Goal: Transaction & Acquisition: Purchase product/service

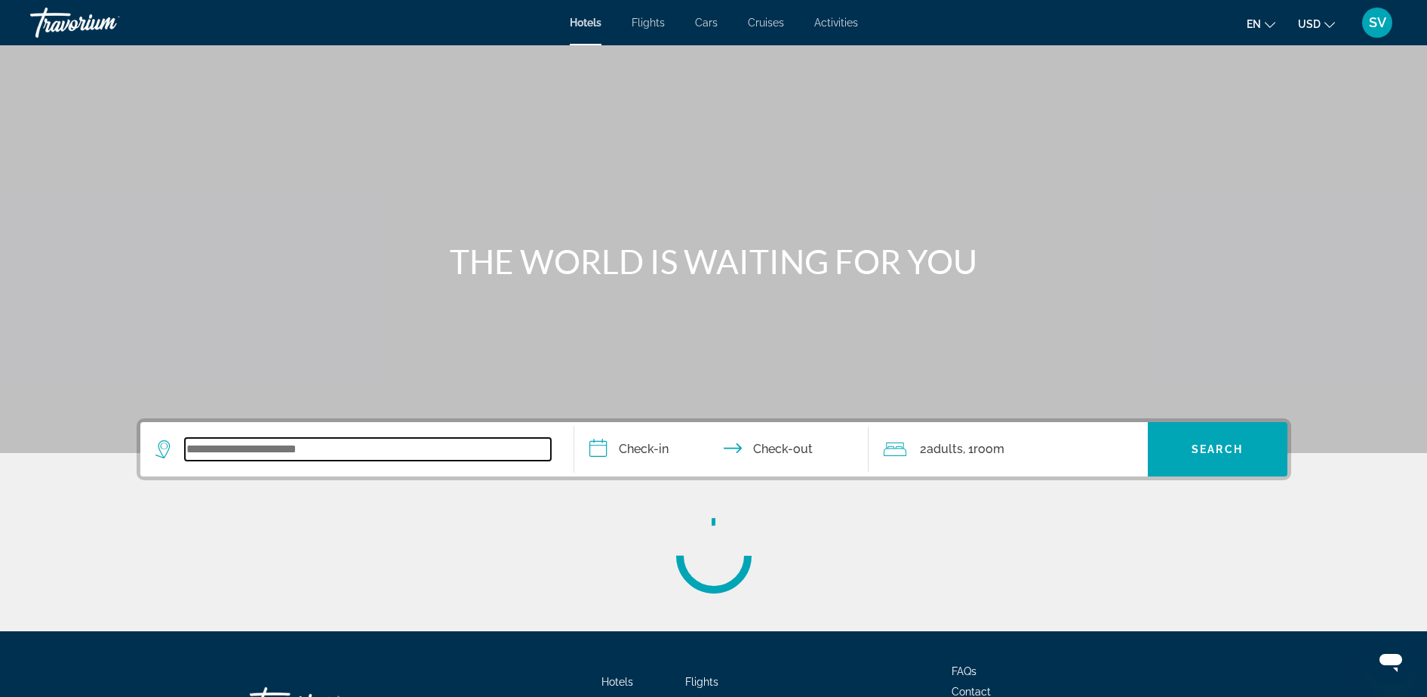
click at [240, 447] on input "Search widget" at bounding box center [368, 449] width 366 height 23
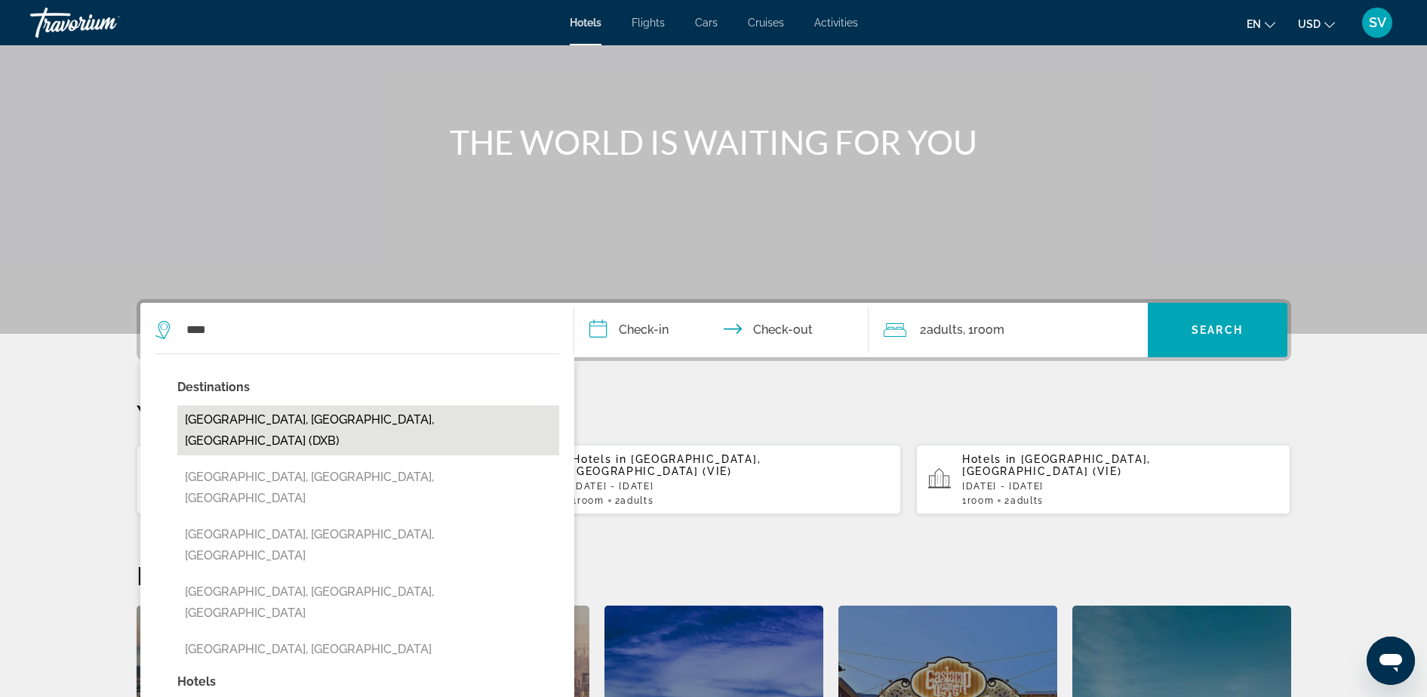
click at [241, 413] on button "[GEOGRAPHIC_DATA], [GEOGRAPHIC_DATA], [GEOGRAPHIC_DATA] (DXB)" at bounding box center [368, 430] width 382 height 50
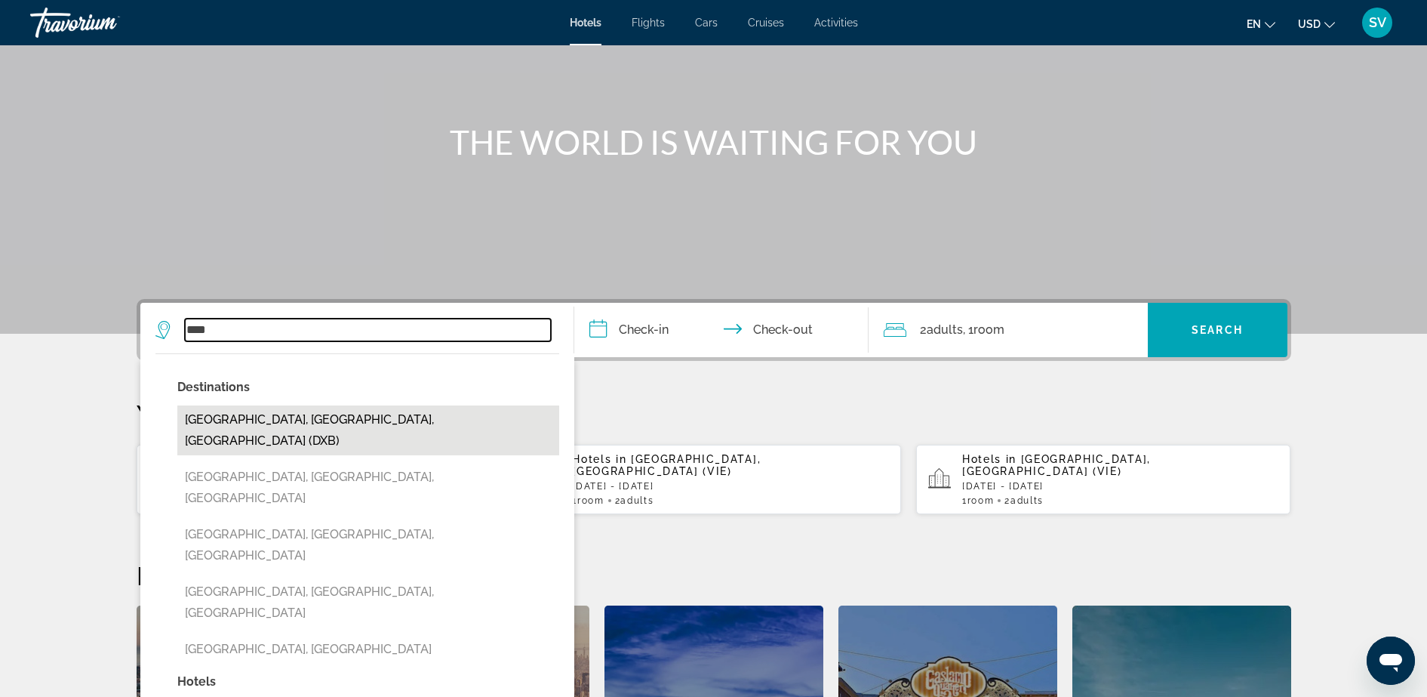
type input "**********"
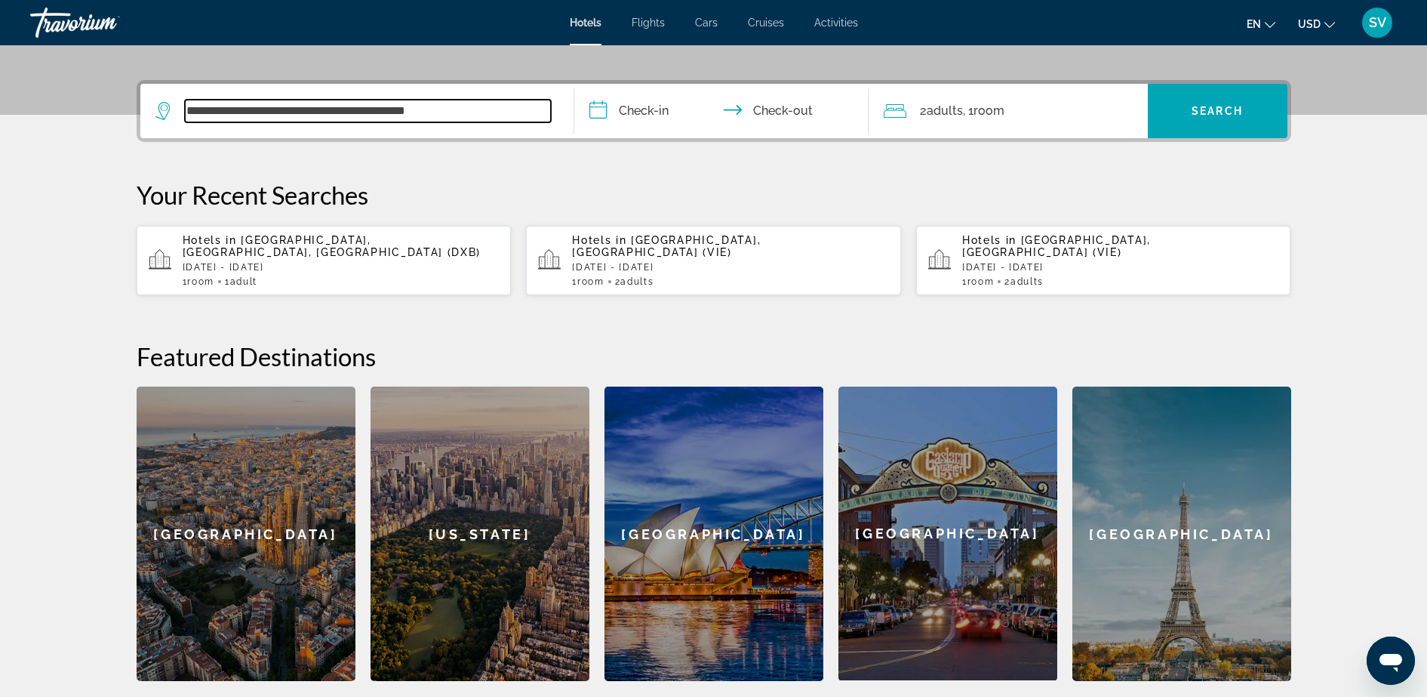
scroll to position [86, 0]
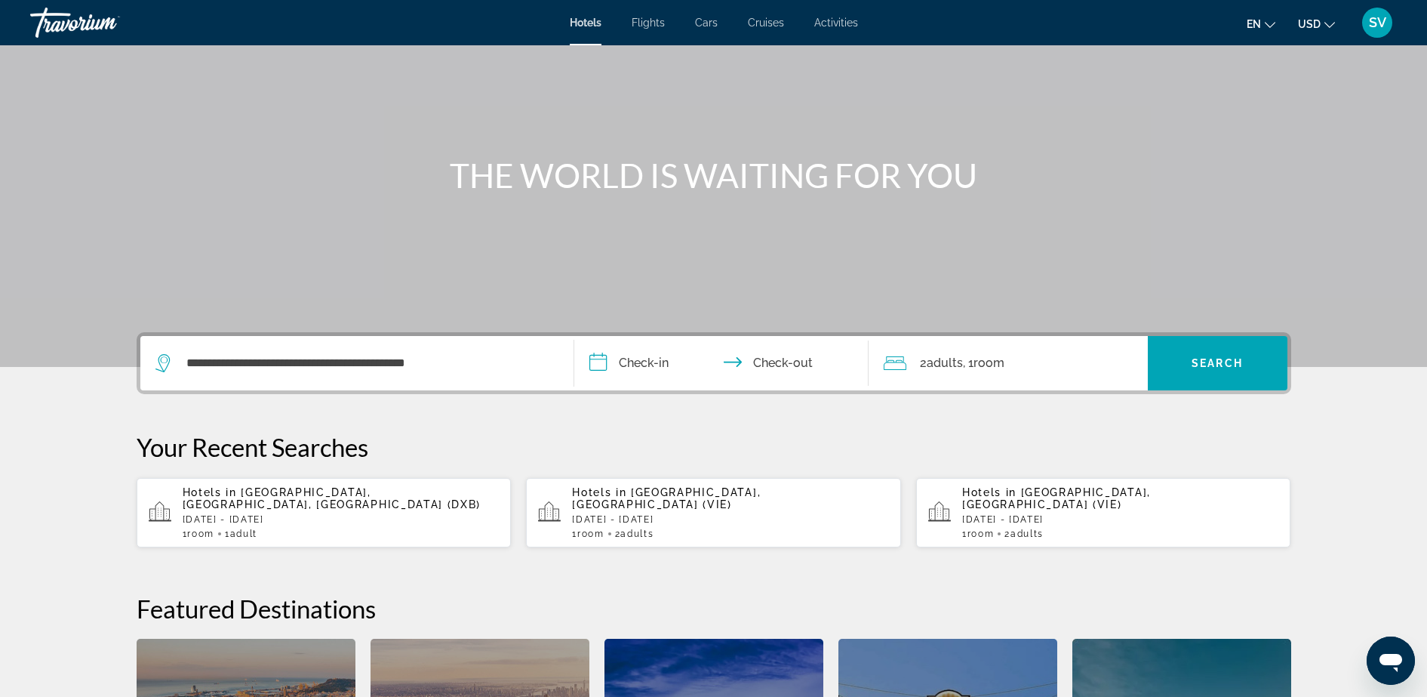
click at [656, 367] on input "**********" at bounding box center [724, 365] width 300 height 59
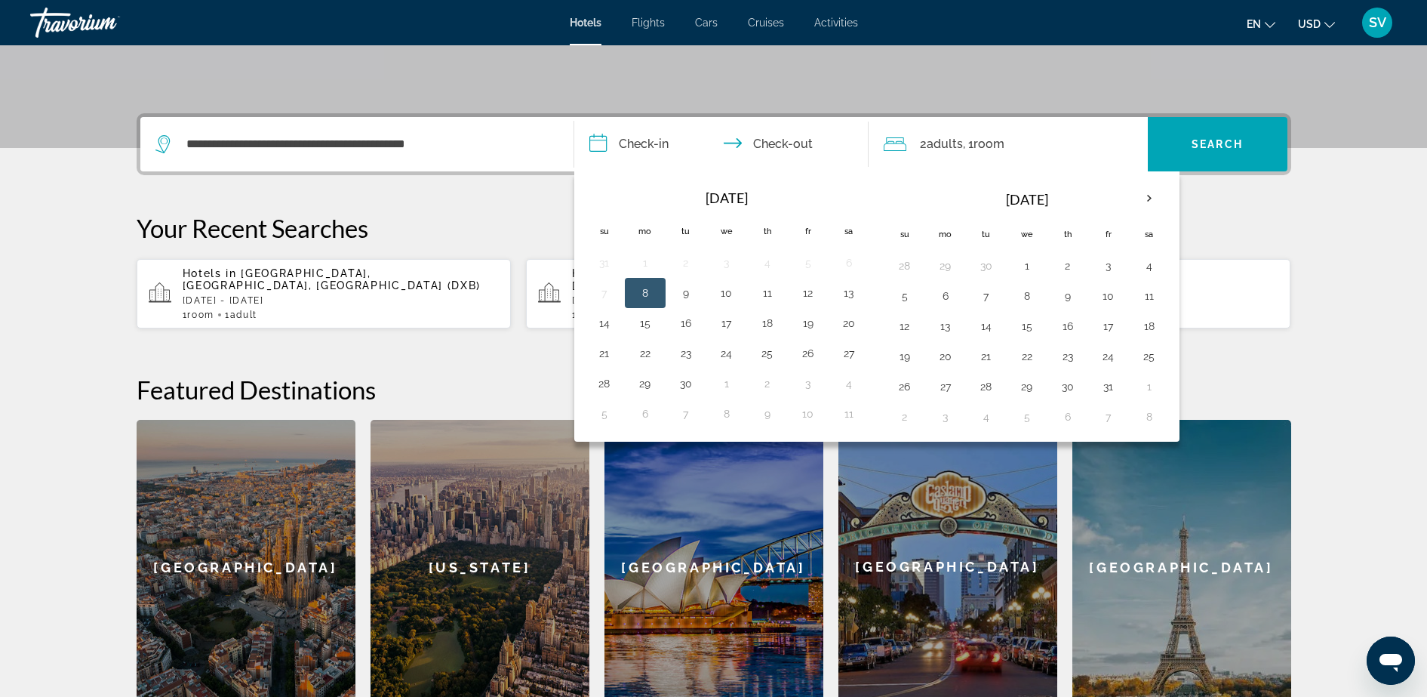
scroll to position [369, 0]
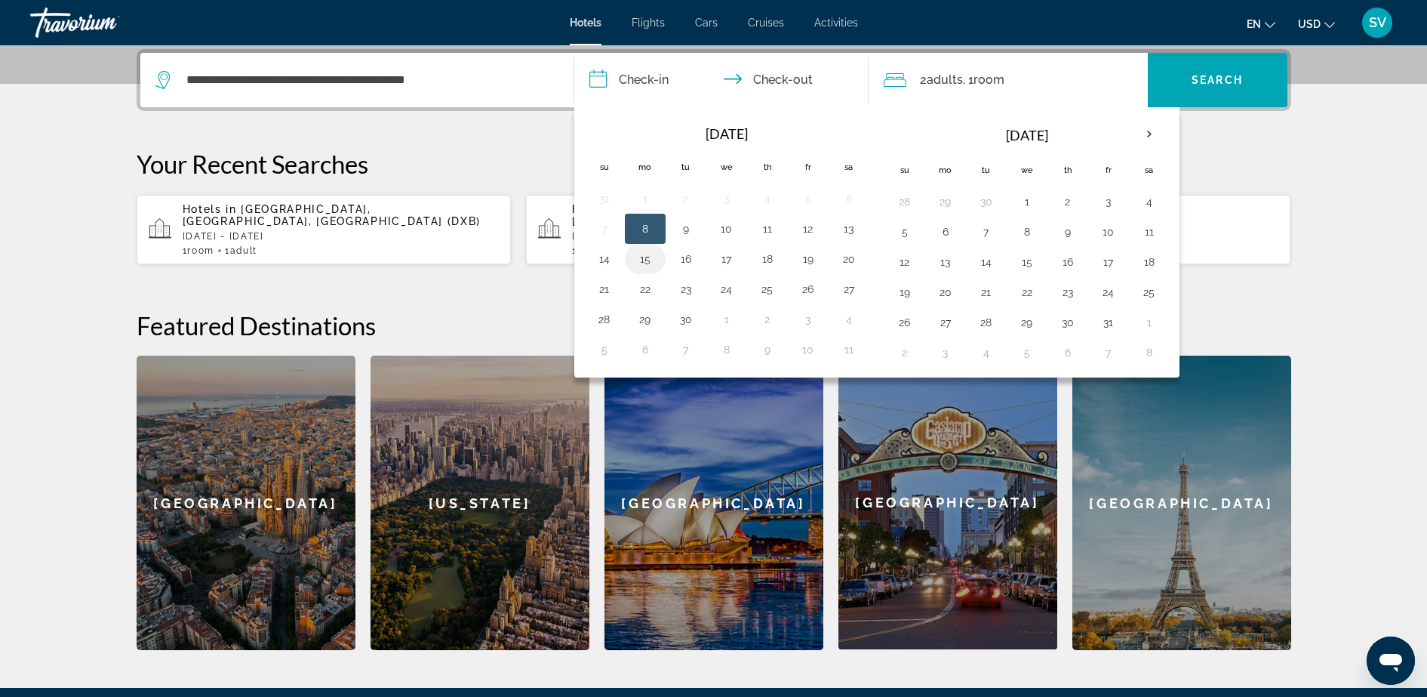
click at [645, 260] on button "15" at bounding box center [645, 258] width 24 height 21
click at [696, 260] on button "16" at bounding box center [686, 258] width 24 height 21
type input "**********"
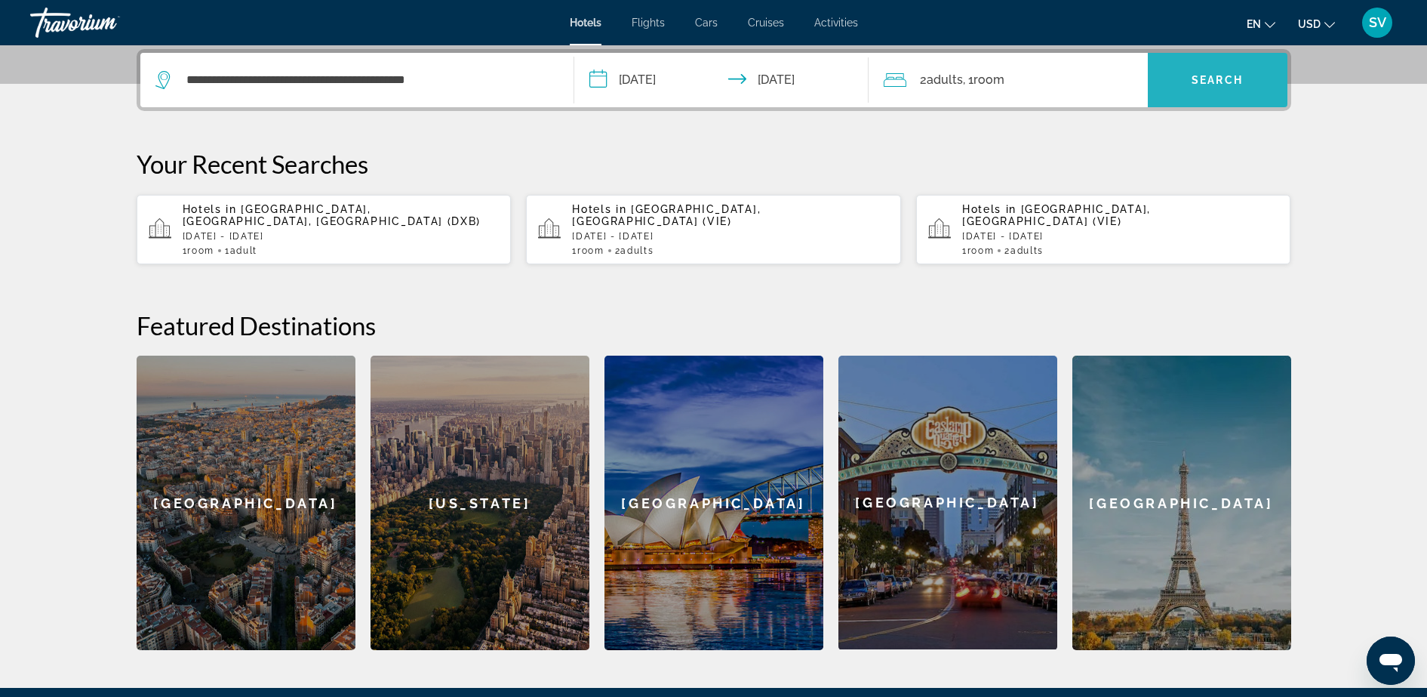
click at [1250, 82] on span "Search widget" at bounding box center [1218, 80] width 140 height 36
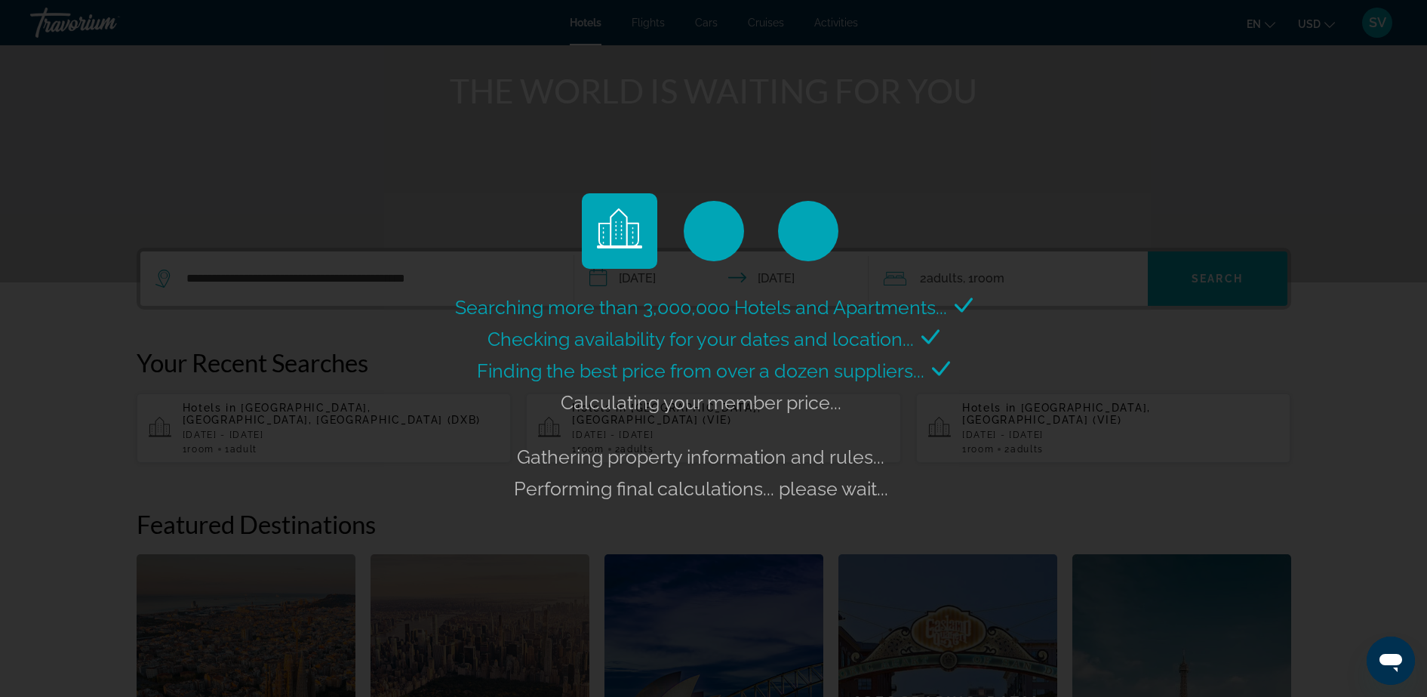
scroll to position [189, 0]
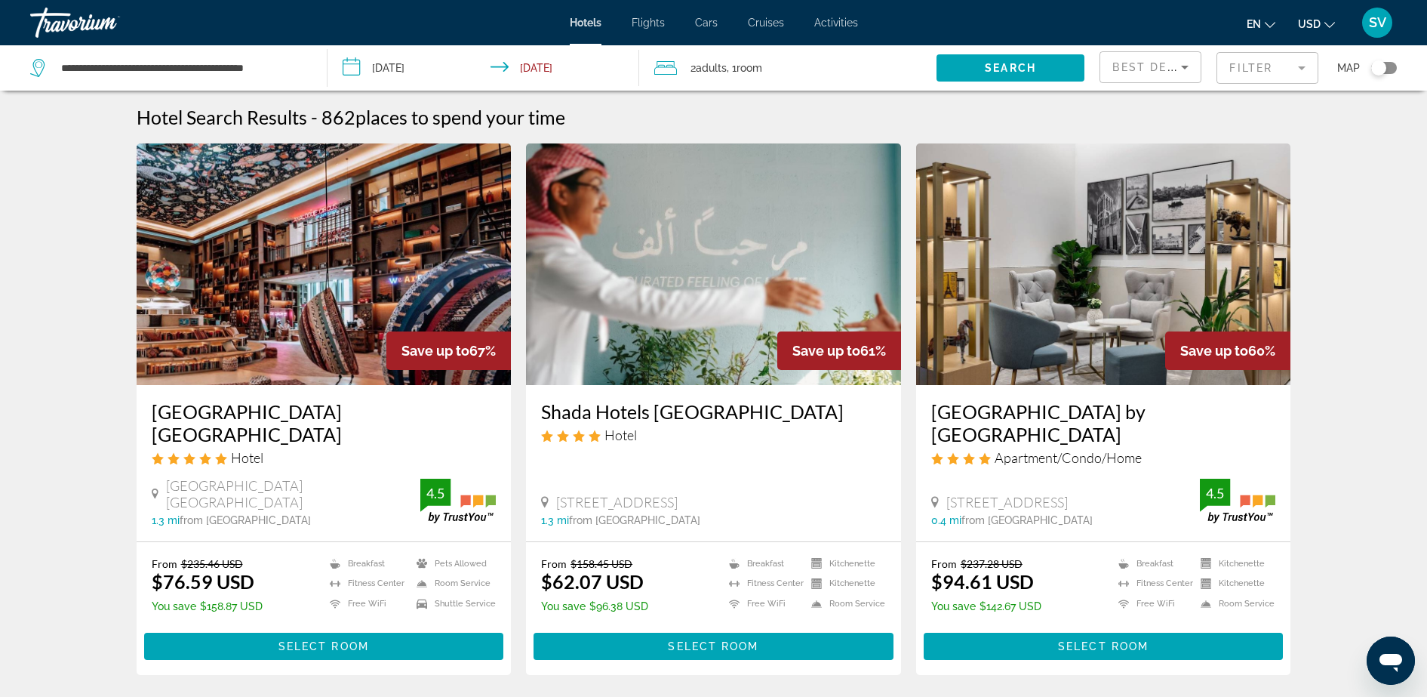
click at [671, 300] on img "Main content" at bounding box center [713, 263] width 375 height 241
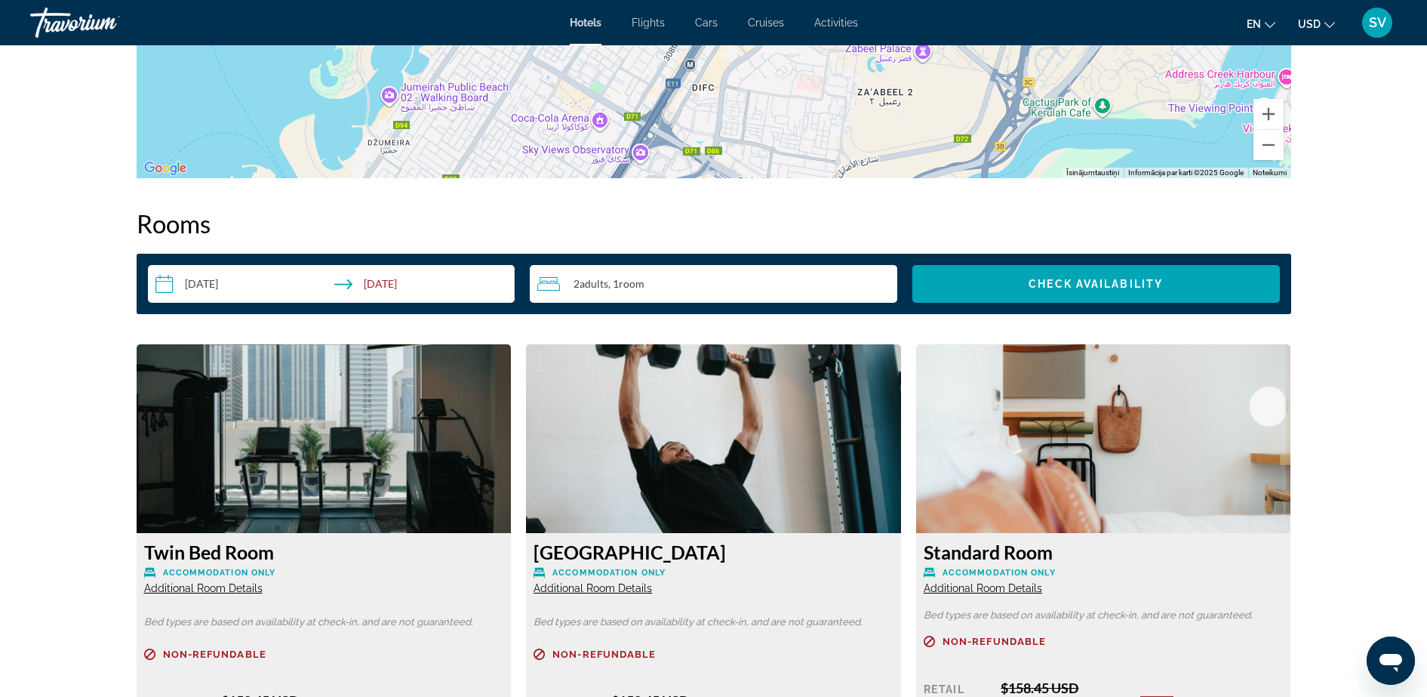
scroll to position [1321, 0]
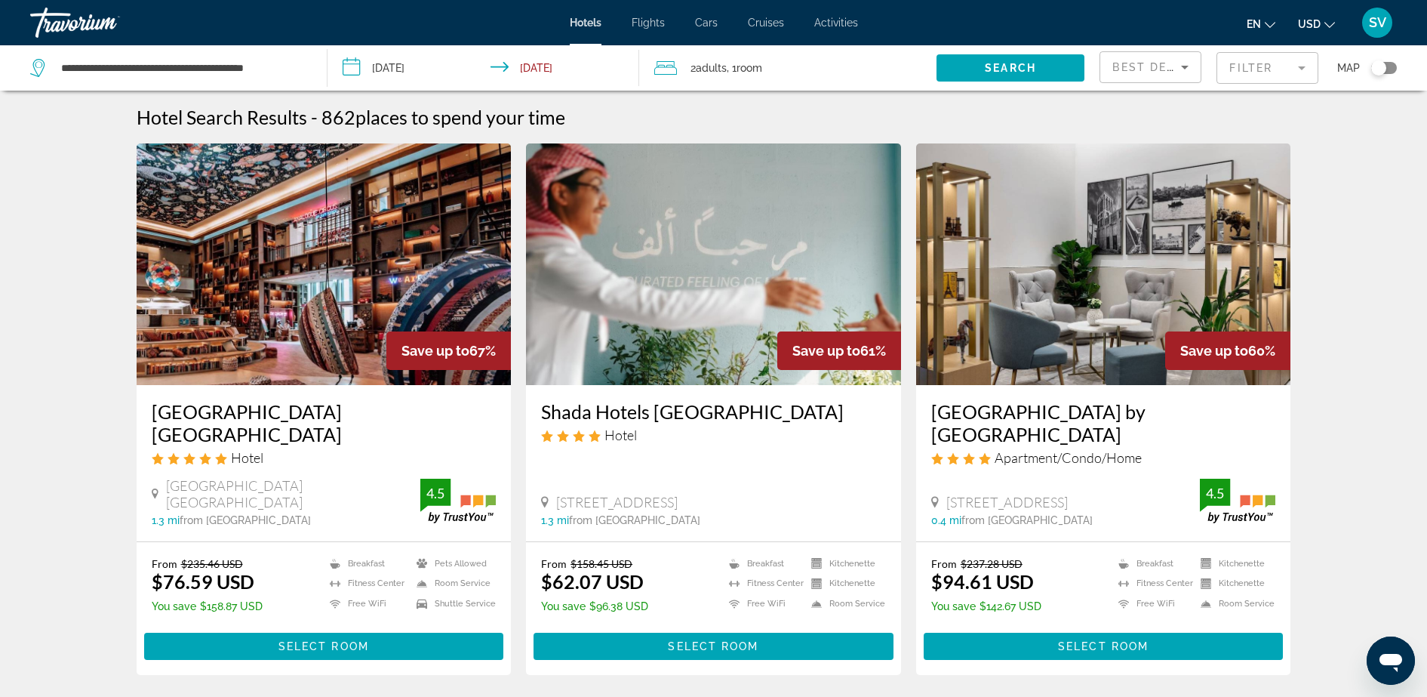
click at [337, 257] on img "Main content" at bounding box center [324, 263] width 375 height 241
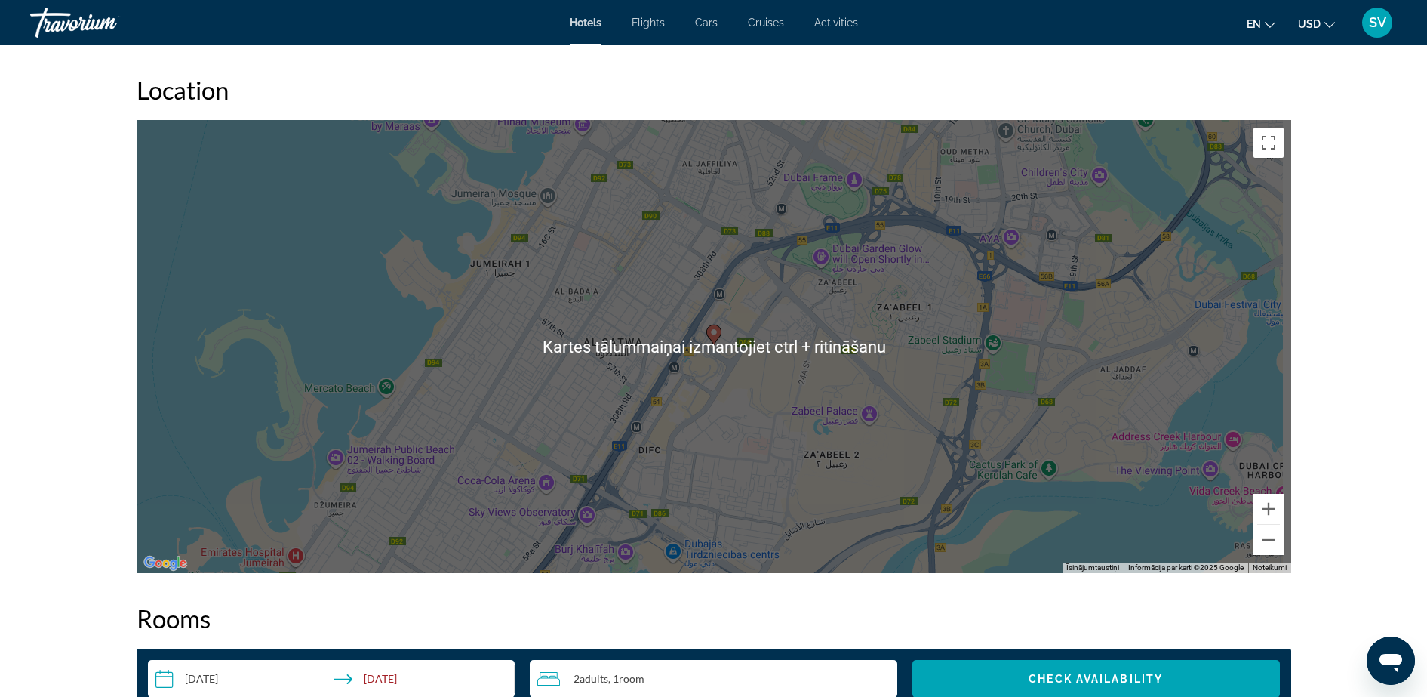
scroll to position [1415, 0]
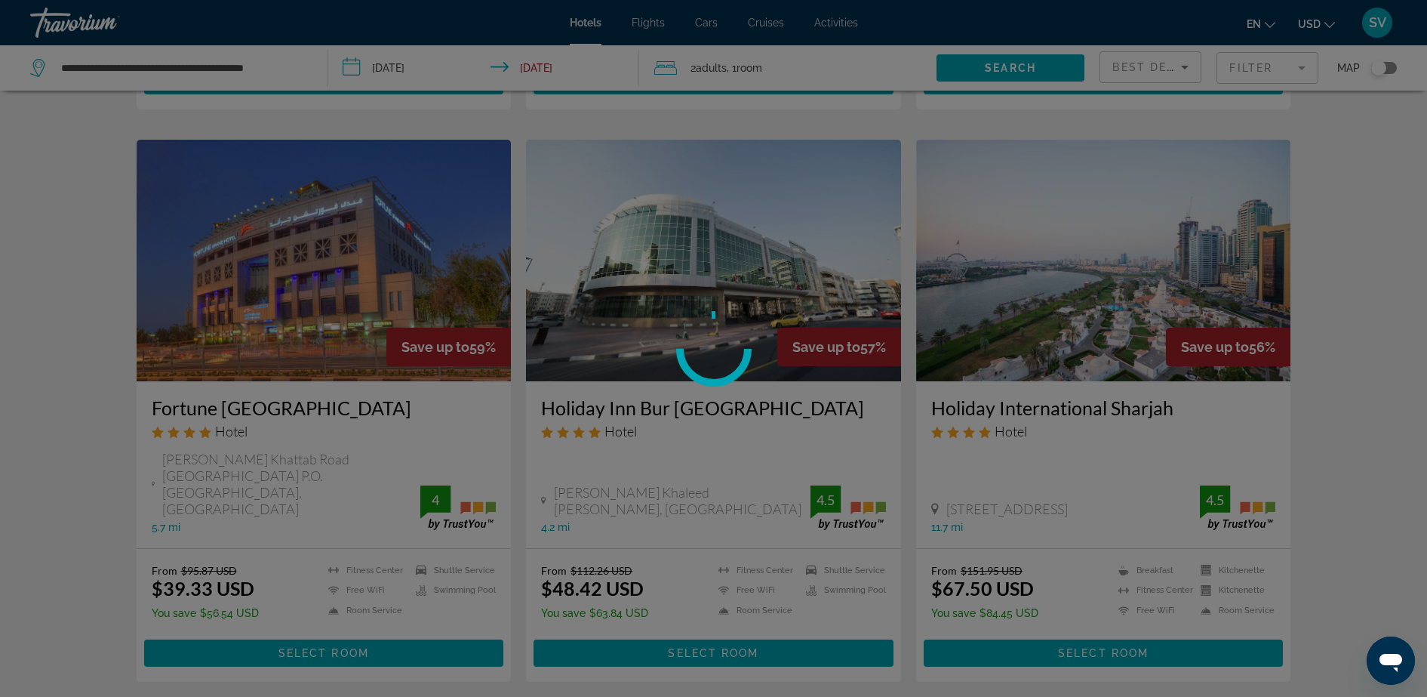
scroll to position [566, 0]
click at [709, 269] on div at bounding box center [713, 348] width 1427 height 697
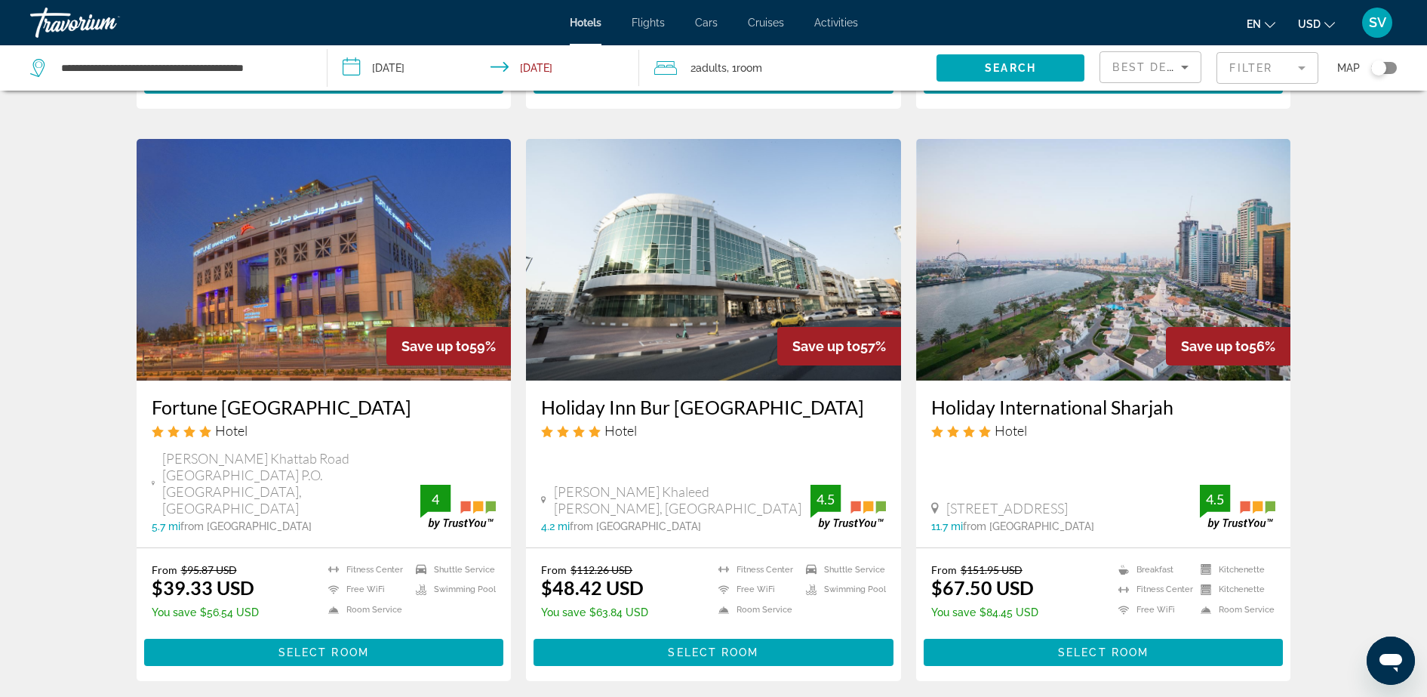
click at [709, 269] on img "Main content" at bounding box center [713, 259] width 375 height 241
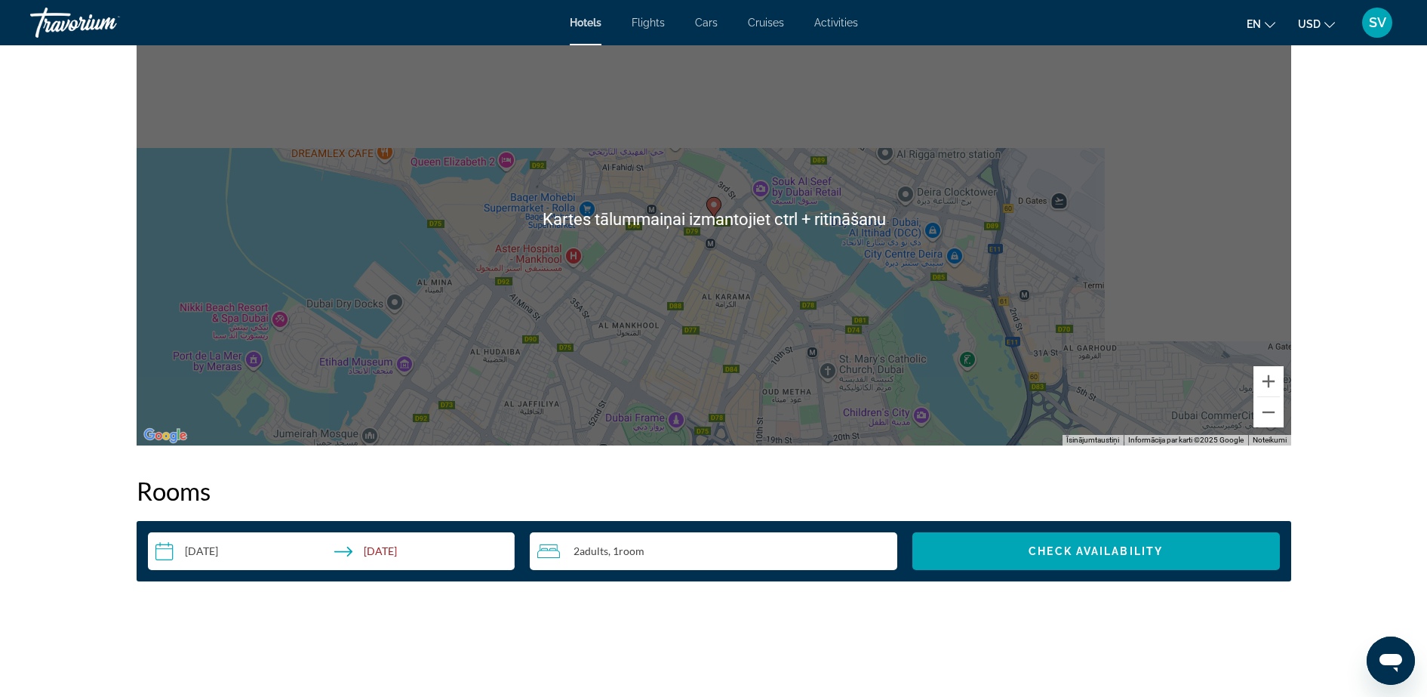
scroll to position [1415, 0]
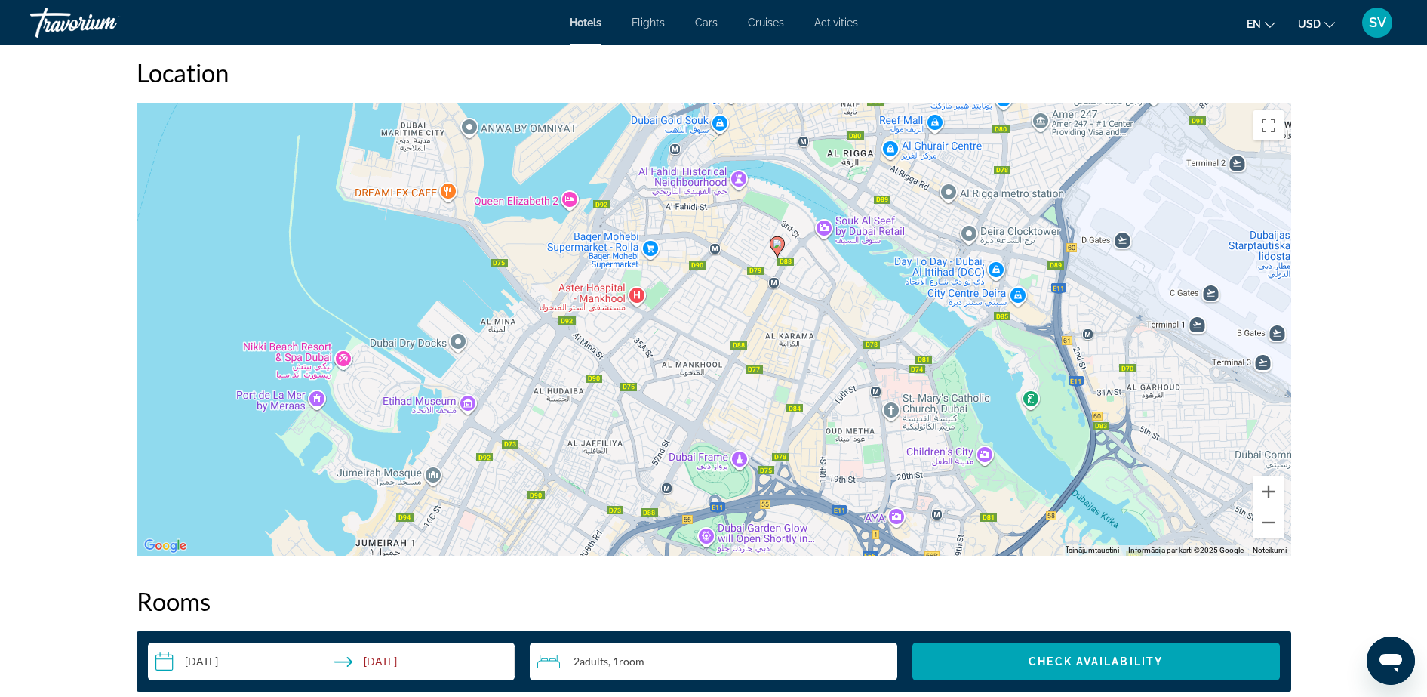
drag, startPoint x: 740, startPoint y: 345, endPoint x: 802, endPoint y: 258, distance: 107.0
click at [802, 258] on div "Lai aktivizētu vilkšanu ar tastatūru, nospiediet taustiņu kombināciju Alt + Ent…" at bounding box center [714, 329] width 1155 height 453
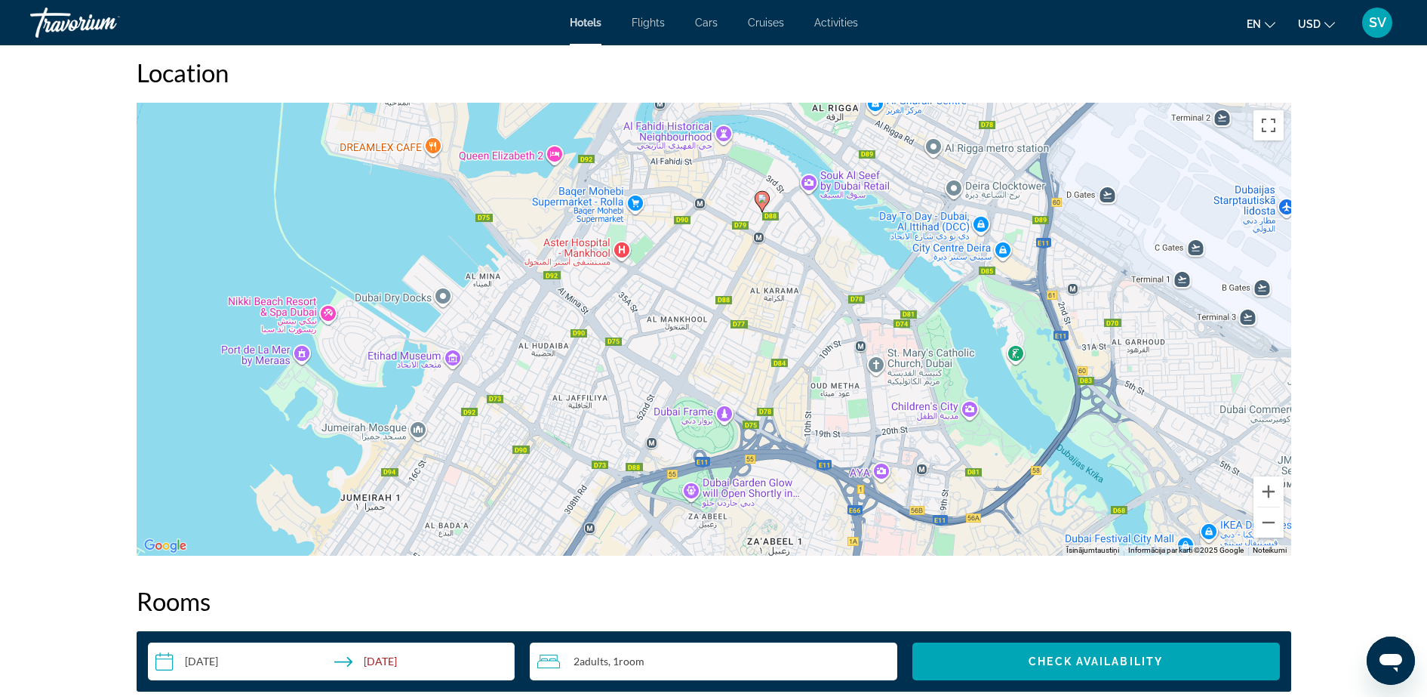
drag, startPoint x: 725, startPoint y: 371, endPoint x: 711, endPoint y: 340, distance: 34.8
click at [711, 340] on div "Lai aktivizētu vilkšanu ar tastatūru, nospiediet taustiņu kombināciju Alt + Ent…" at bounding box center [714, 329] width 1155 height 453
click at [1266, 479] on button "Tuvināt" at bounding box center [1268, 491] width 30 height 30
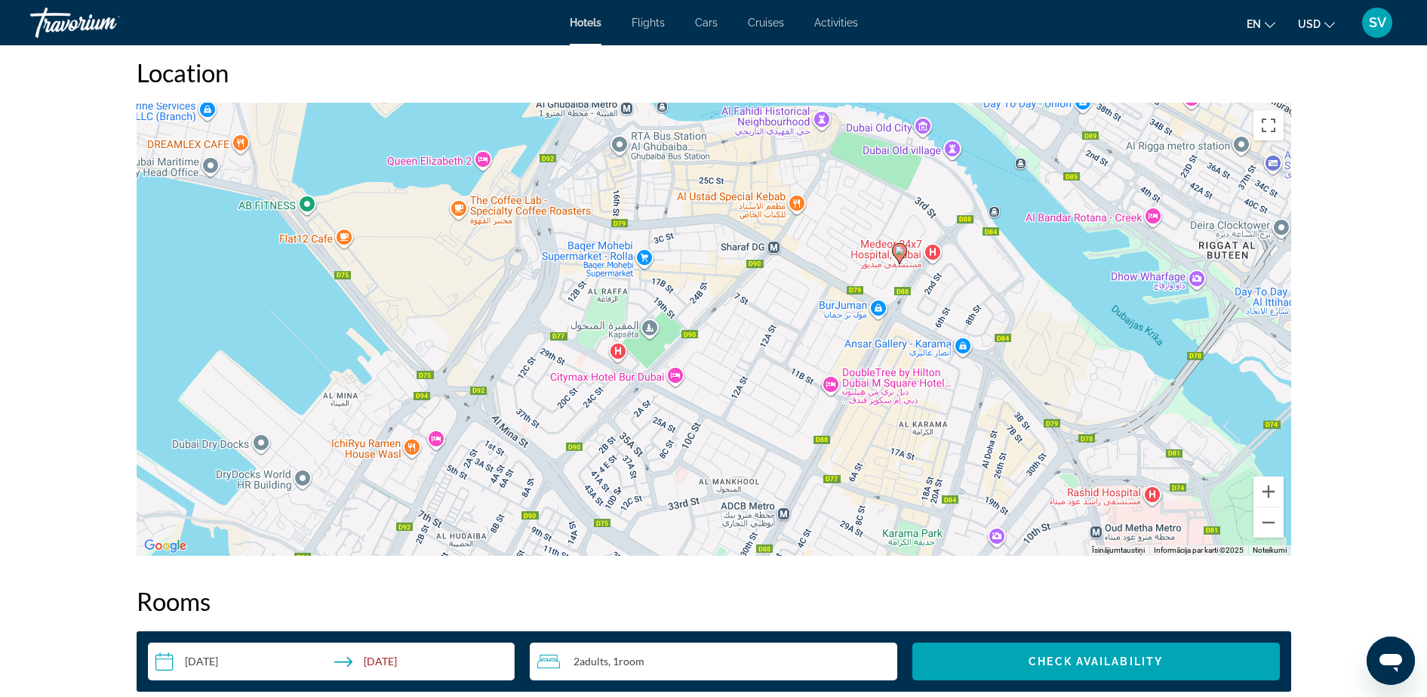
drag, startPoint x: 996, startPoint y: 274, endPoint x: 1085, endPoint y: 443, distance: 191.1
click at [1085, 443] on div "Lai aktivizētu vilkšanu ar tastatūru, nospiediet taustiņu kombināciju Alt + Ent…" at bounding box center [714, 329] width 1155 height 453
click at [1265, 483] on button "Tuvināt" at bounding box center [1268, 491] width 30 height 30
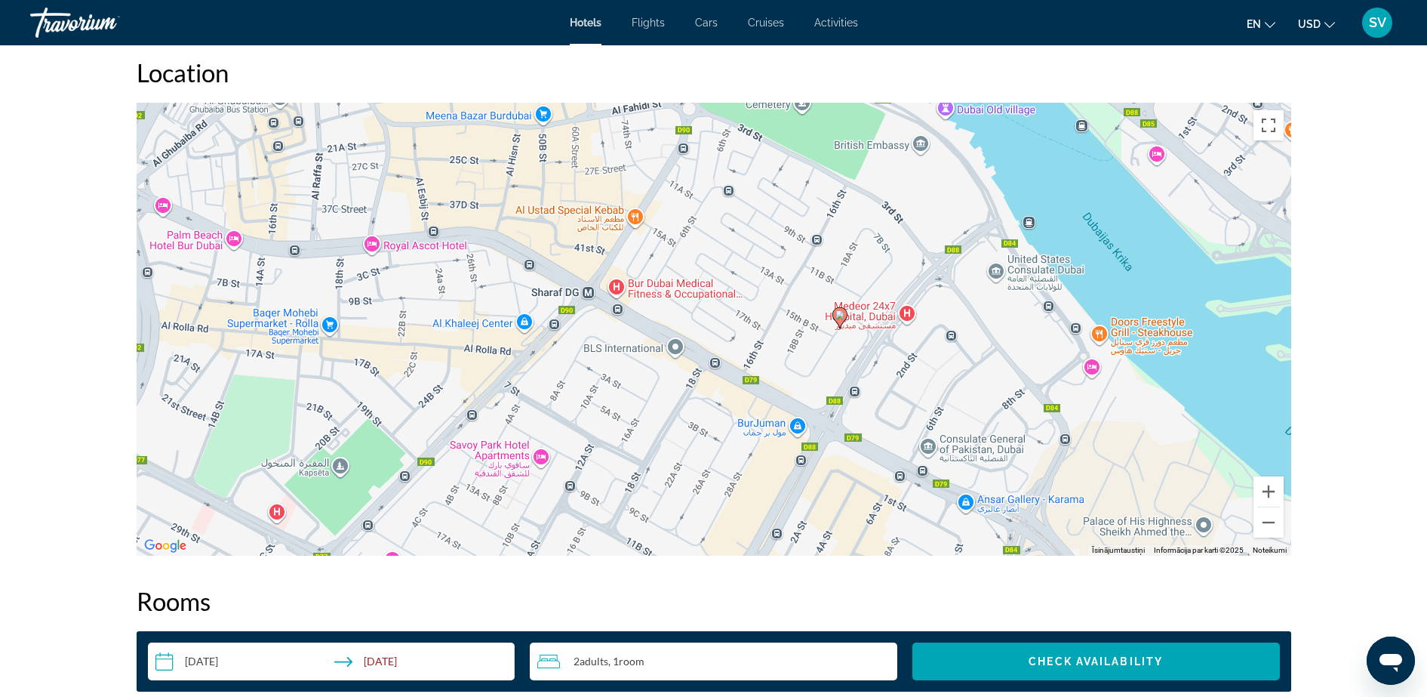
drag, startPoint x: 930, startPoint y: 432, endPoint x: 825, endPoint y: 434, distance: 104.9
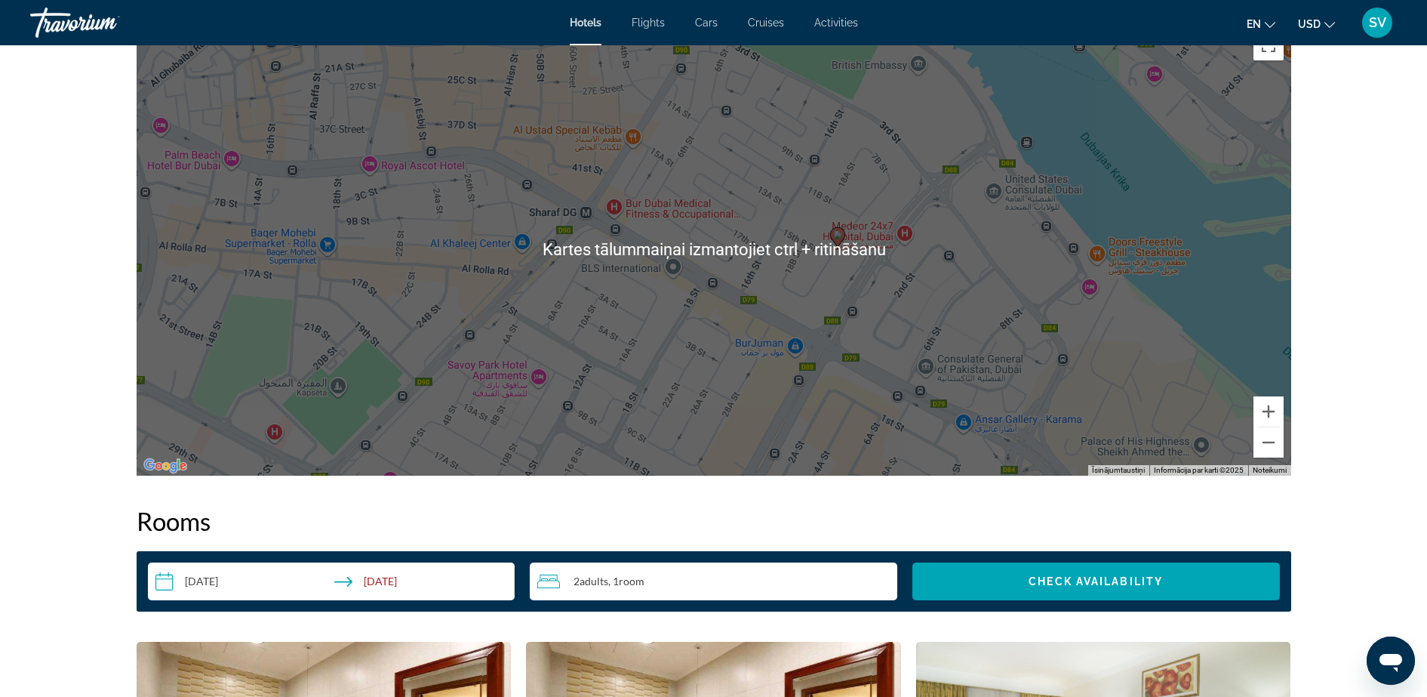
scroll to position [1509, 0]
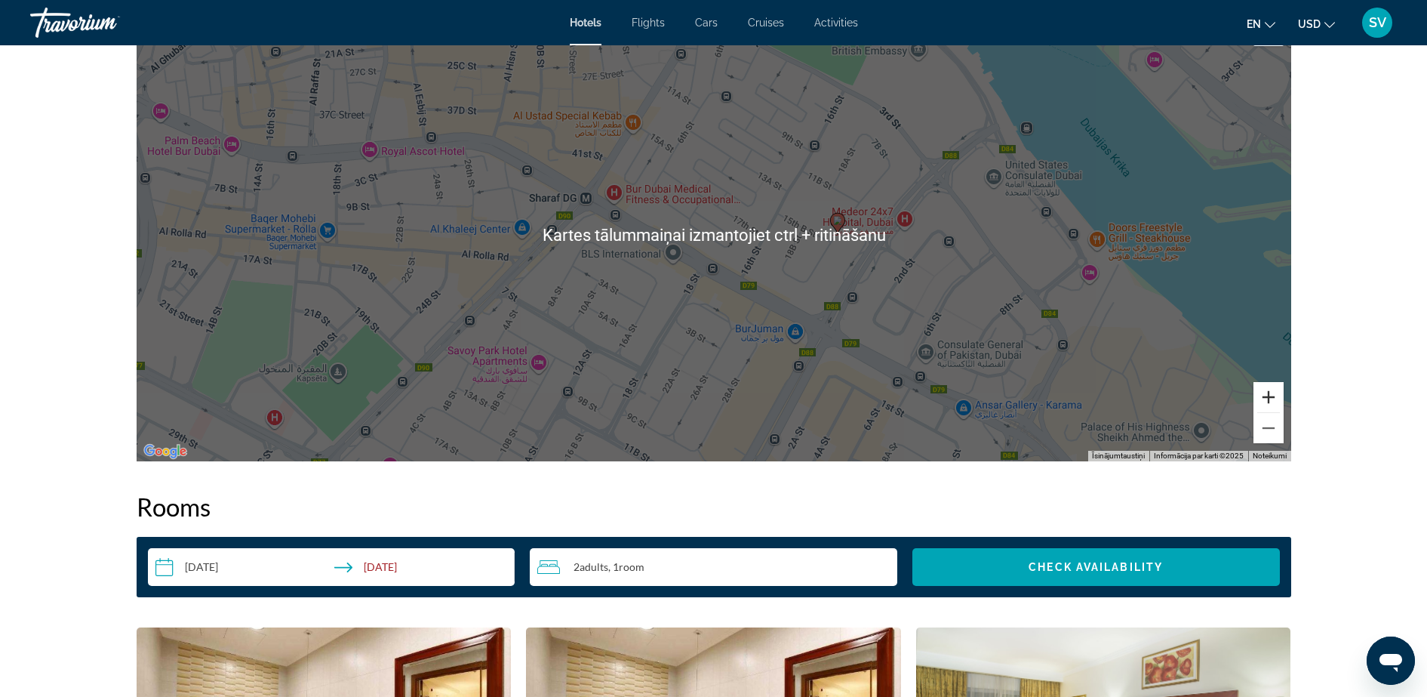
click at [1265, 395] on button "Tuvināt" at bounding box center [1268, 397] width 30 height 30
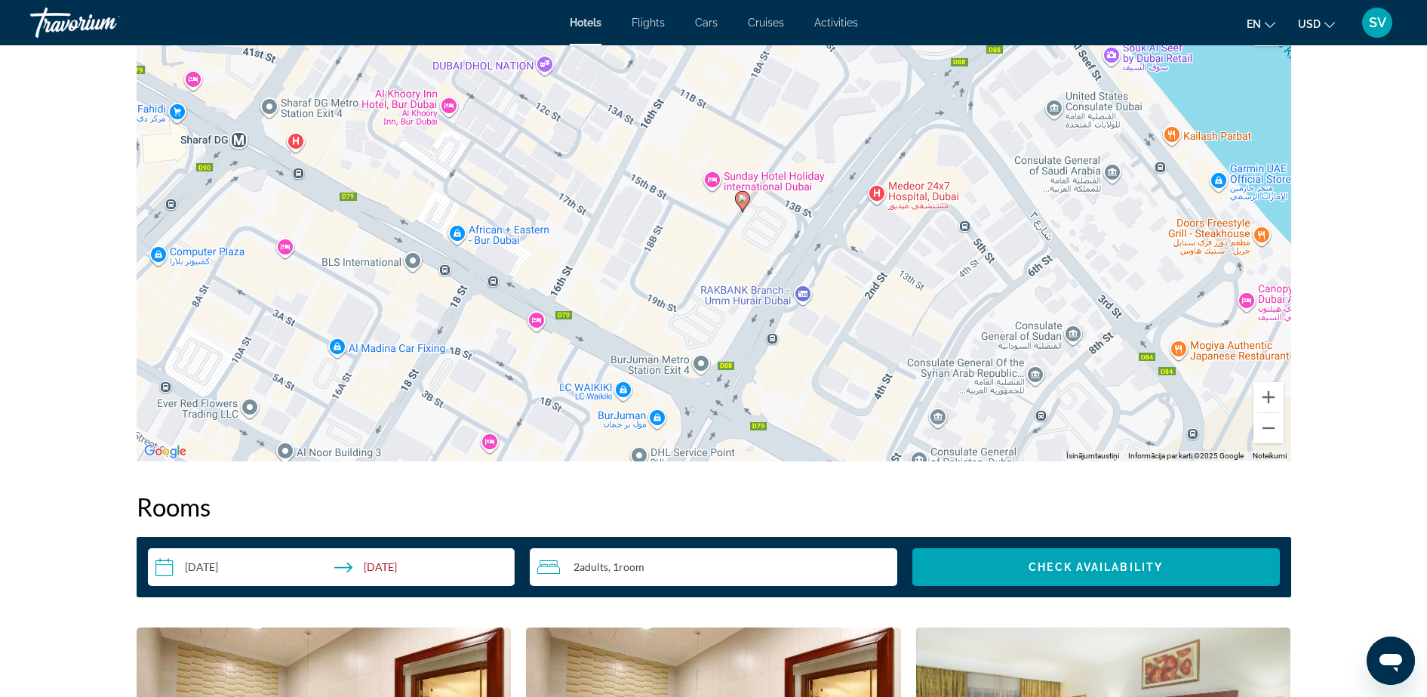
drag, startPoint x: 989, startPoint y: 277, endPoint x: 769, endPoint y: 255, distance: 220.7
click at [769, 255] on div "Lai aktivizētu vilkšanu ar tastatūru, nospiediet taustiņu kombināciju Alt + Ent…" at bounding box center [714, 234] width 1155 height 453
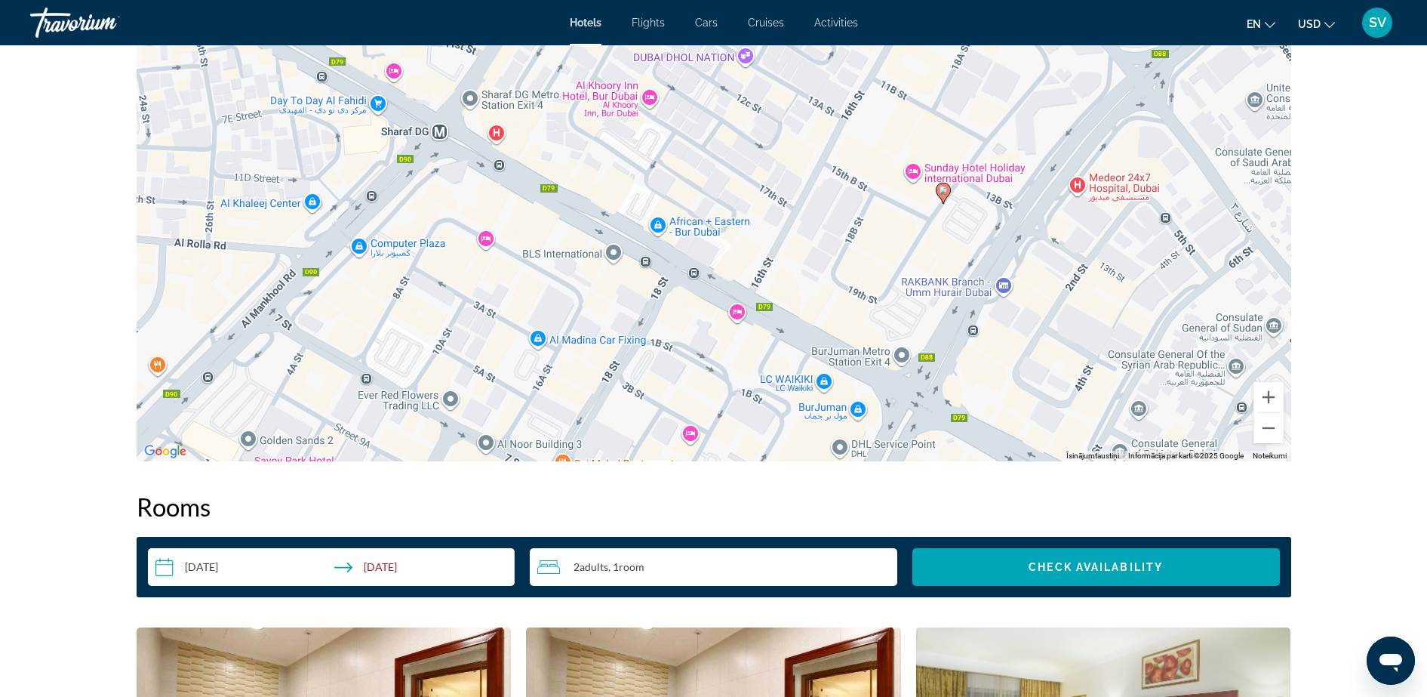
drag, startPoint x: 670, startPoint y: 264, endPoint x: 870, endPoint y: 257, distance: 200.1
click at [871, 257] on div "Lai aktivizētu vilkšanu ar tastatūru, nospiediet taustiņu kombināciju Alt + Ent…" at bounding box center [714, 234] width 1155 height 453
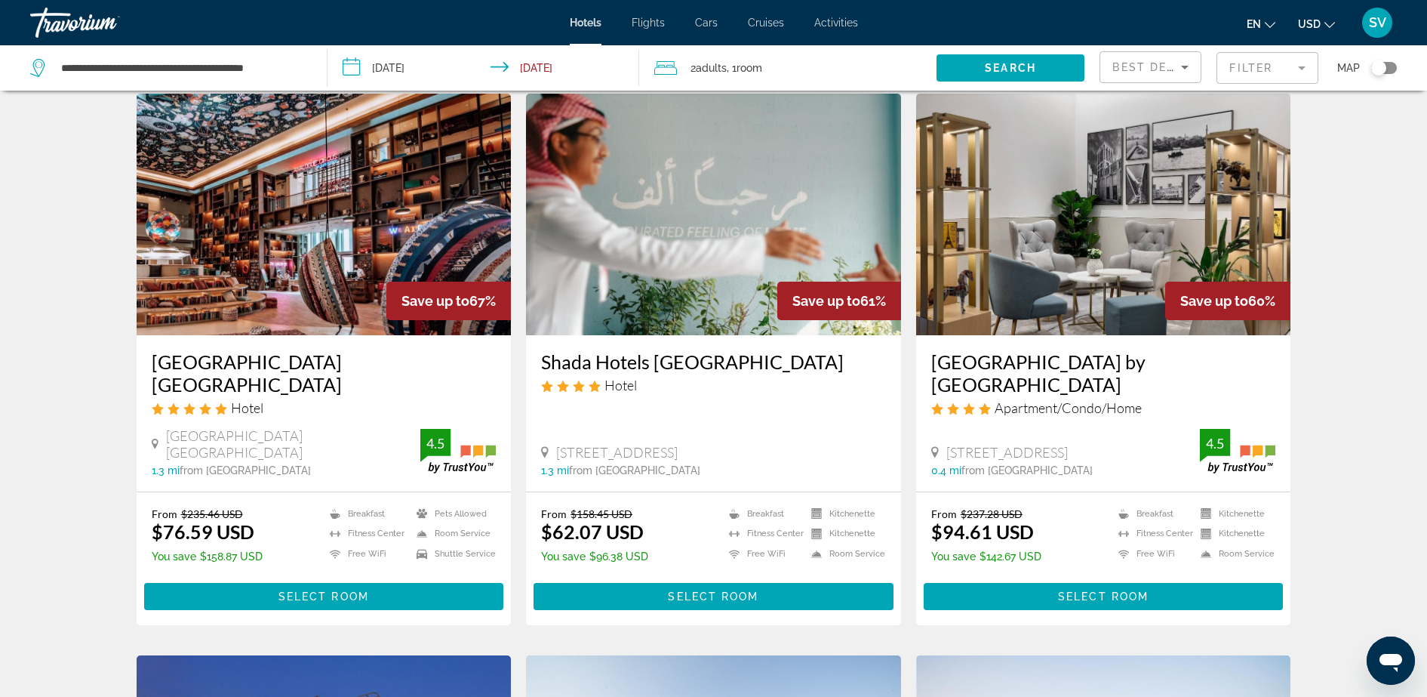
scroll to position [94, 0]
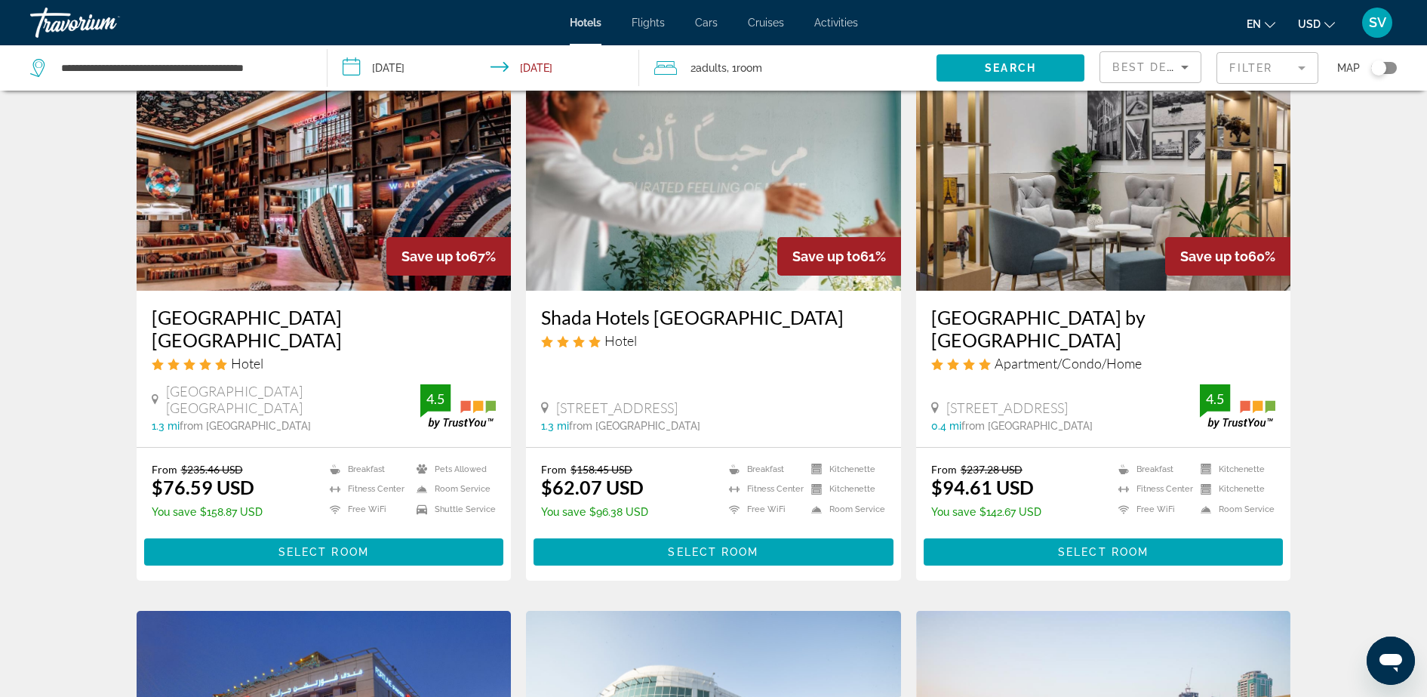
click at [307, 215] on img "Main content" at bounding box center [324, 169] width 375 height 241
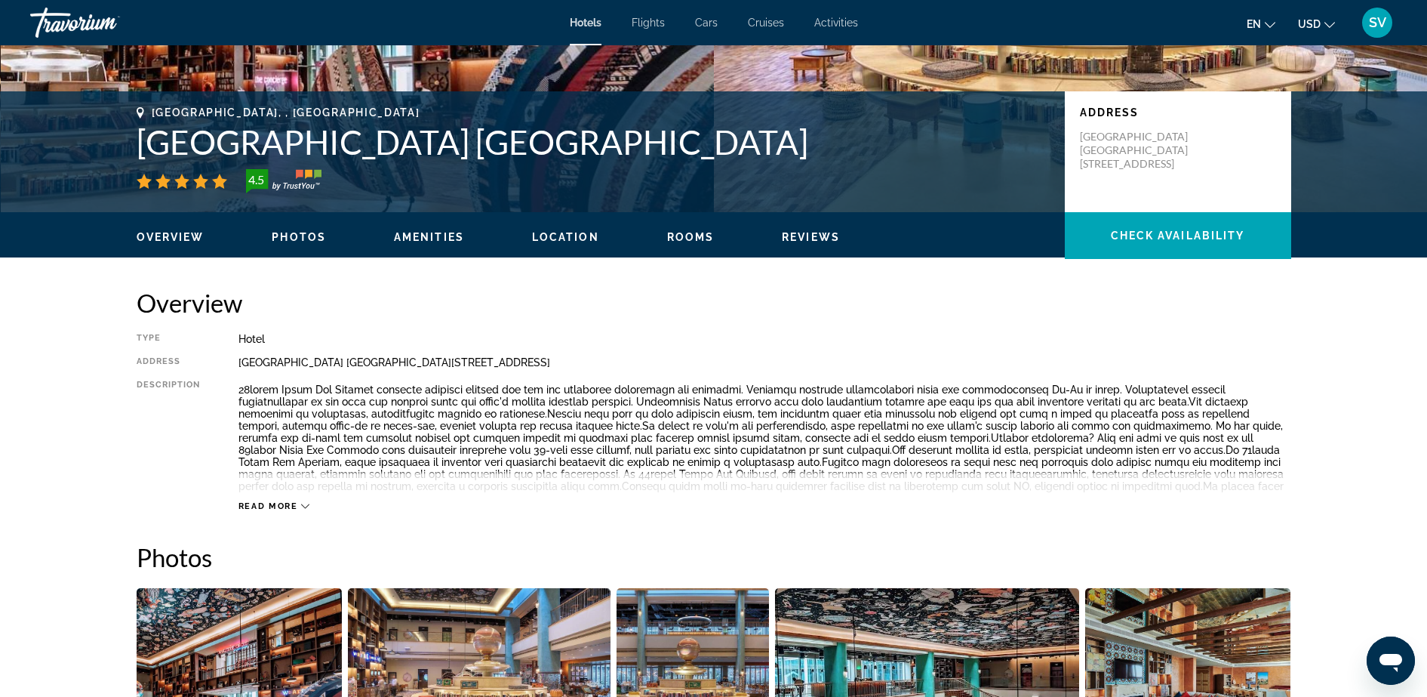
scroll to position [283, 0]
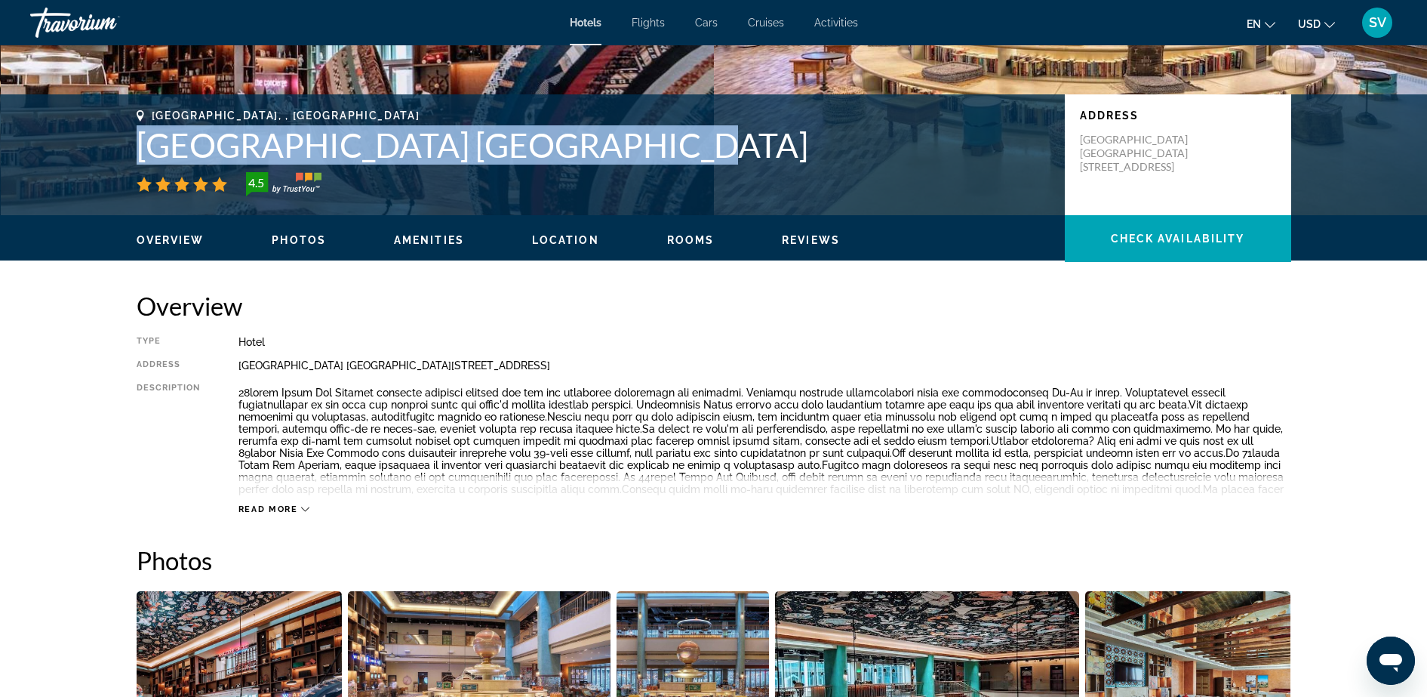
drag, startPoint x: 142, startPoint y: 141, endPoint x: 638, endPoint y: 164, distance: 497.1
click at [638, 164] on h1 "[GEOGRAPHIC_DATA] [GEOGRAPHIC_DATA]" at bounding box center [593, 144] width 913 height 39
copy h1 "[GEOGRAPHIC_DATA] [GEOGRAPHIC_DATA]"
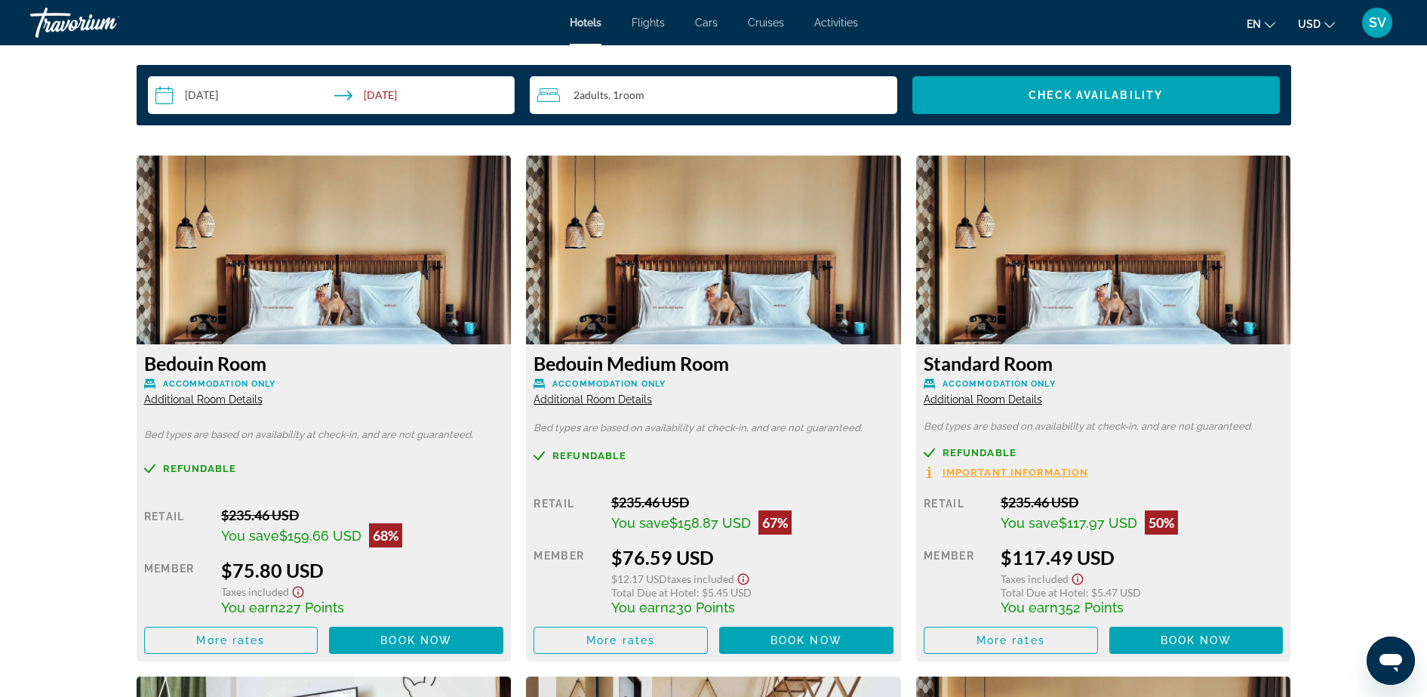
scroll to position [2075, 0]
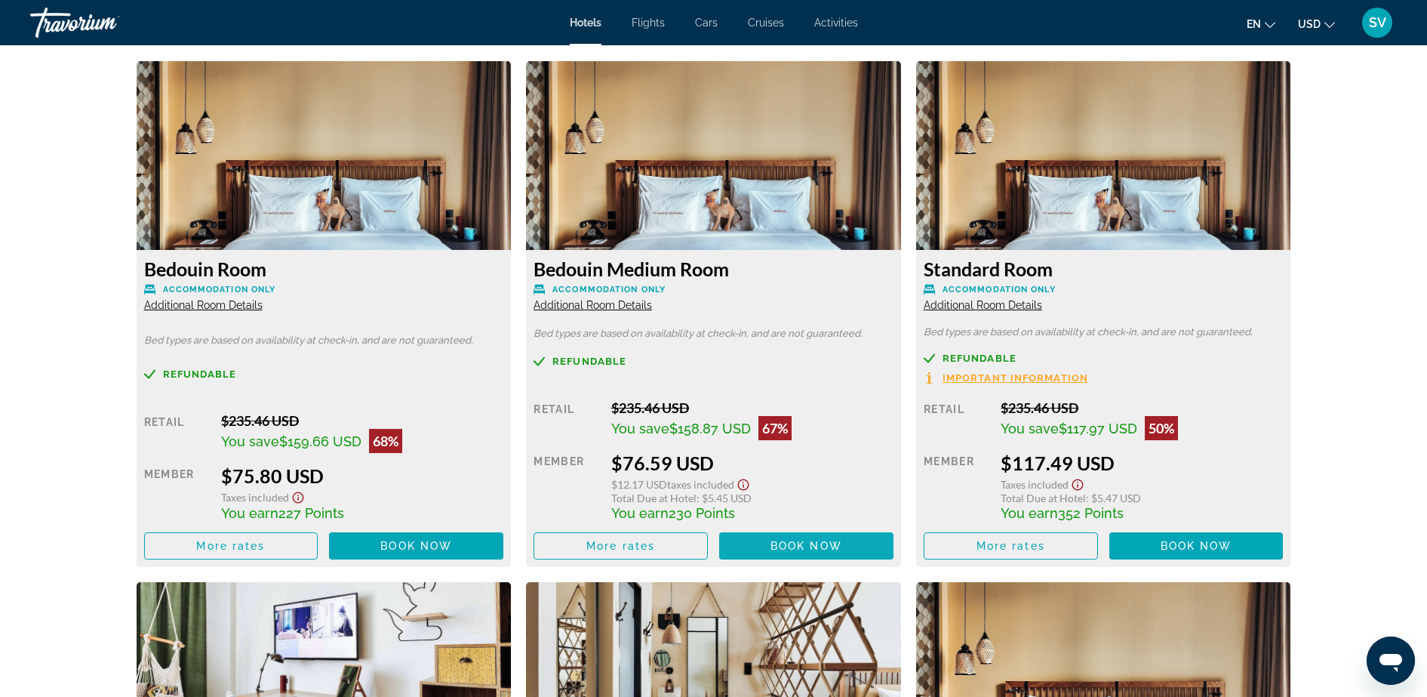
click at [781, 538] on span "Main content" at bounding box center [806, 545] width 174 height 36
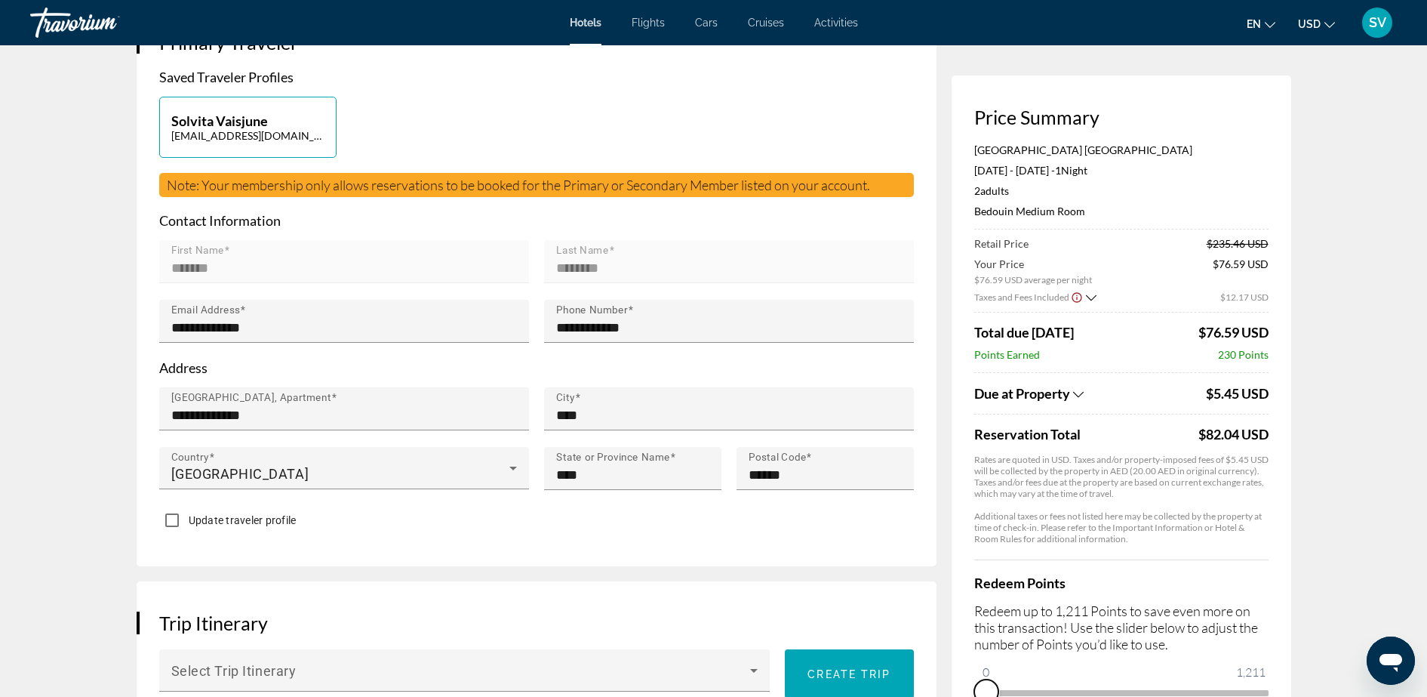
scroll to position [384, 0]
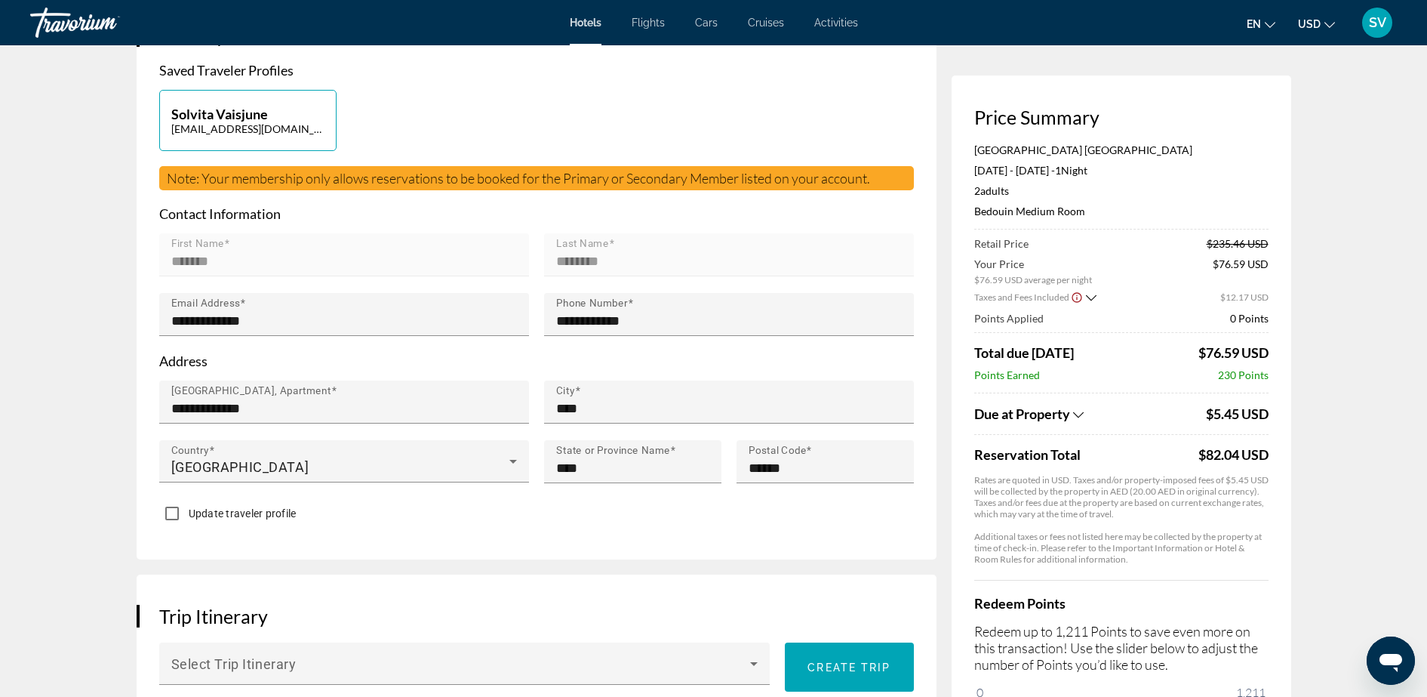
drag, startPoint x: 992, startPoint y: 689, endPoint x: 1284, endPoint y: 687, distance: 292.0
click at [1284, 687] on div "Price Summary 25hours Hotel [GEOGRAPHIC_DATA] [DATE] - [DATE] - 1 Night Nights …" at bounding box center [1122, 414] width 340 height 679
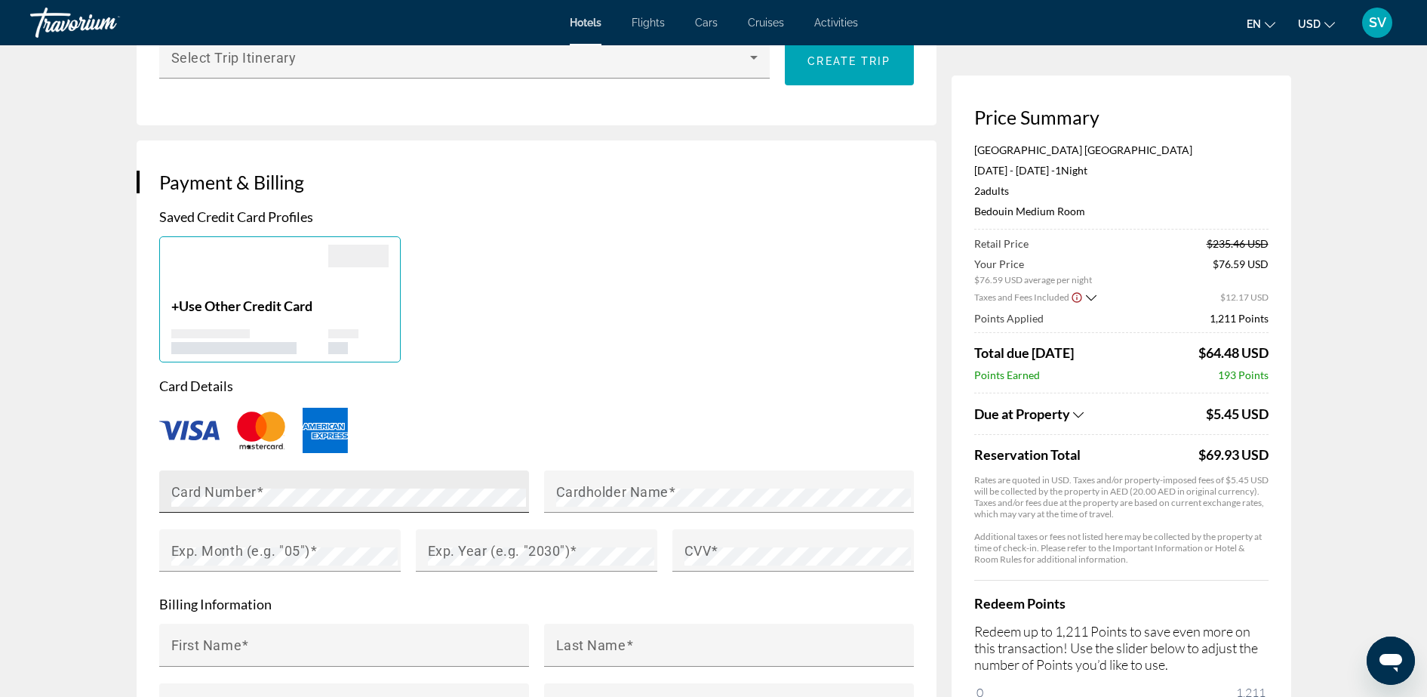
scroll to position [1044, 0]
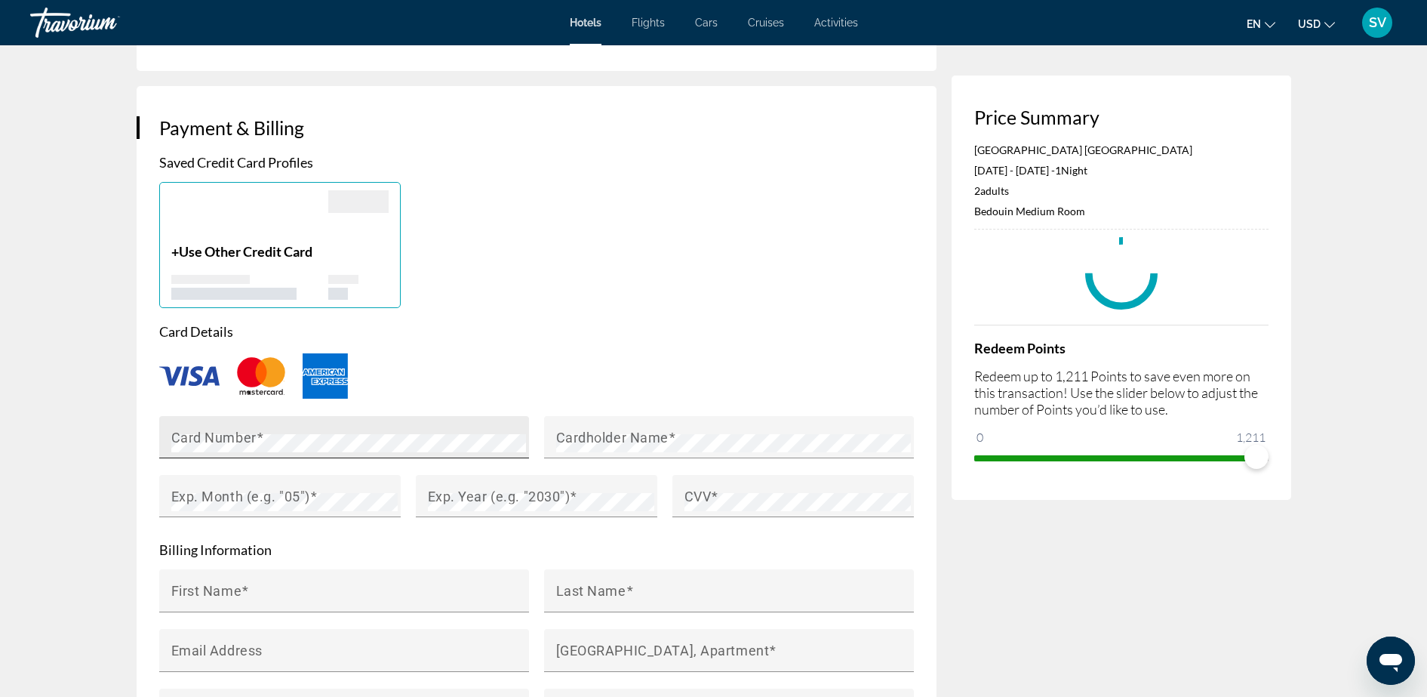
click at [232, 429] on mat-label "Card Number" at bounding box center [213, 437] width 85 height 16
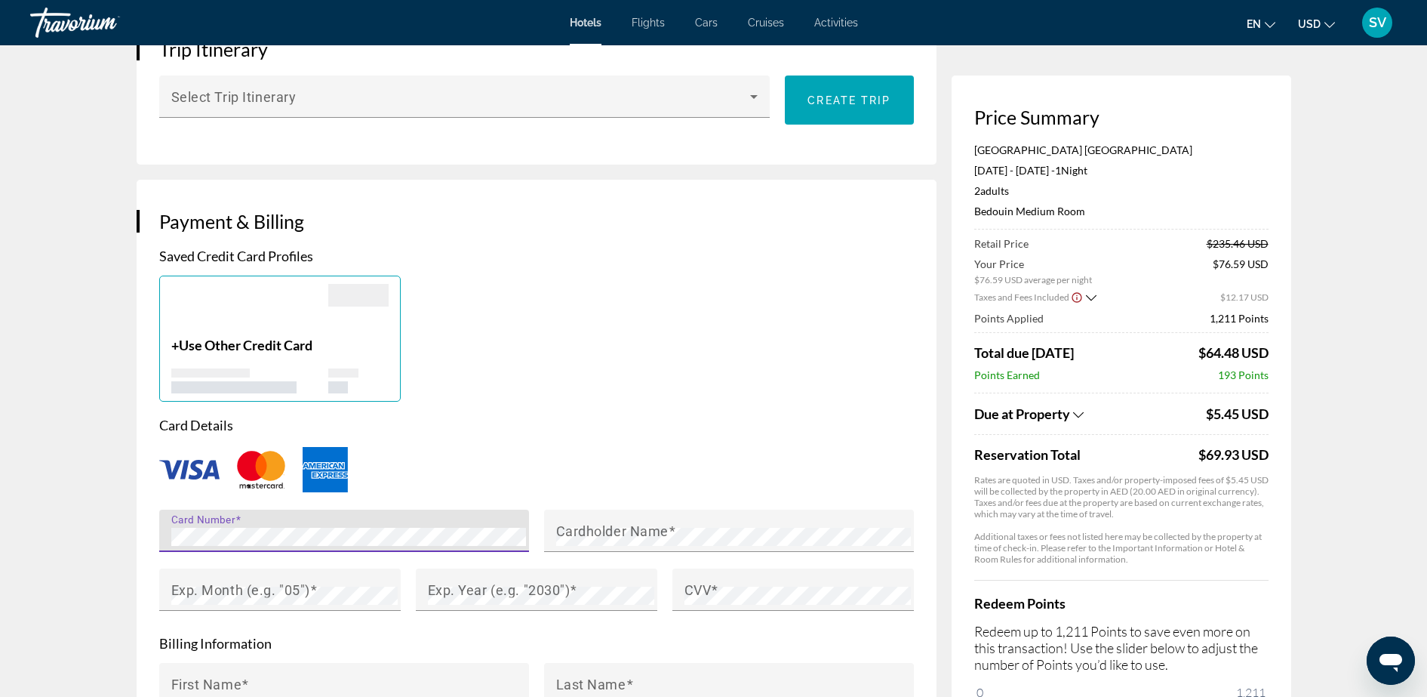
scroll to position [950, 0]
click at [199, 523] on mat-label "Card Number" at bounding box center [213, 531] width 85 height 16
click at [634, 523] on mat-label "Cardholder Name" at bounding box center [612, 531] width 112 height 16
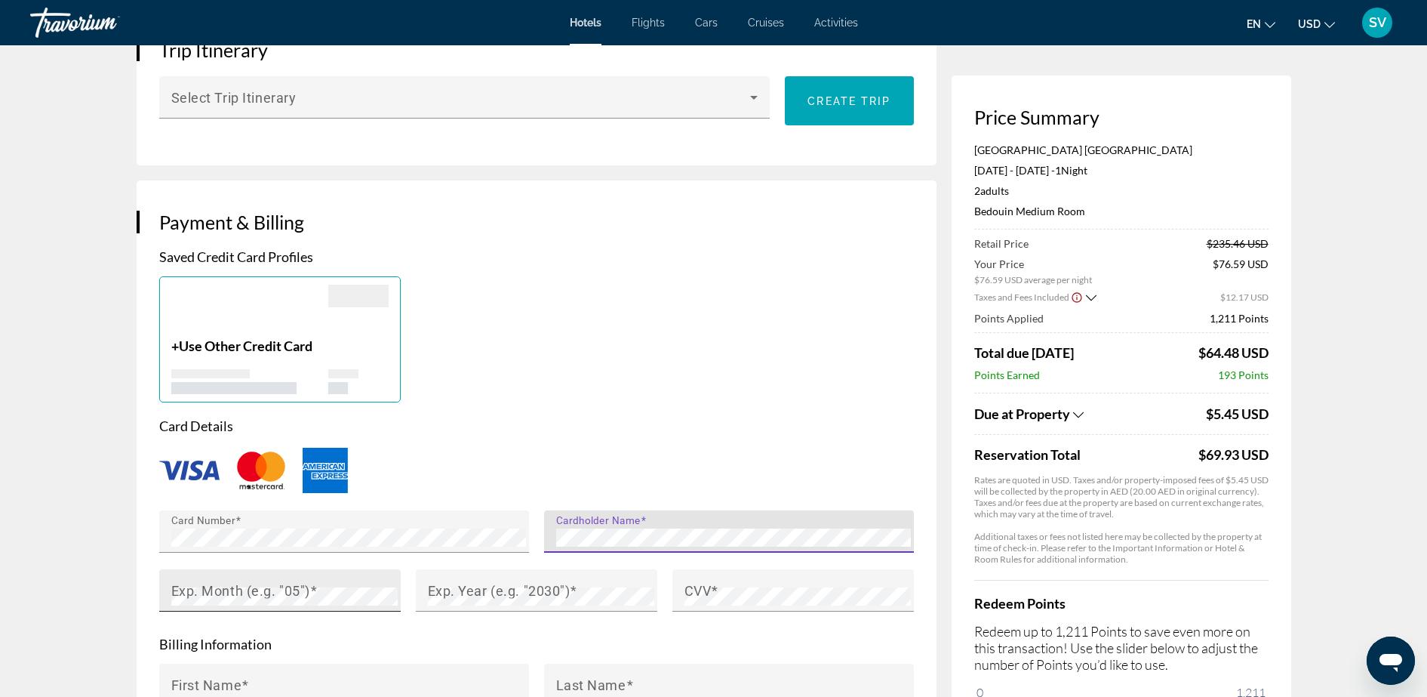
click at [225, 582] on mat-label "Exp. Month (e.g. "05")" at bounding box center [240, 590] width 139 height 16
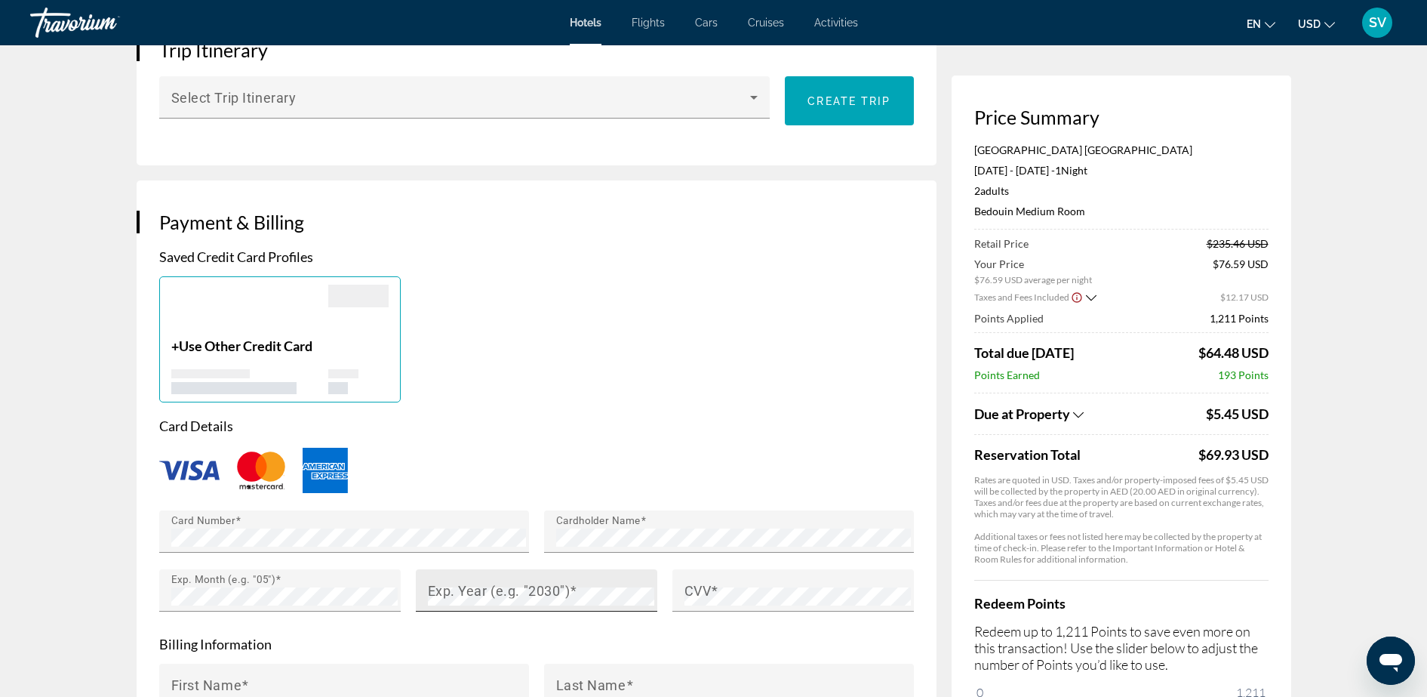
click at [456, 582] on mat-label "Exp. Year (e.g. "2030")" at bounding box center [499, 590] width 143 height 16
click at [706, 582] on mat-label "CVV" at bounding box center [697, 590] width 27 height 16
click at [707, 582] on mat-label "CVV" at bounding box center [697, 590] width 27 height 16
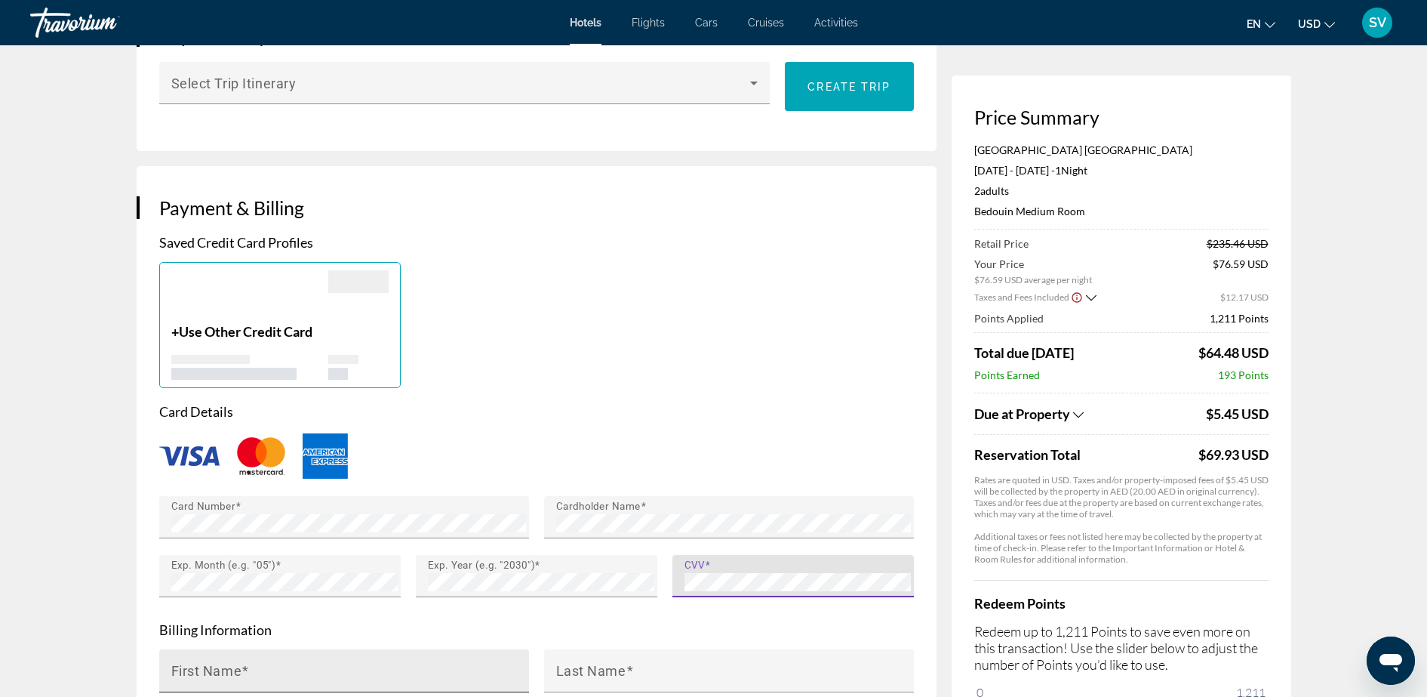
scroll to position [1044, 0]
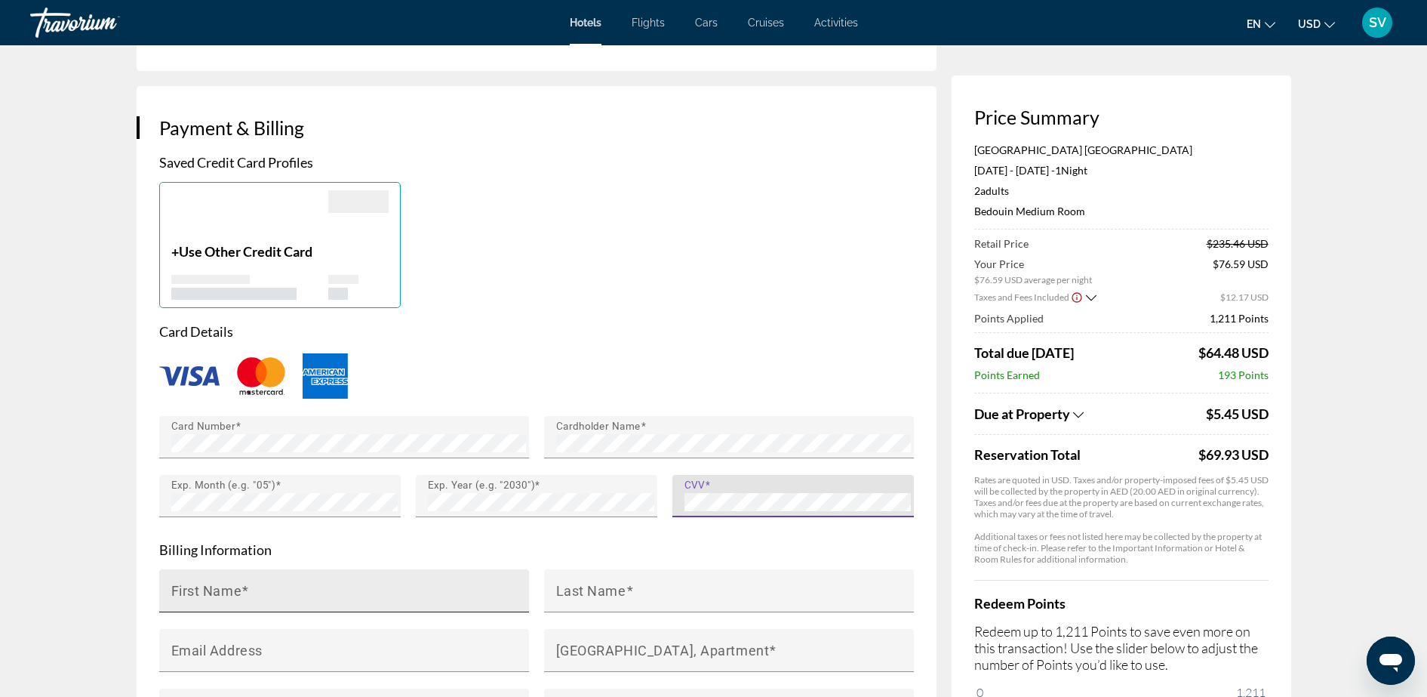
click at [227, 582] on mat-label "First Name" at bounding box center [206, 590] width 71 height 16
click at [227, 588] on input "First Name" at bounding box center [348, 597] width 355 height 18
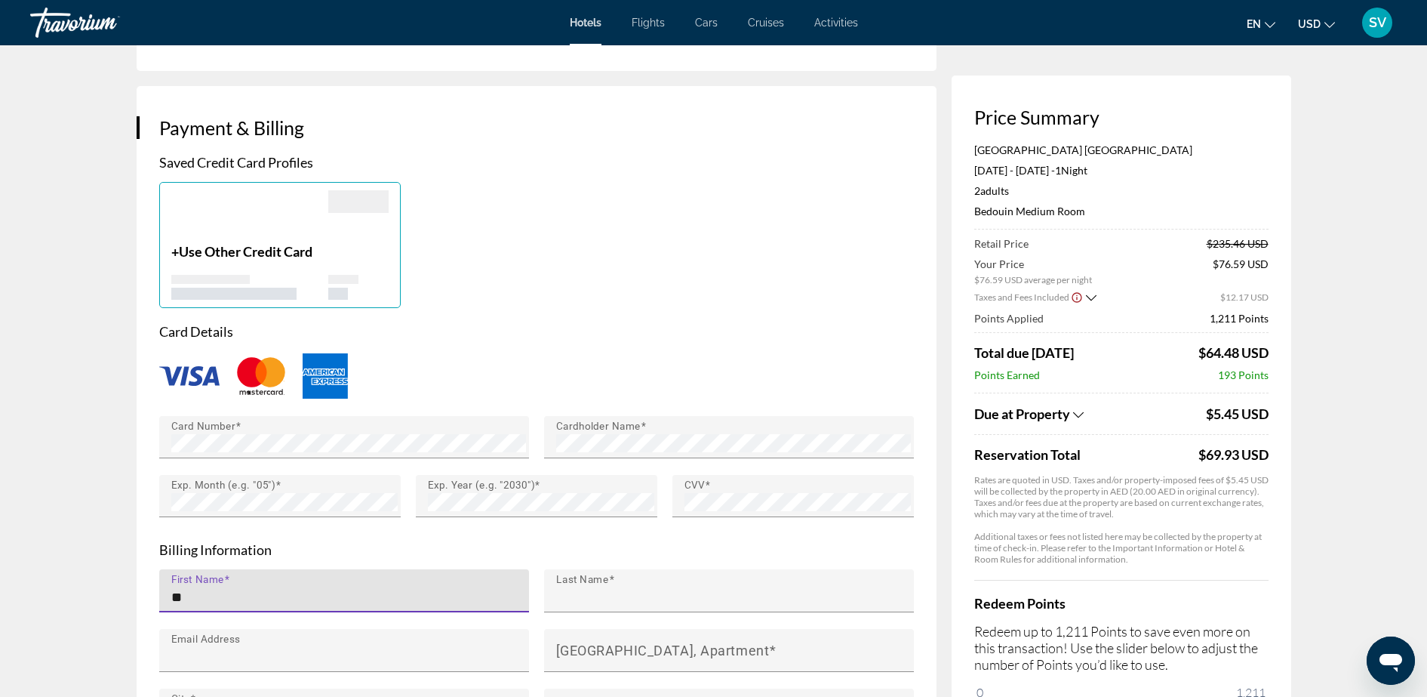
type input "*******"
type input "********"
type input "**********"
type input "****"
type input "******"
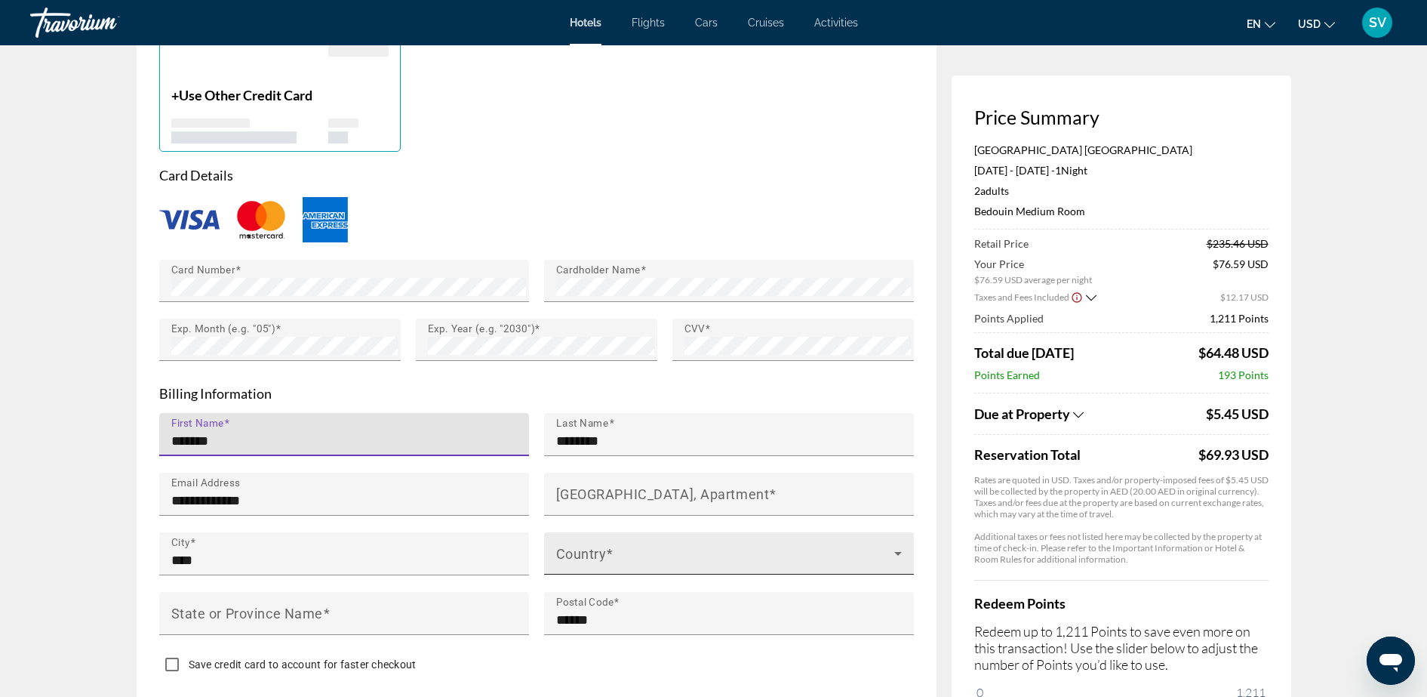
scroll to position [1233, 0]
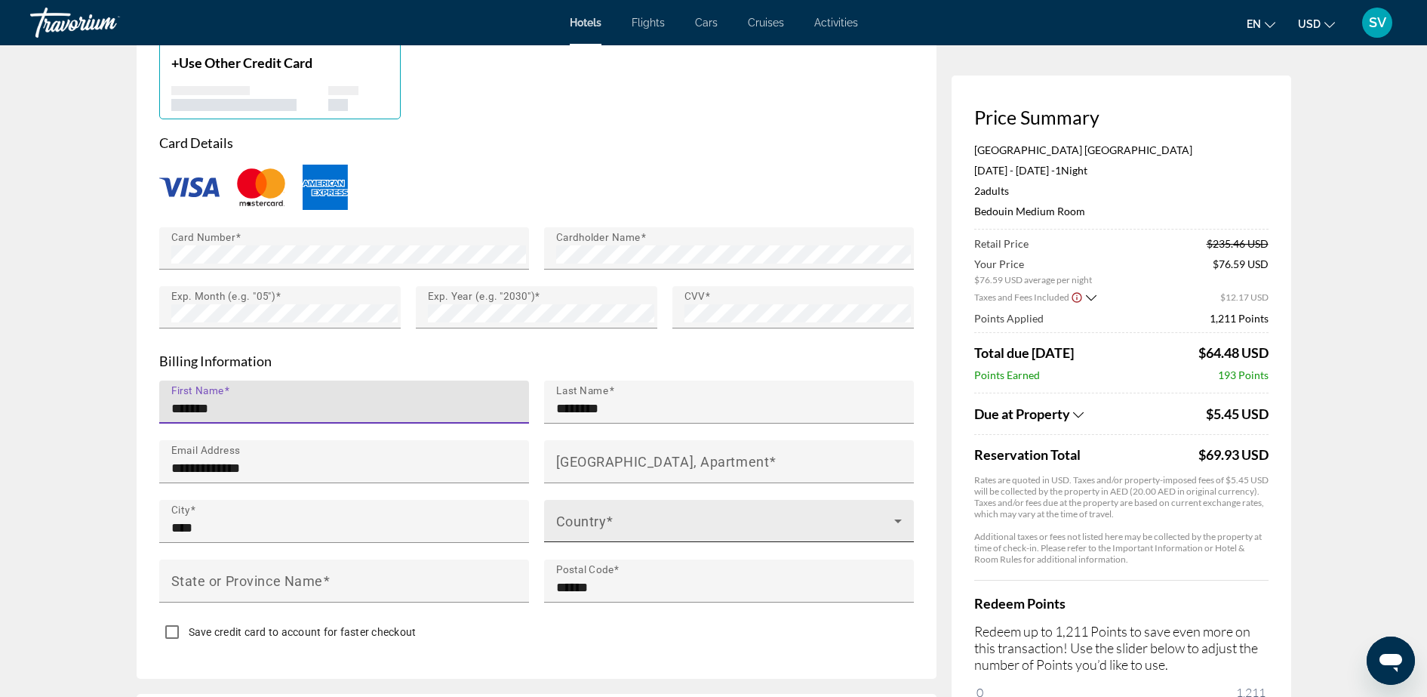
click at [603, 518] on span "Main content" at bounding box center [725, 527] width 338 height 18
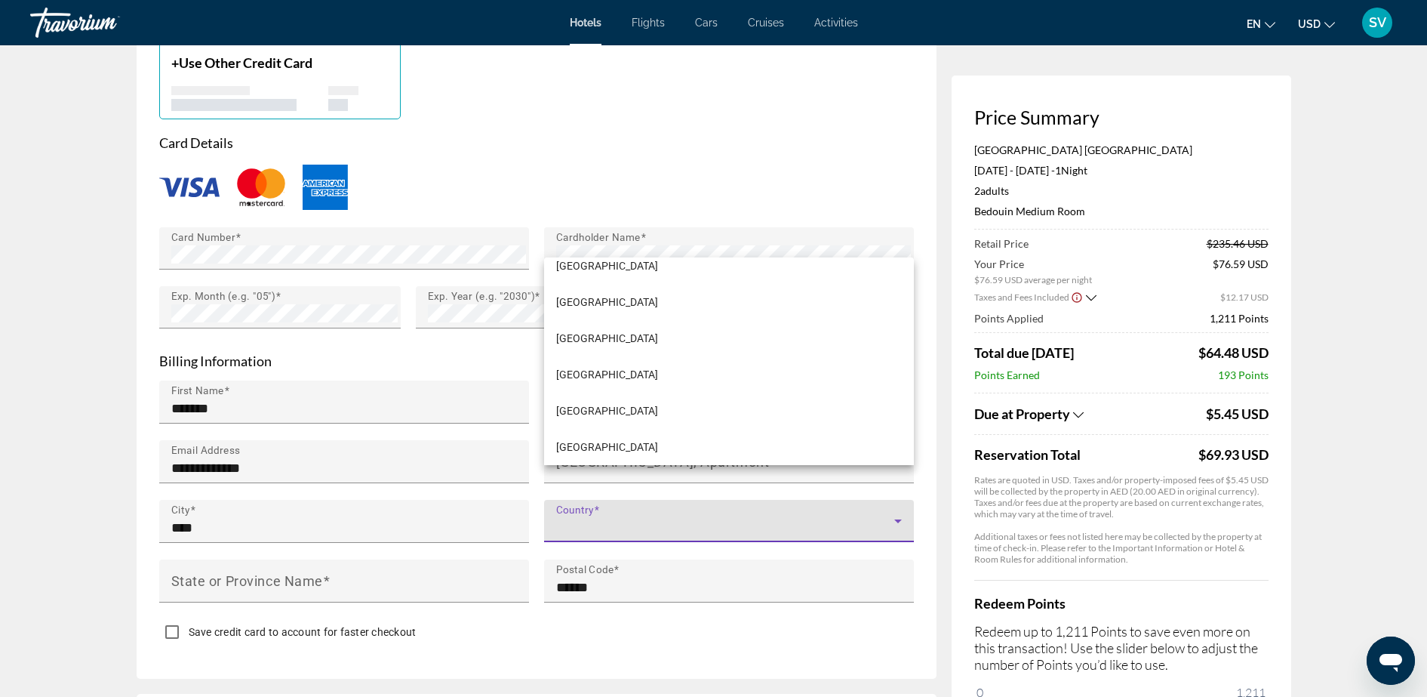
scroll to position [4339, 0]
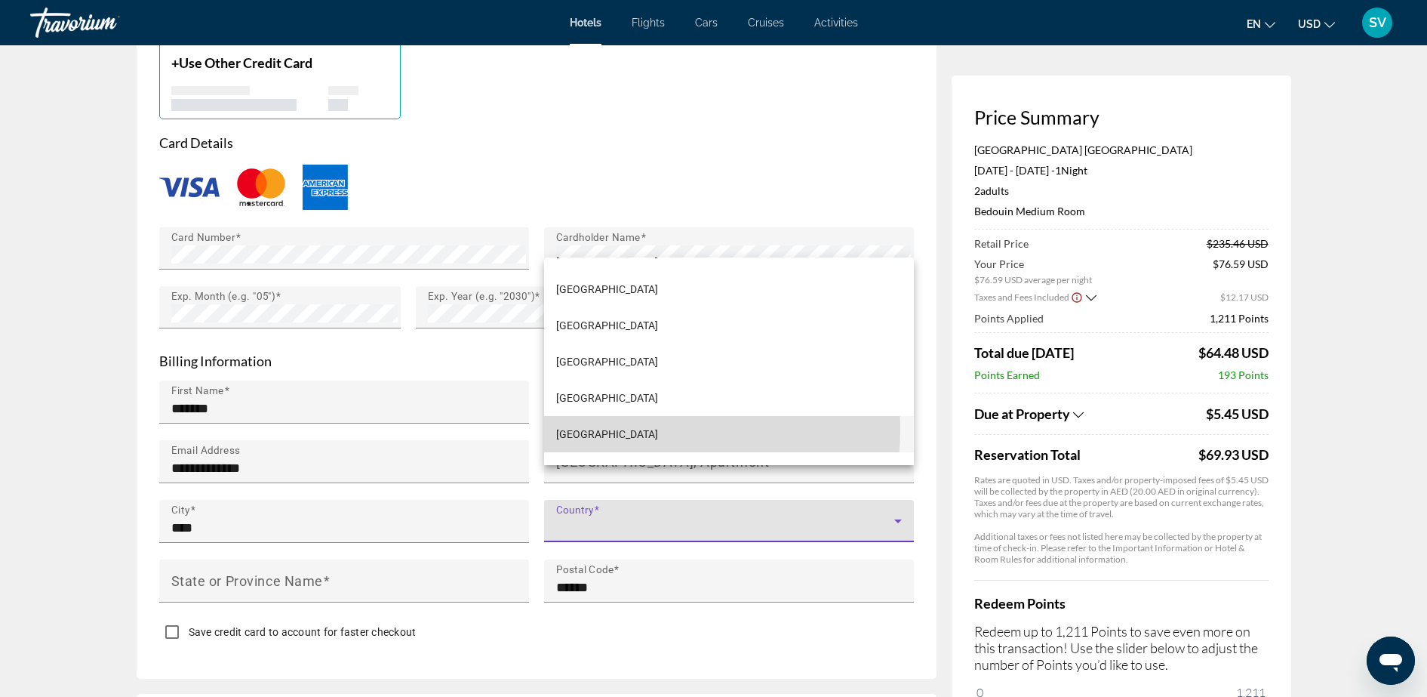
click at [574, 428] on span "[GEOGRAPHIC_DATA]" at bounding box center [607, 434] width 102 height 18
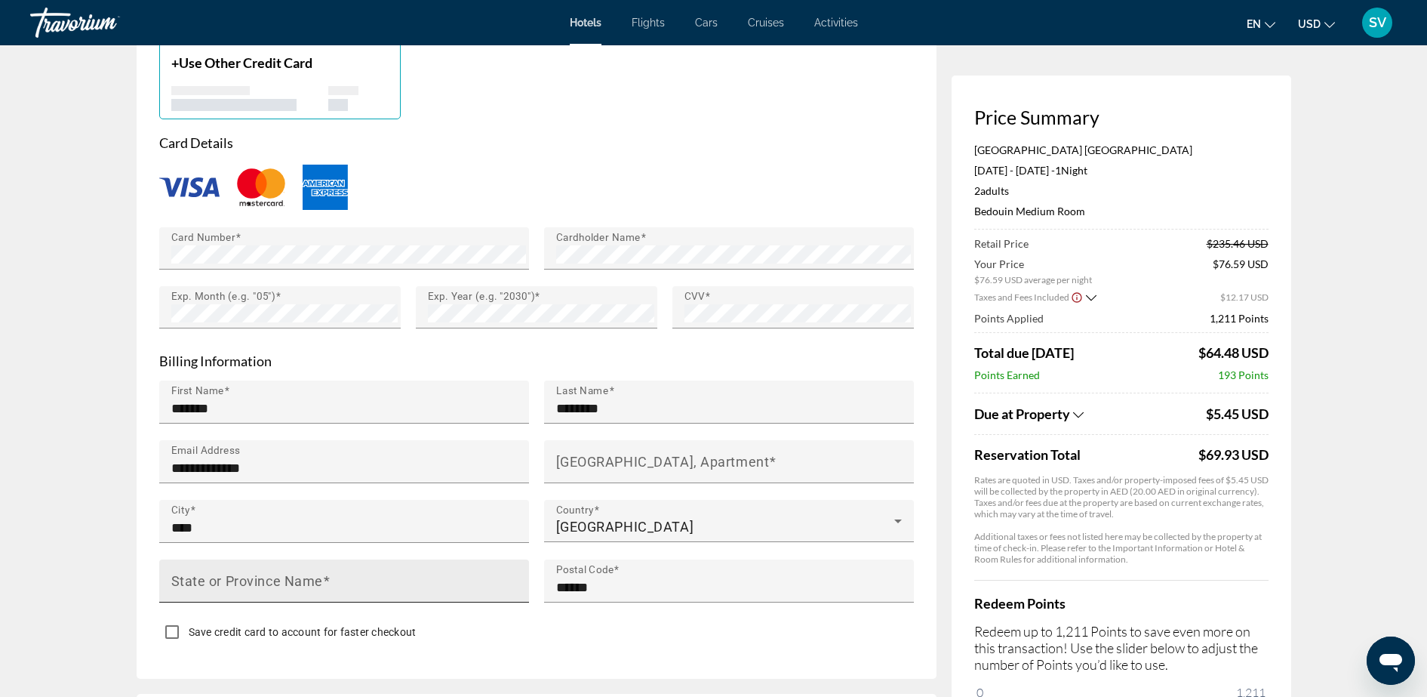
click at [257, 572] on mat-label "State or Province Name" at bounding box center [247, 580] width 152 height 16
click at [257, 578] on input "State or Province Name" at bounding box center [348, 587] width 355 height 18
type input "****"
click at [478, 619] on div "Save credit card to account for faster checkout" at bounding box center [536, 633] width 755 height 29
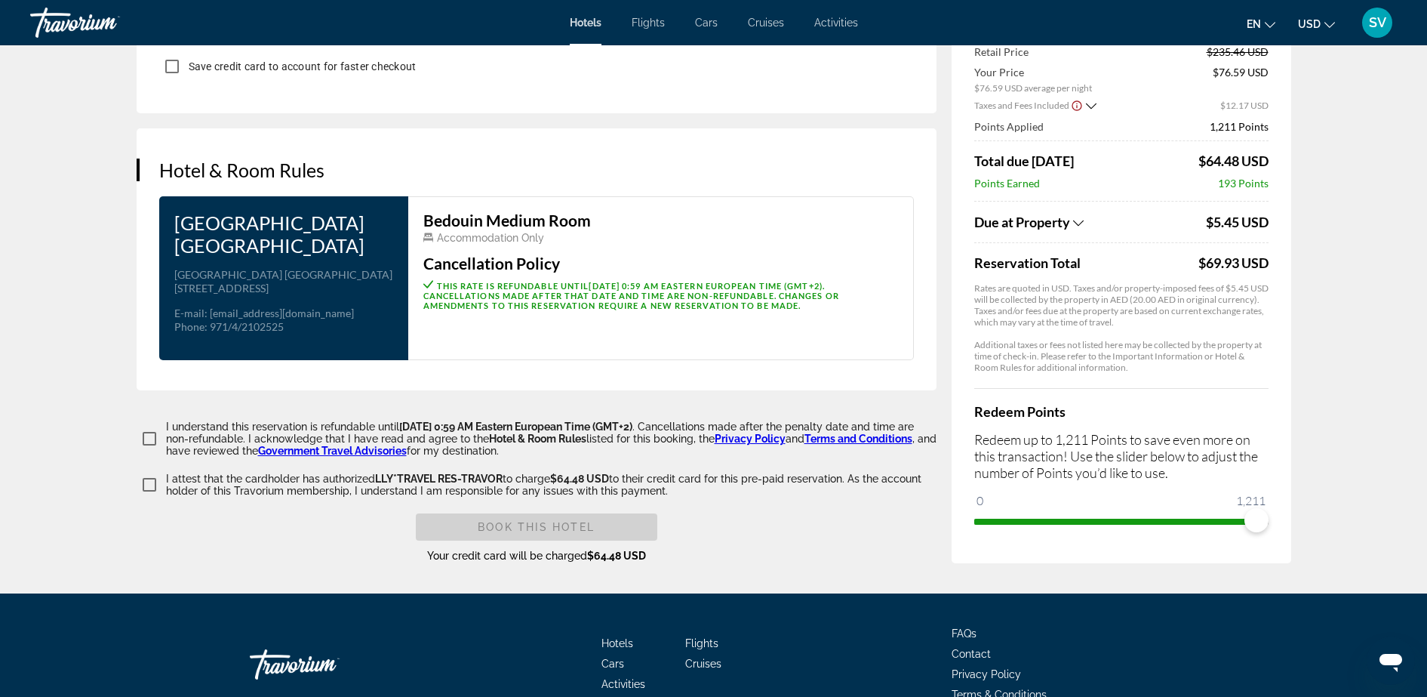
scroll to position [1799, 0]
click at [527, 520] on span "Book this hotel" at bounding box center [536, 526] width 117 height 12
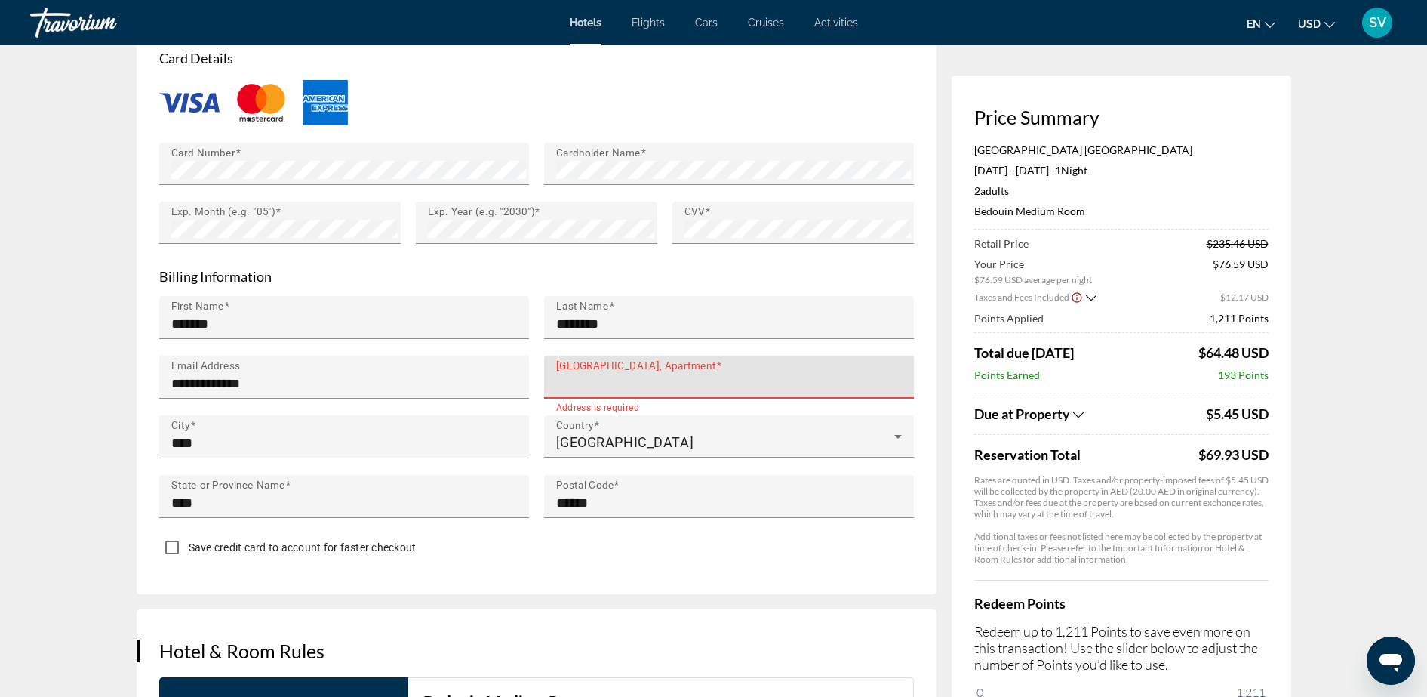
click at [603, 359] on mat-label "[GEOGRAPHIC_DATA], Apartment" at bounding box center [636, 365] width 160 height 12
click at [603, 374] on input "[GEOGRAPHIC_DATA], Apartment" at bounding box center [733, 383] width 355 height 18
type input "**********"
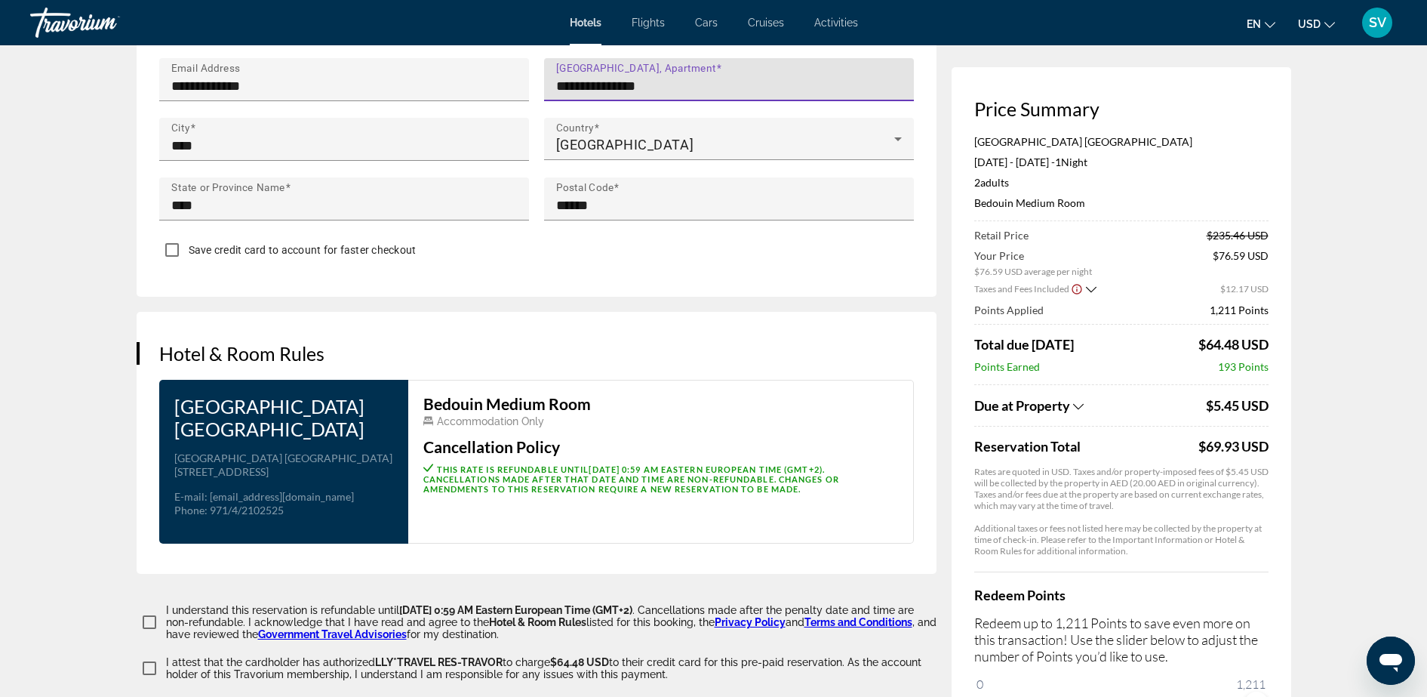
scroll to position [1789, 0]
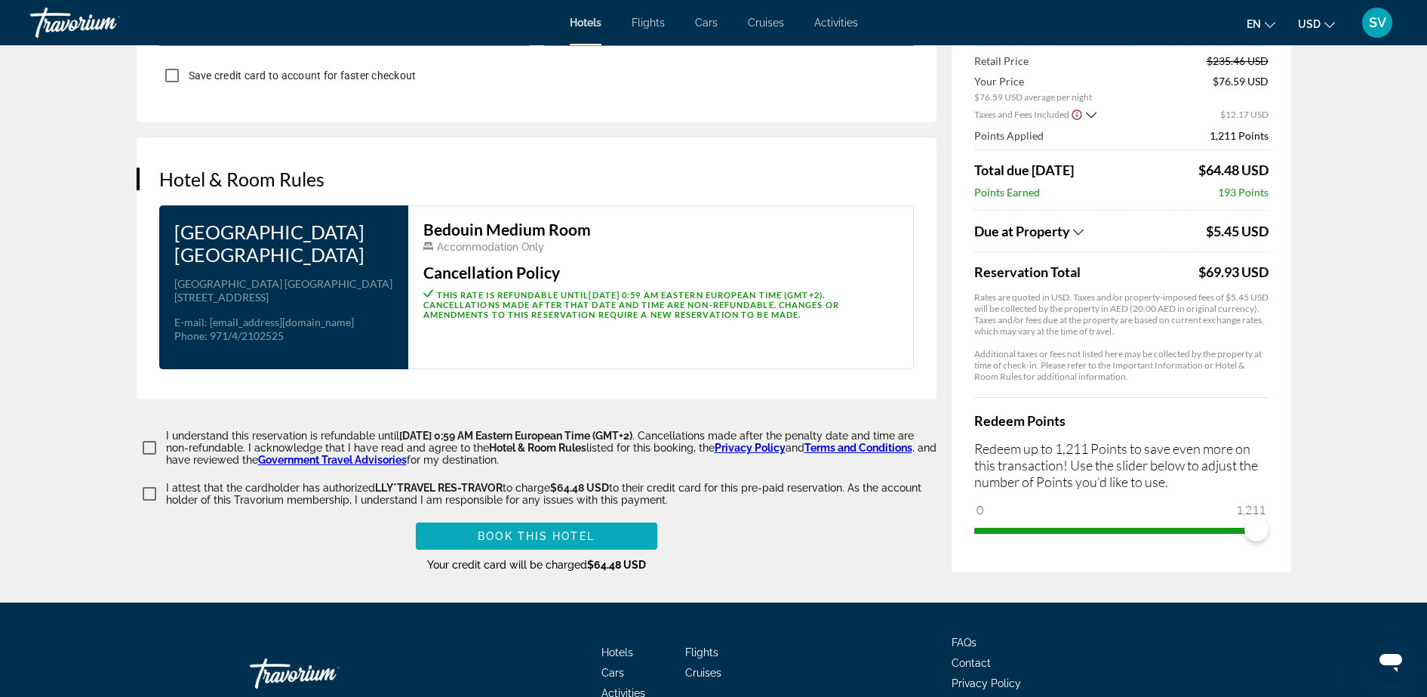
click at [521, 530] on span "Book this hotel" at bounding box center [536, 536] width 117 height 12
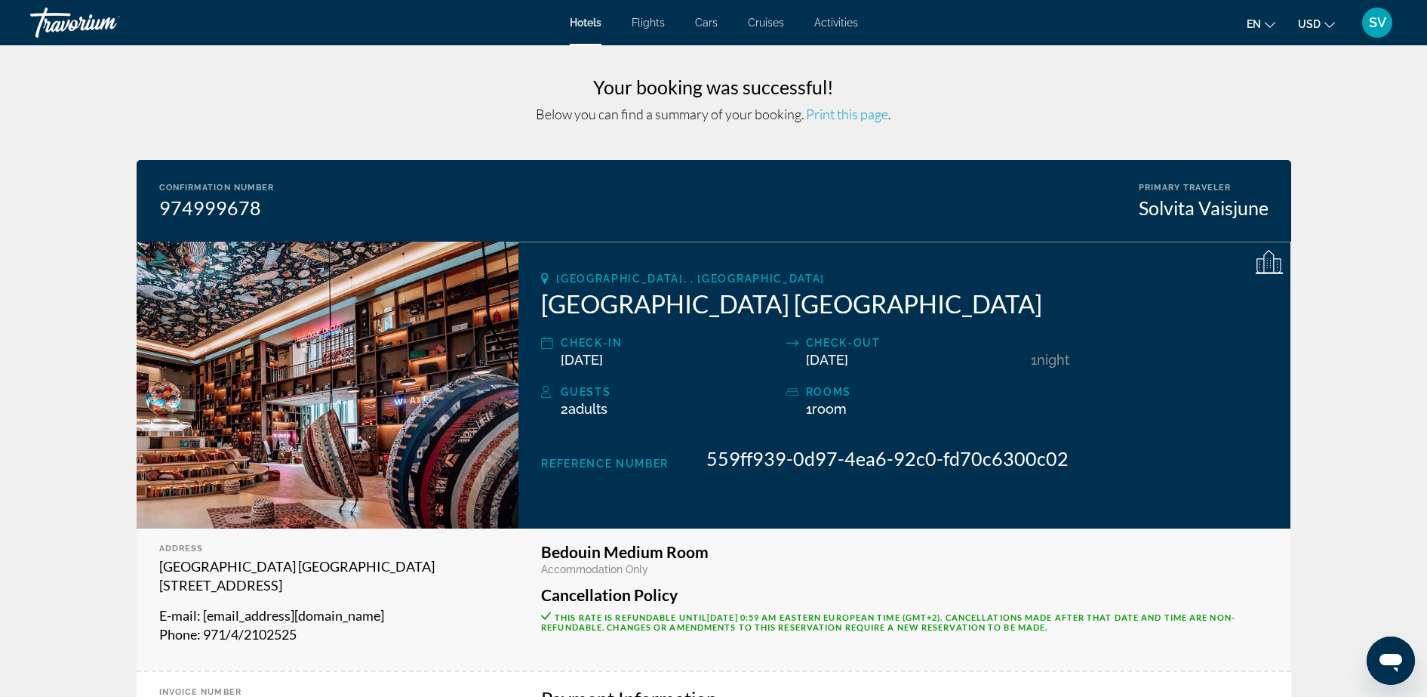
click at [1370, 21] on span "SV" at bounding box center [1377, 22] width 17 height 15
click at [1309, 146] on link "My Account" at bounding box center [1295, 146] width 74 height 20
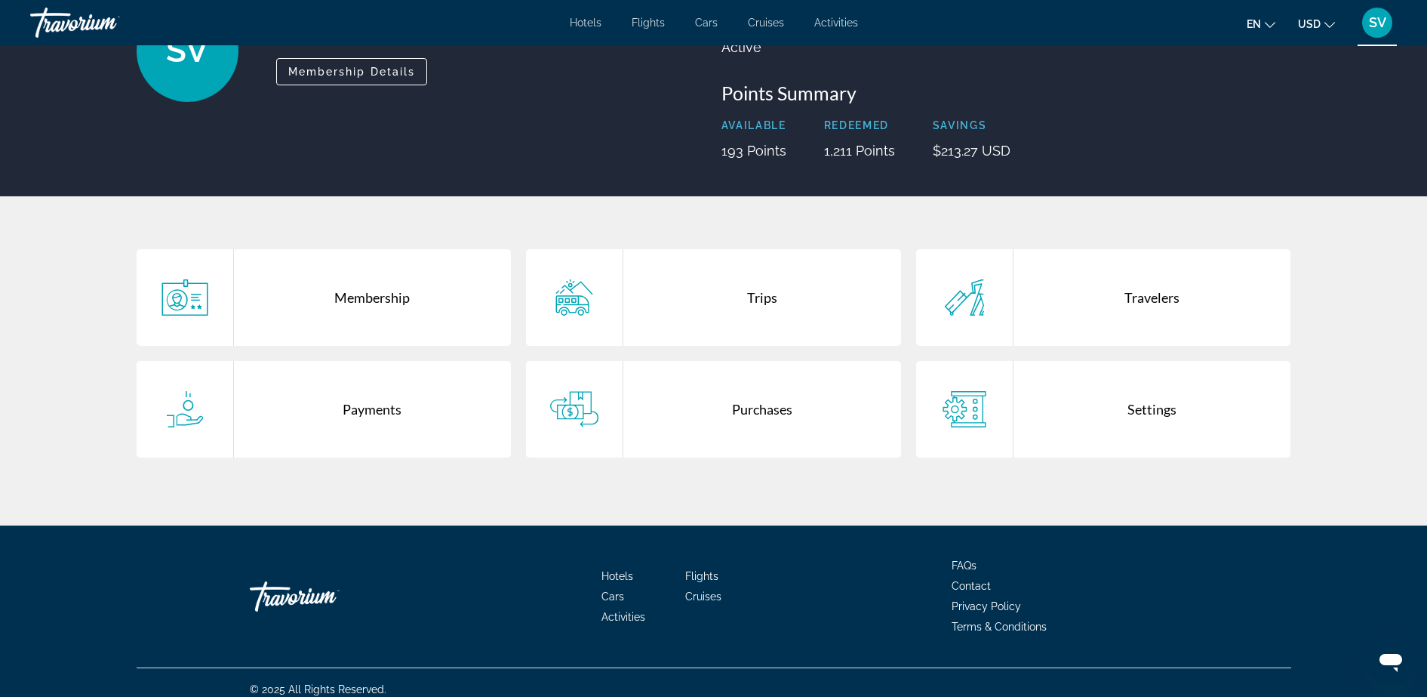
scroll to position [154, 0]
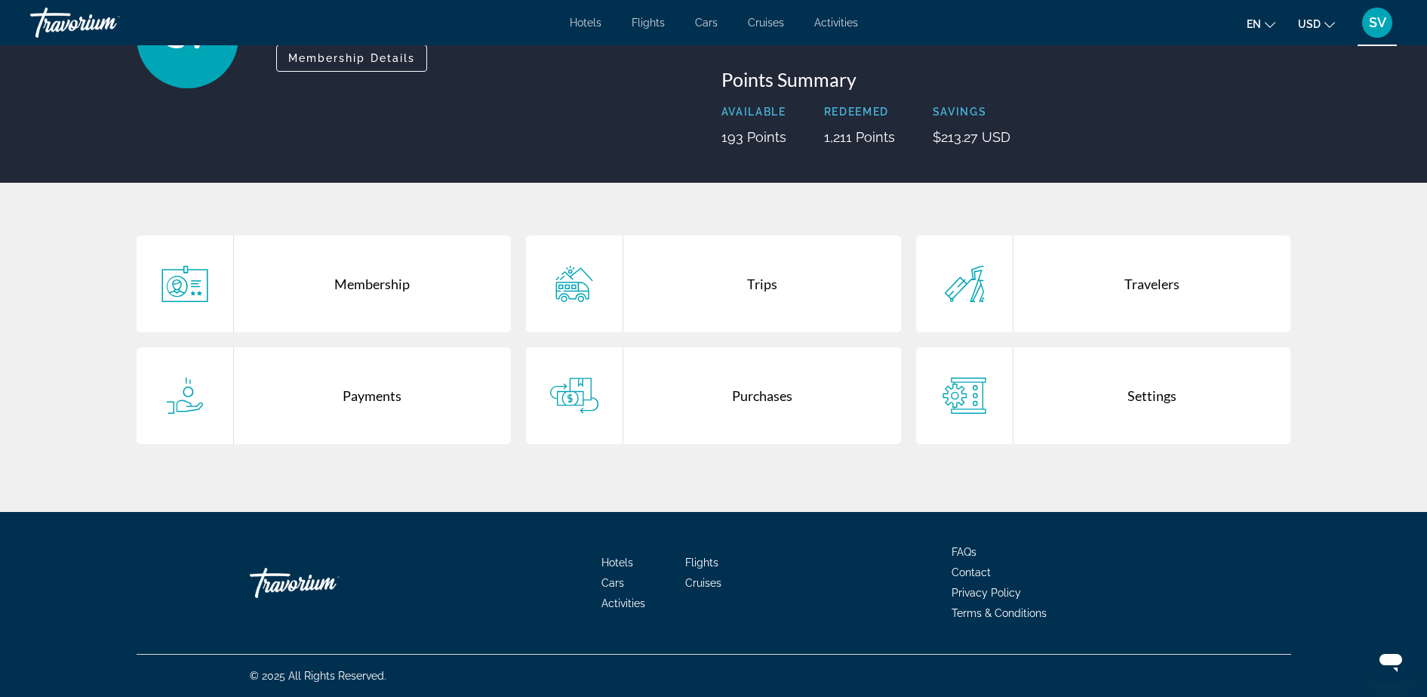
click at [749, 284] on div "Trips" at bounding box center [762, 283] width 278 height 97
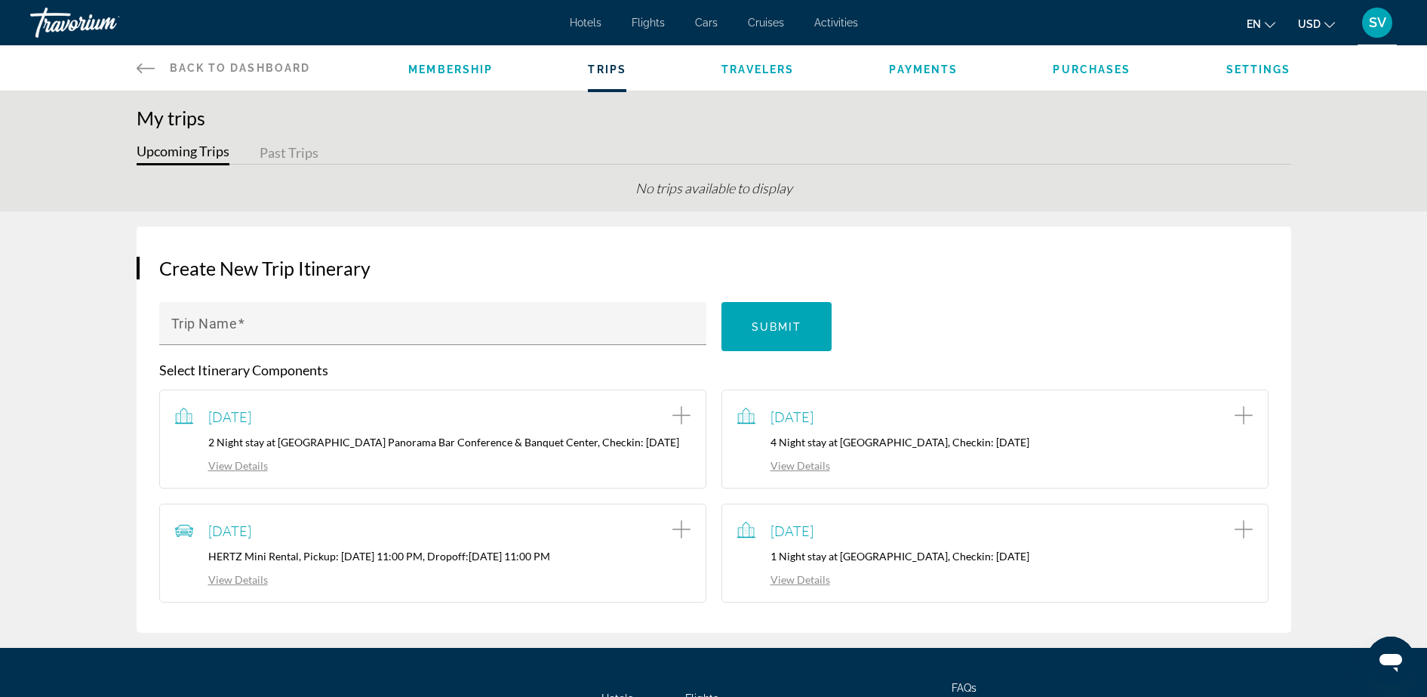
click at [796, 586] on link "View Details" at bounding box center [783, 579] width 93 height 13
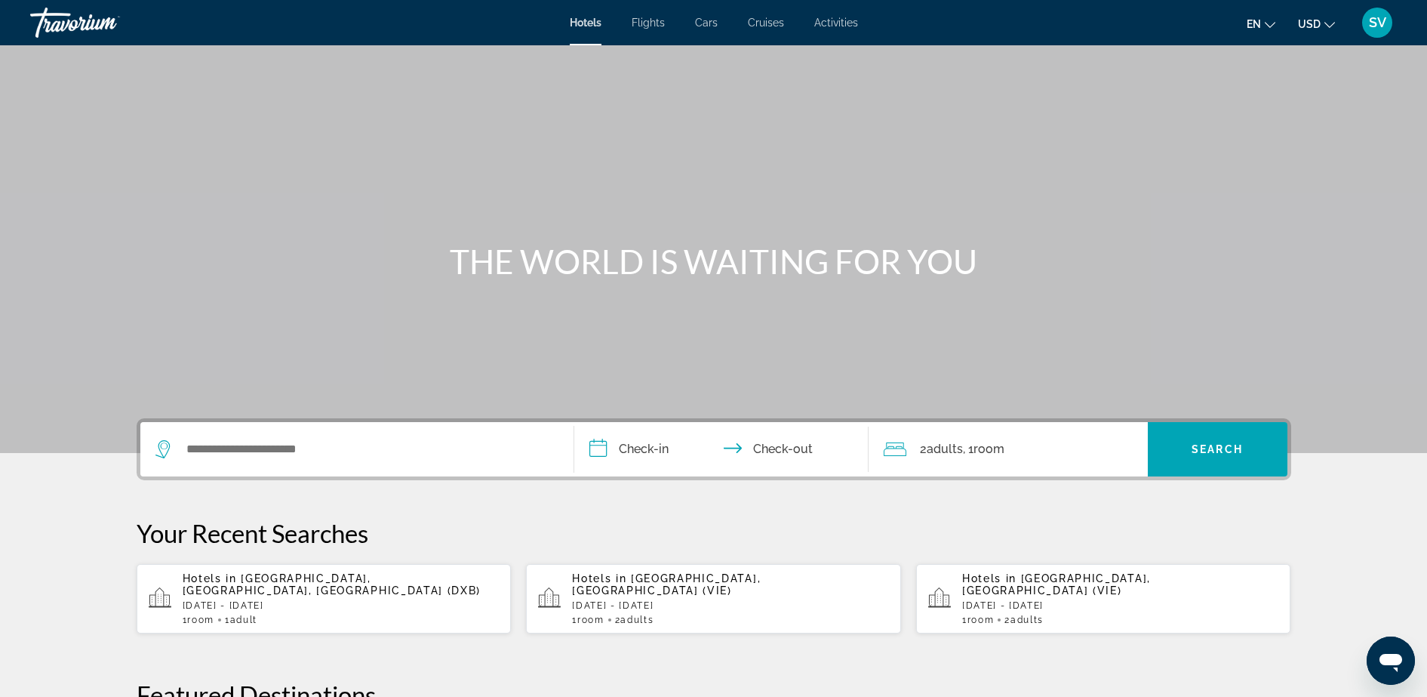
click at [311, 583] on span "[GEOGRAPHIC_DATA], [GEOGRAPHIC_DATA], [GEOGRAPHIC_DATA] (DXB)" at bounding box center [332, 584] width 299 height 24
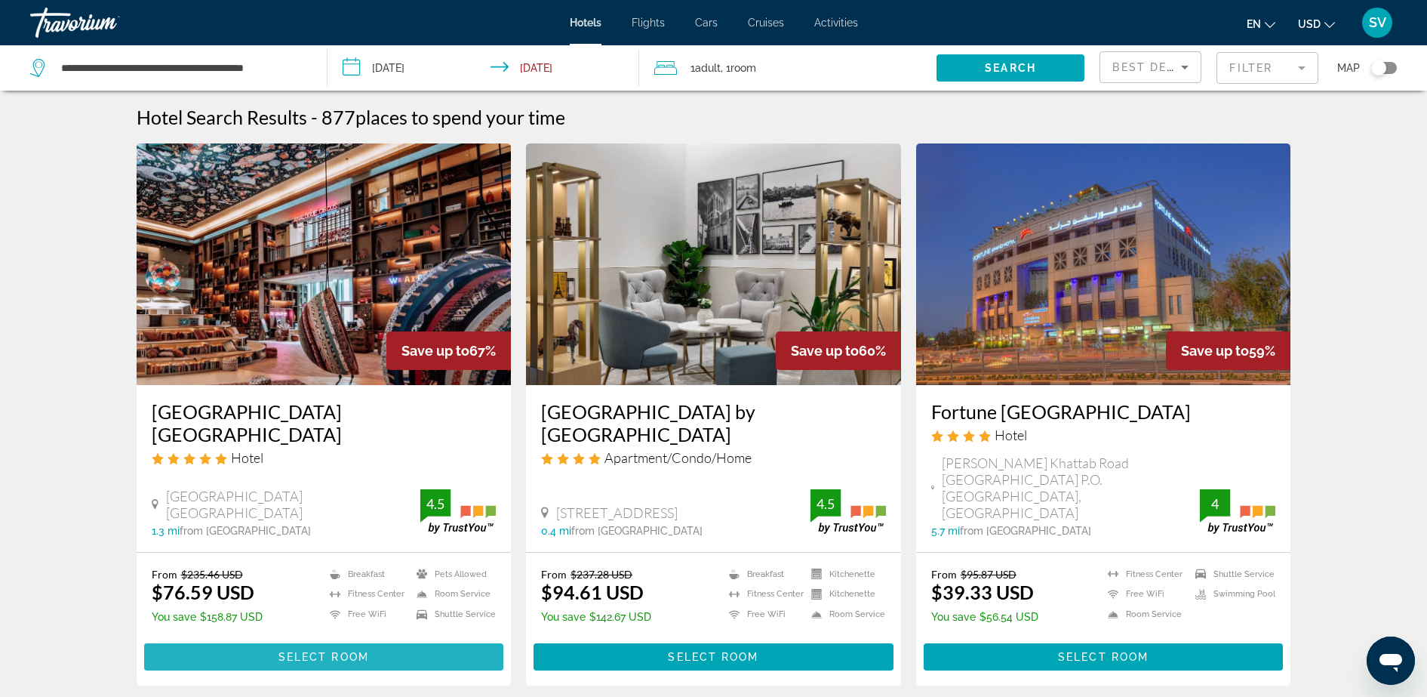
click at [321, 650] on span "Select Room" at bounding box center [323, 656] width 91 height 12
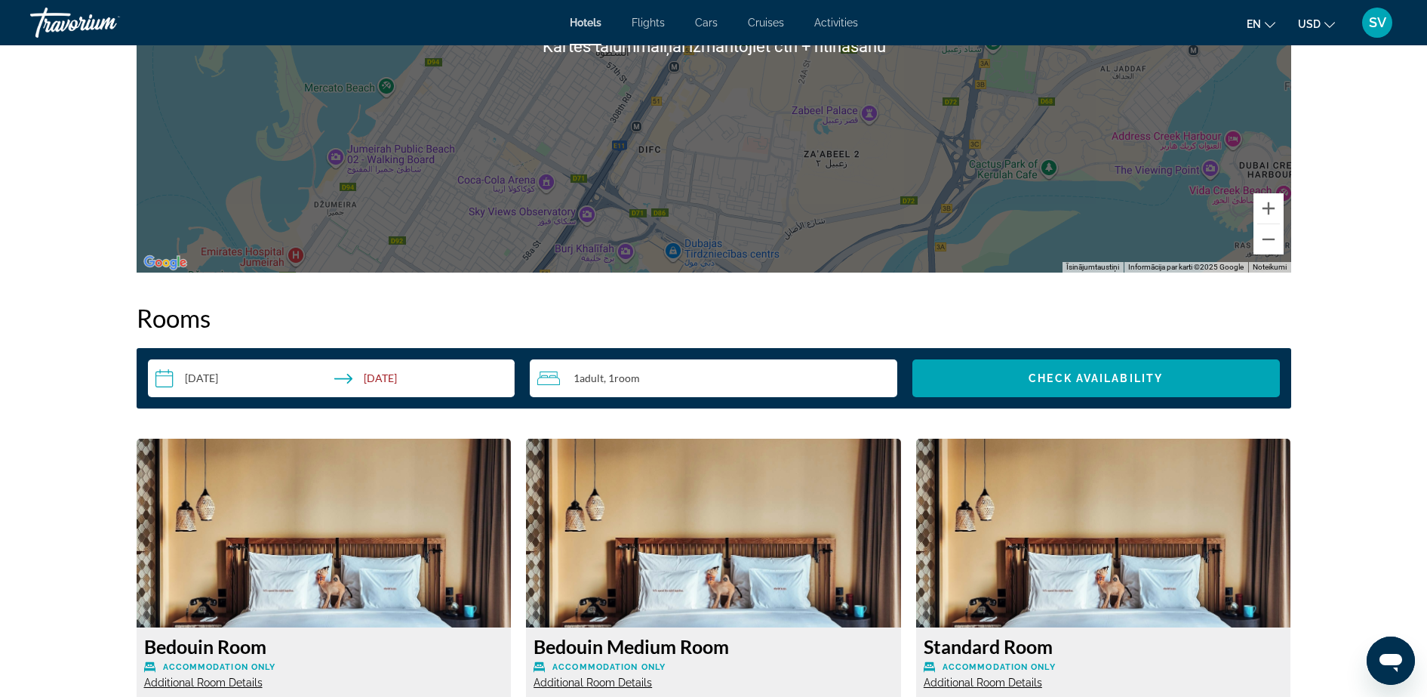
scroll to position [1792, 0]
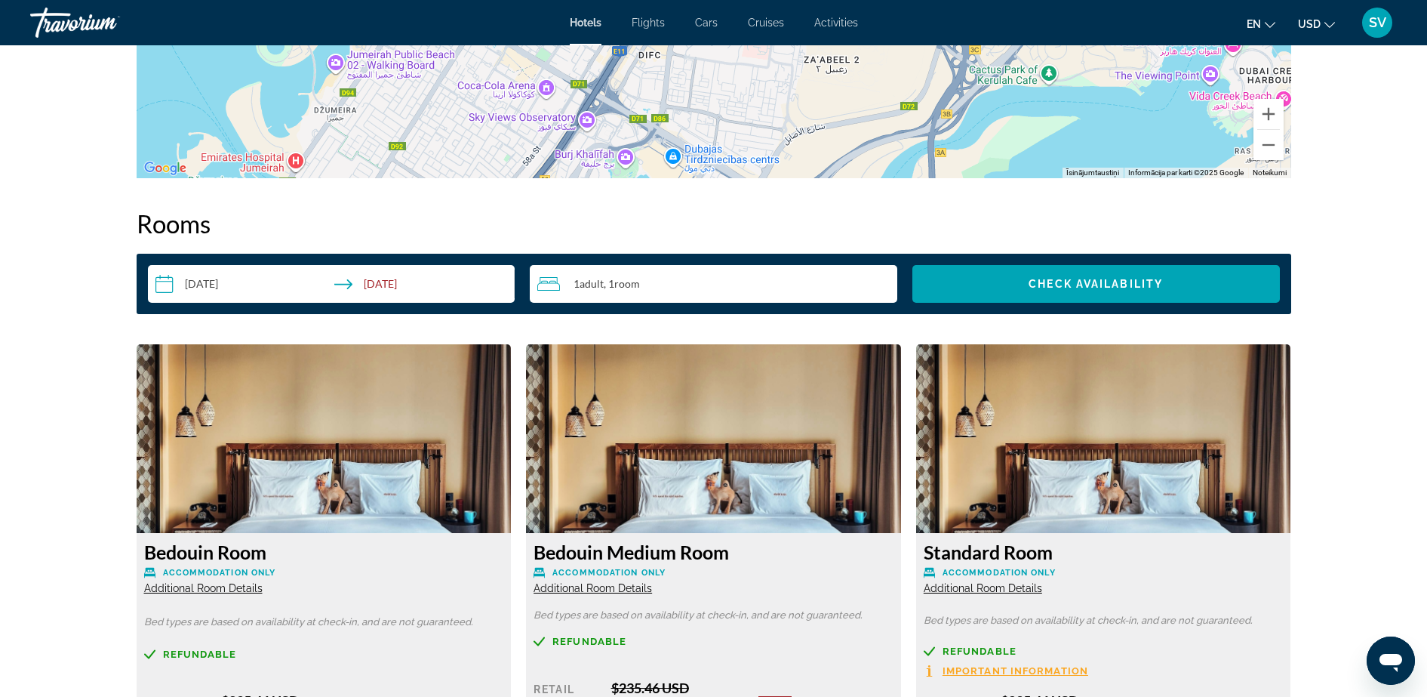
click at [731, 281] on div "1 Adult Adults , 1 Room rooms" at bounding box center [717, 284] width 360 height 18
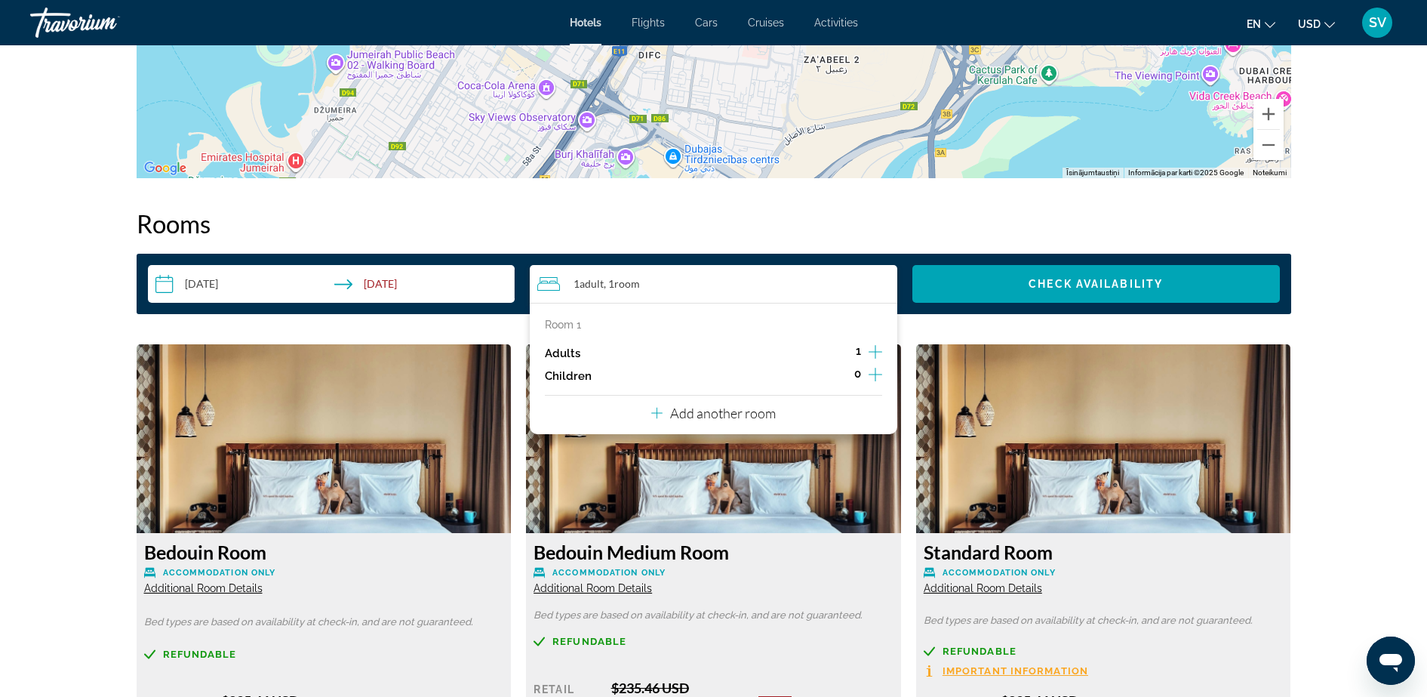
click at [871, 345] on icon "Increment adults" at bounding box center [876, 352] width 14 height 18
click at [1109, 279] on span "Check Availability" at bounding box center [1096, 284] width 134 height 12
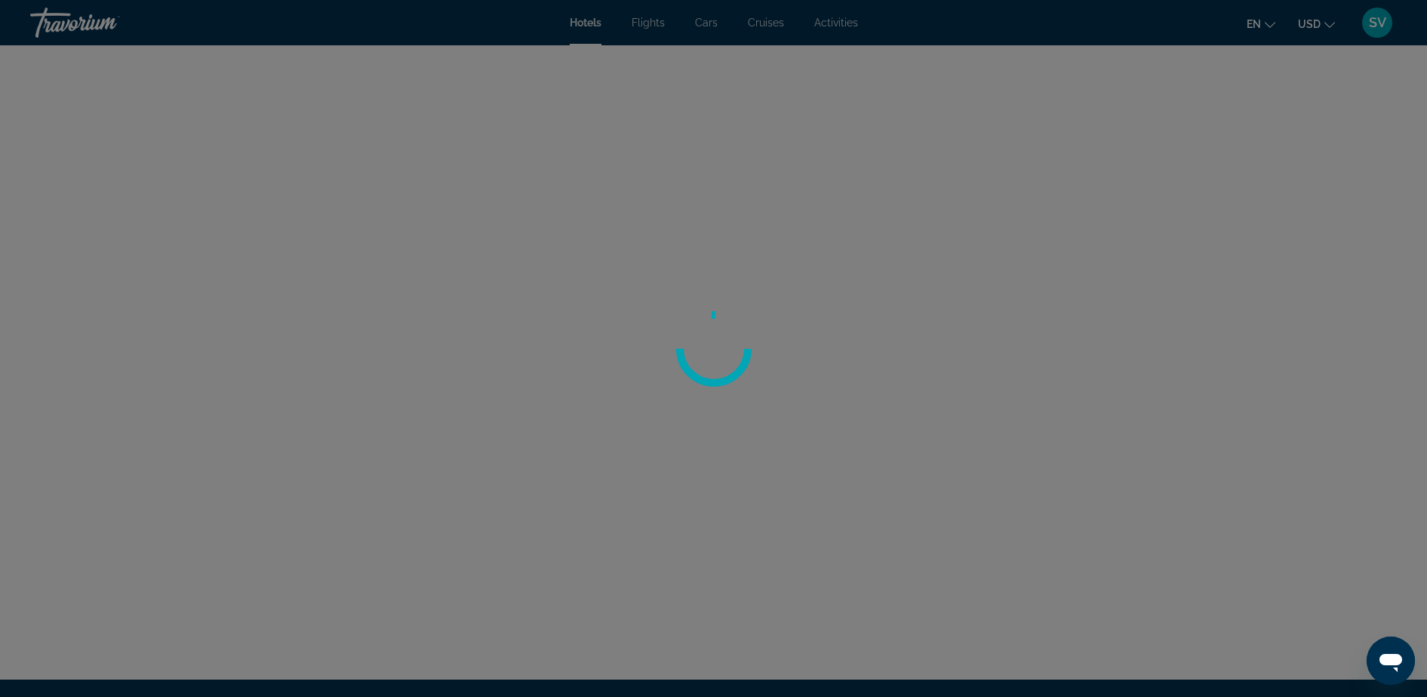
scroll to position [2476, 0]
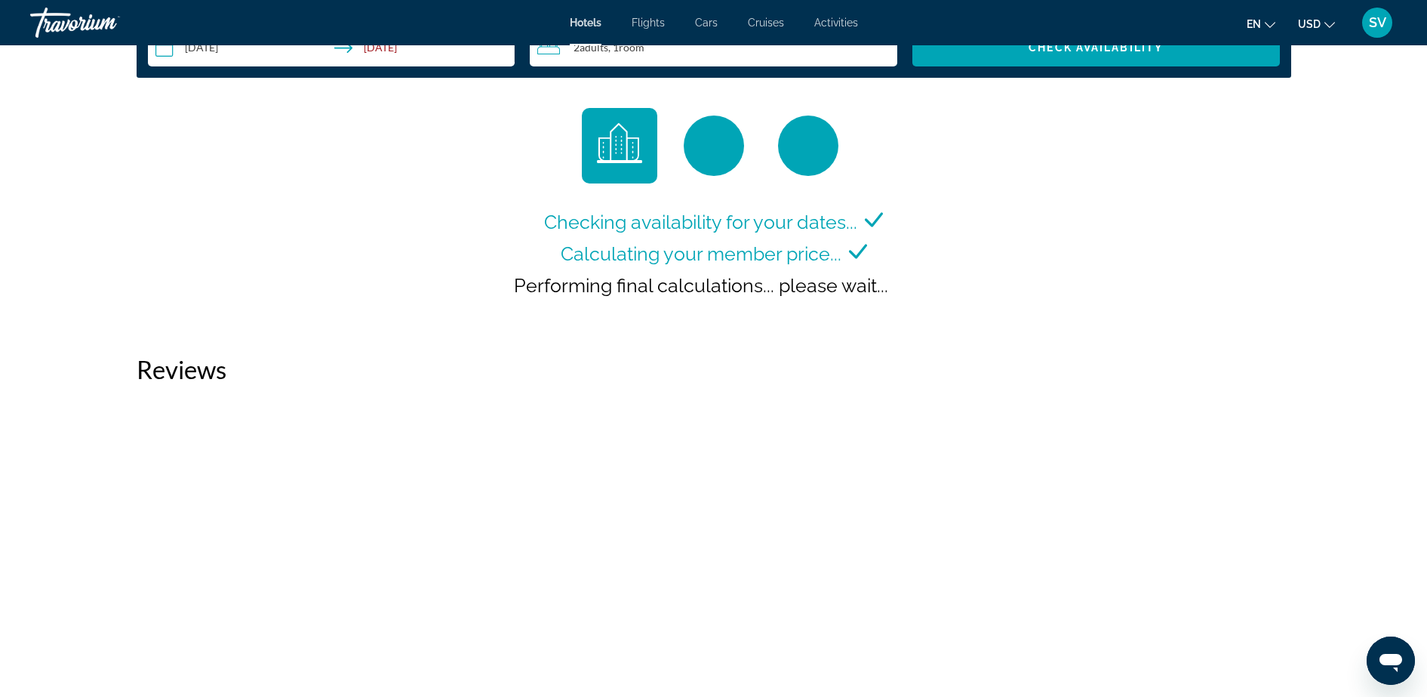
scroll to position [2075, 0]
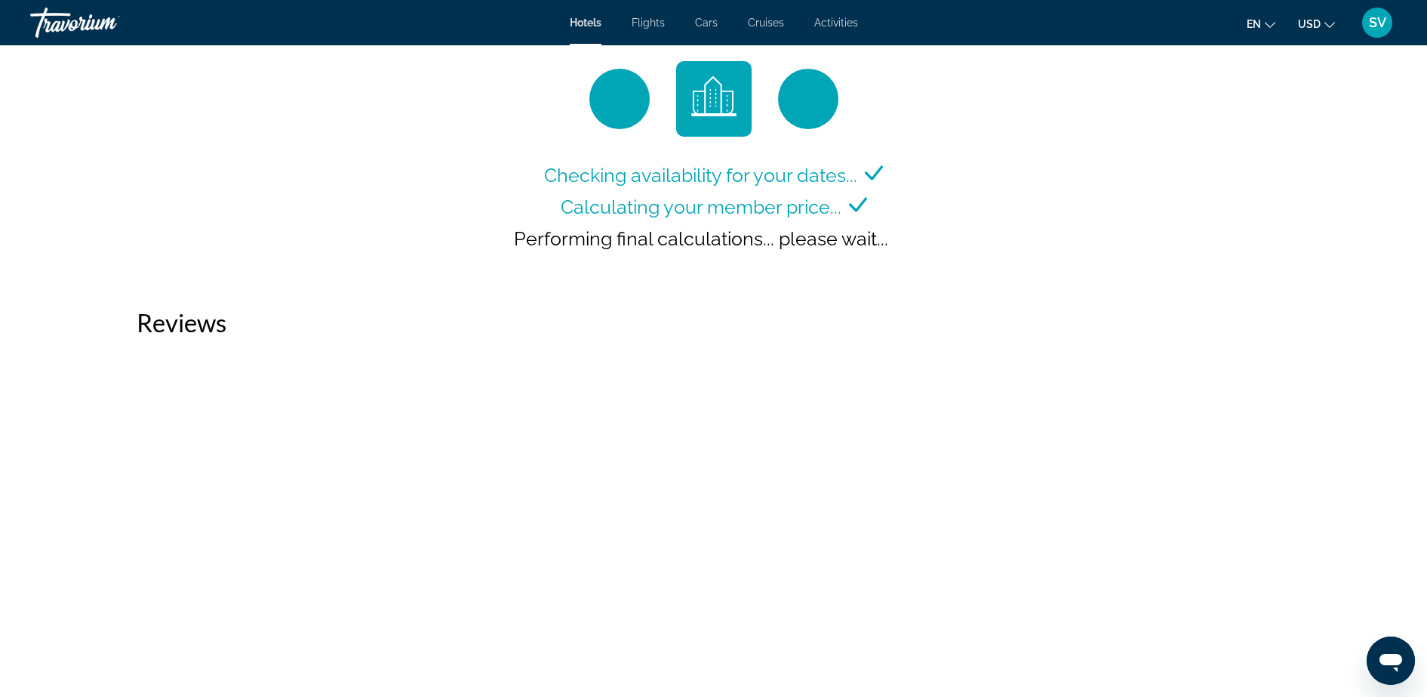
click at [709, 236] on span "Performing final calculations... please wait..." at bounding box center [701, 238] width 374 height 23
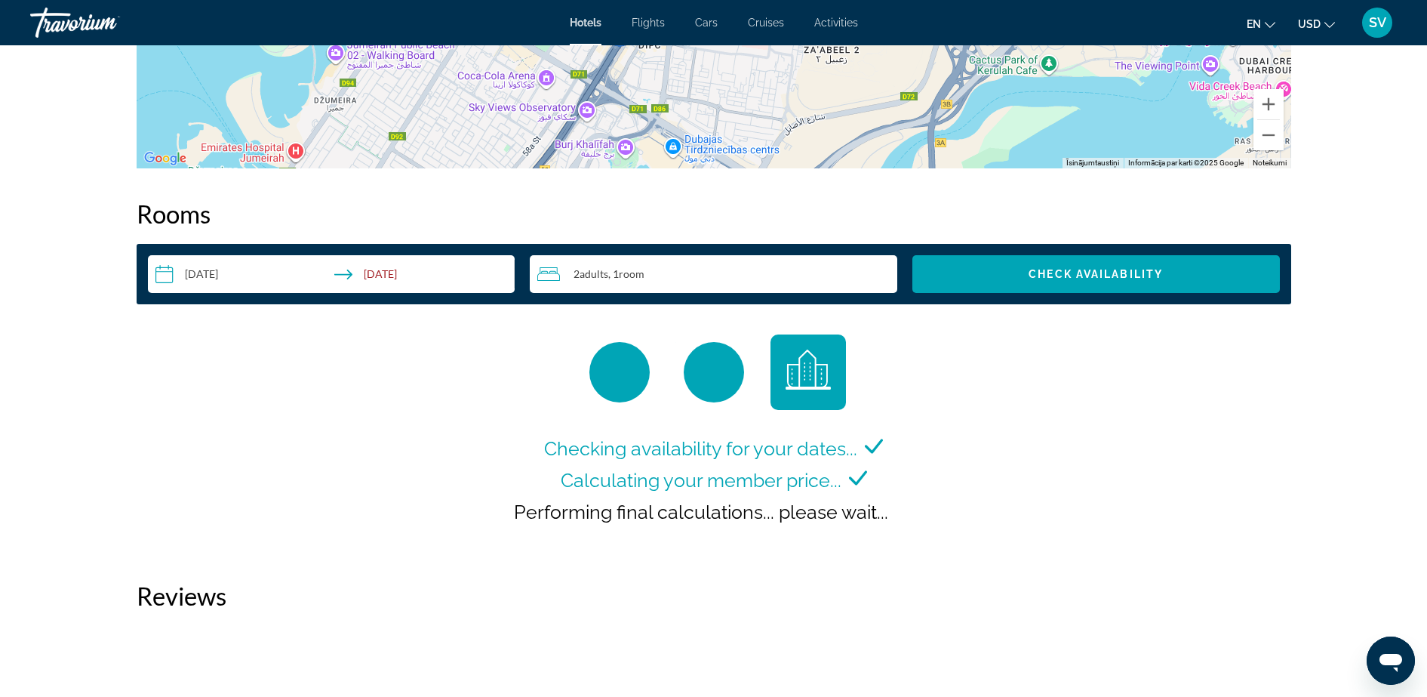
scroll to position [1604, 0]
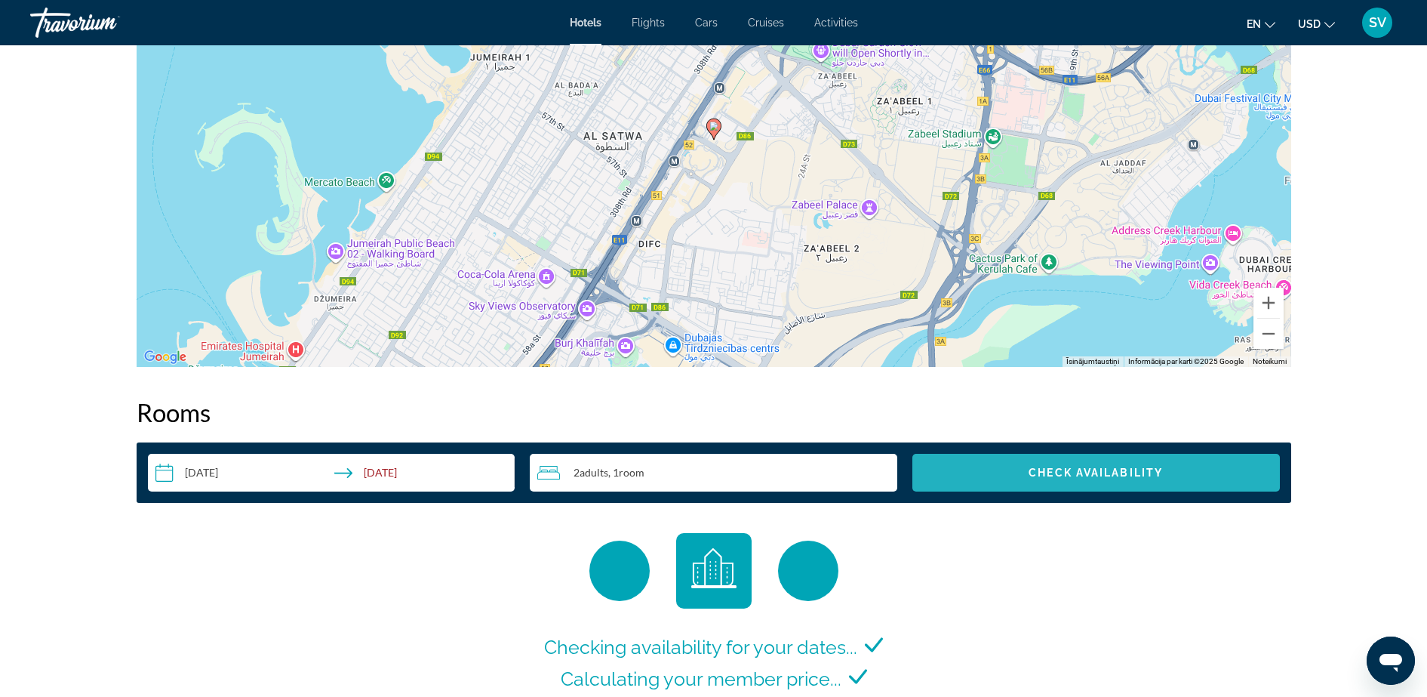
click at [1095, 467] on span "Check Availability" at bounding box center [1096, 472] width 134 height 12
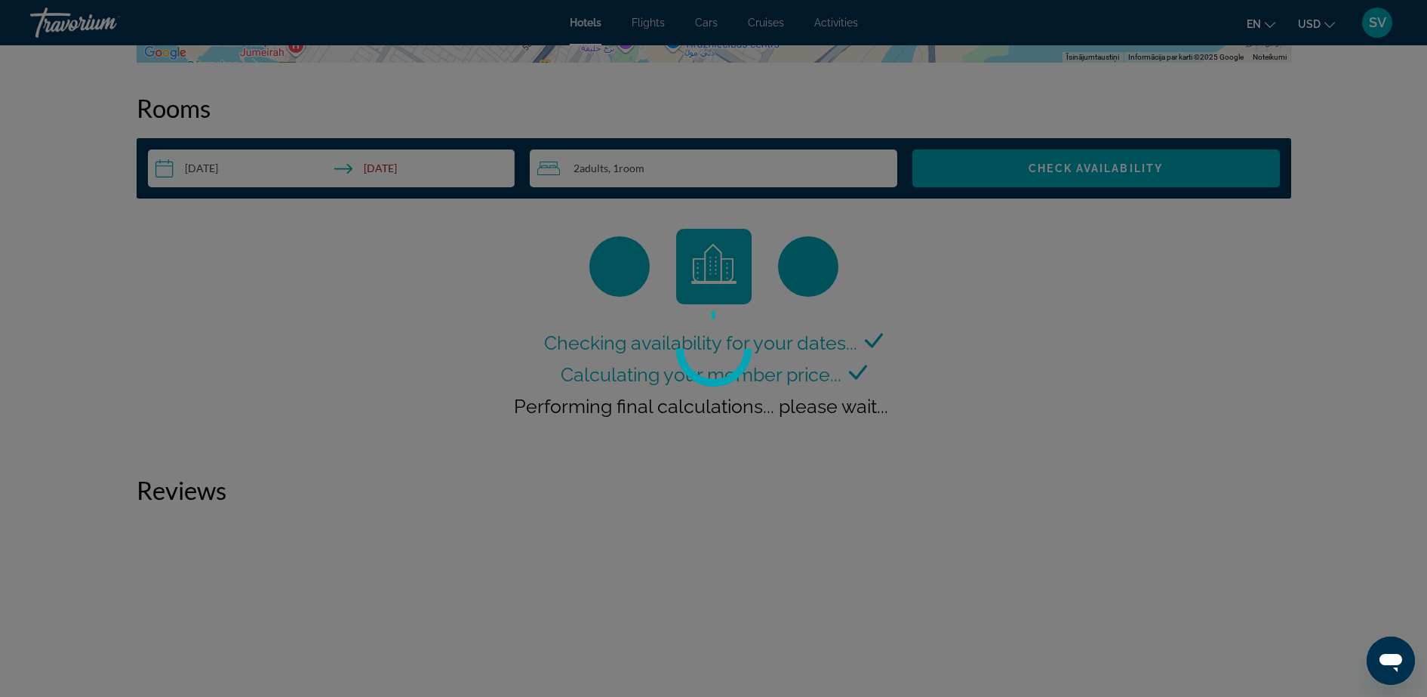
scroll to position [1910, 0]
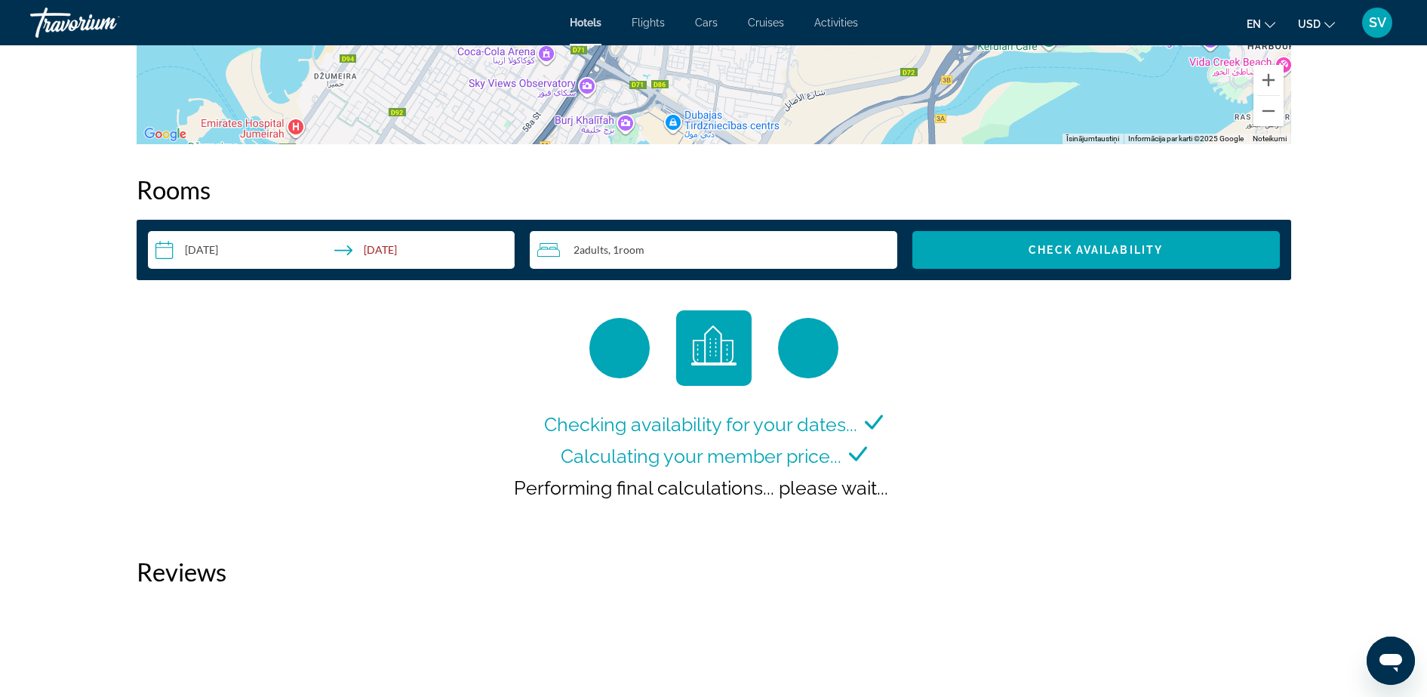
scroll to position [1981, 0]
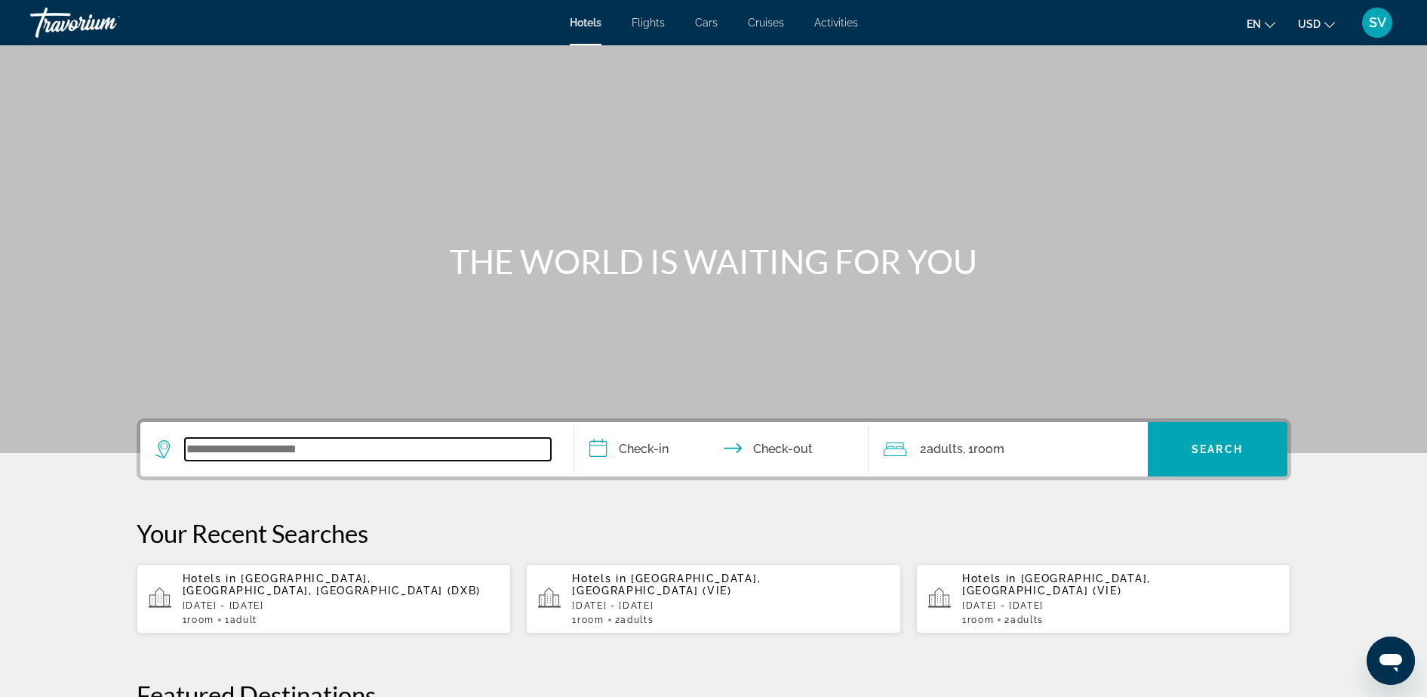
click at [308, 452] on input "Search widget" at bounding box center [368, 449] width 366 height 23
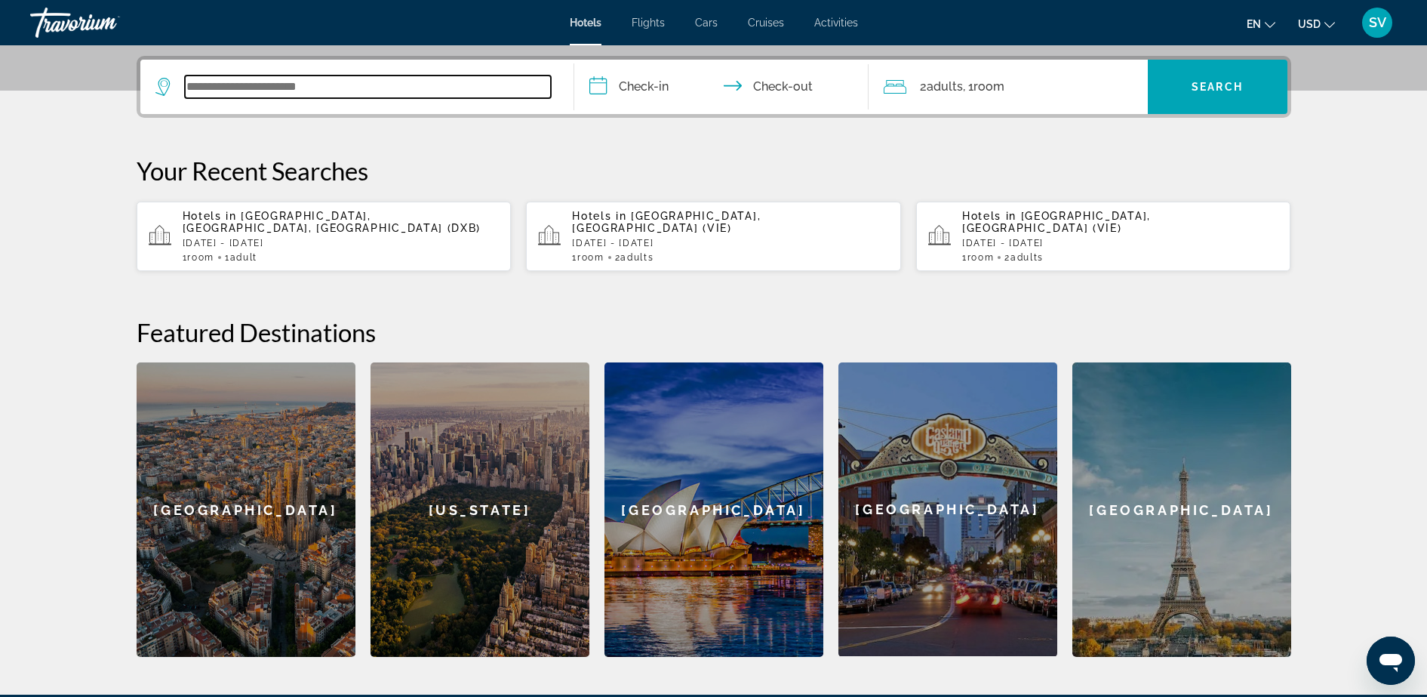
scroll to position [369, 0]
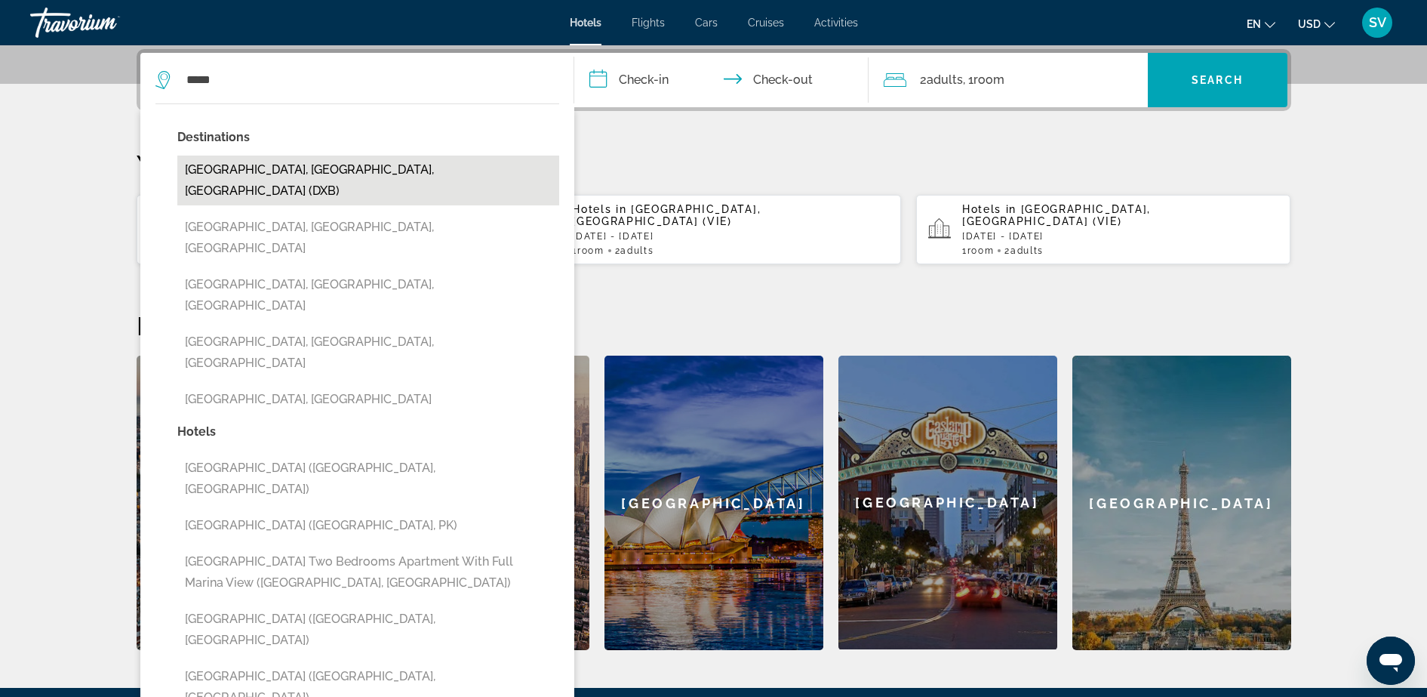
click at [320, 165] on button "[GEOGRAPHIC_DATA], [GEOGRAPHIC_DATA], [GEOGRAPHIC_DATA] (DXB)" at bounding box center [368, 180] width 382 height 50
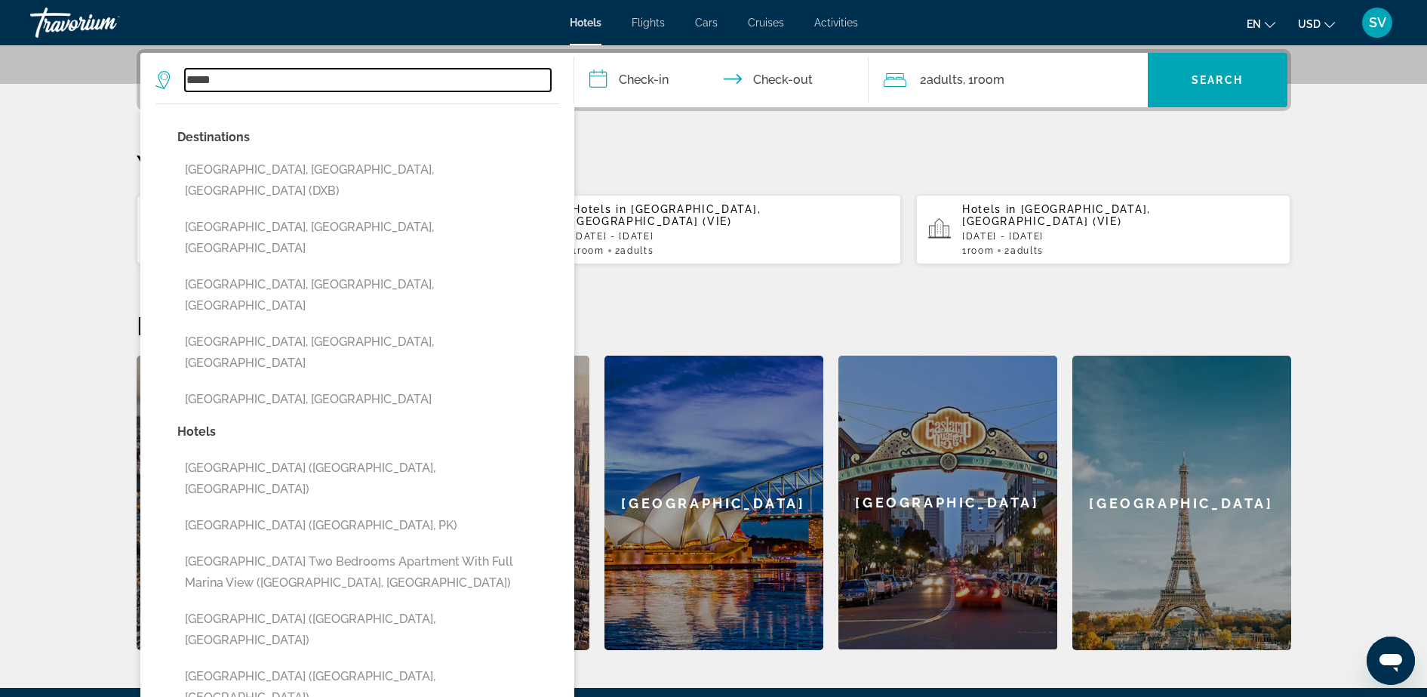
type input "**********"
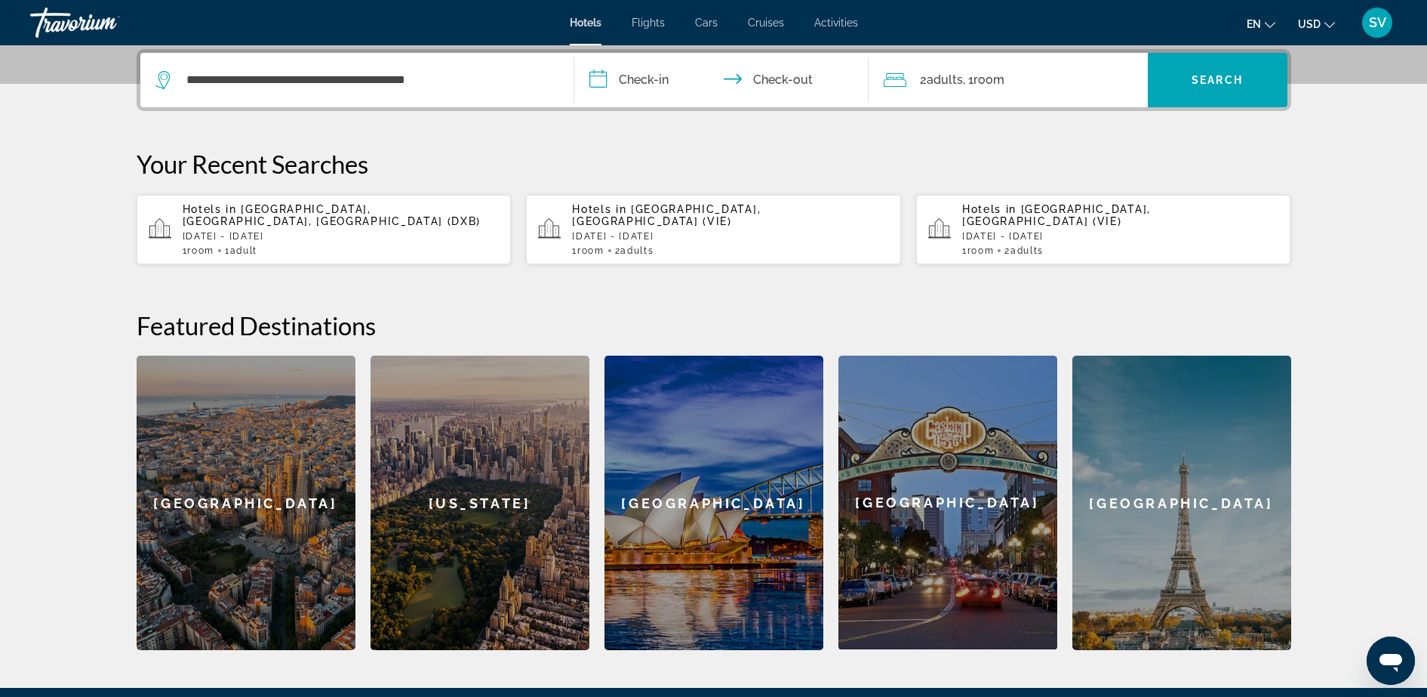
click at [626, 69] on input "**********" at bounding box center [724, 82] width 300 height 59
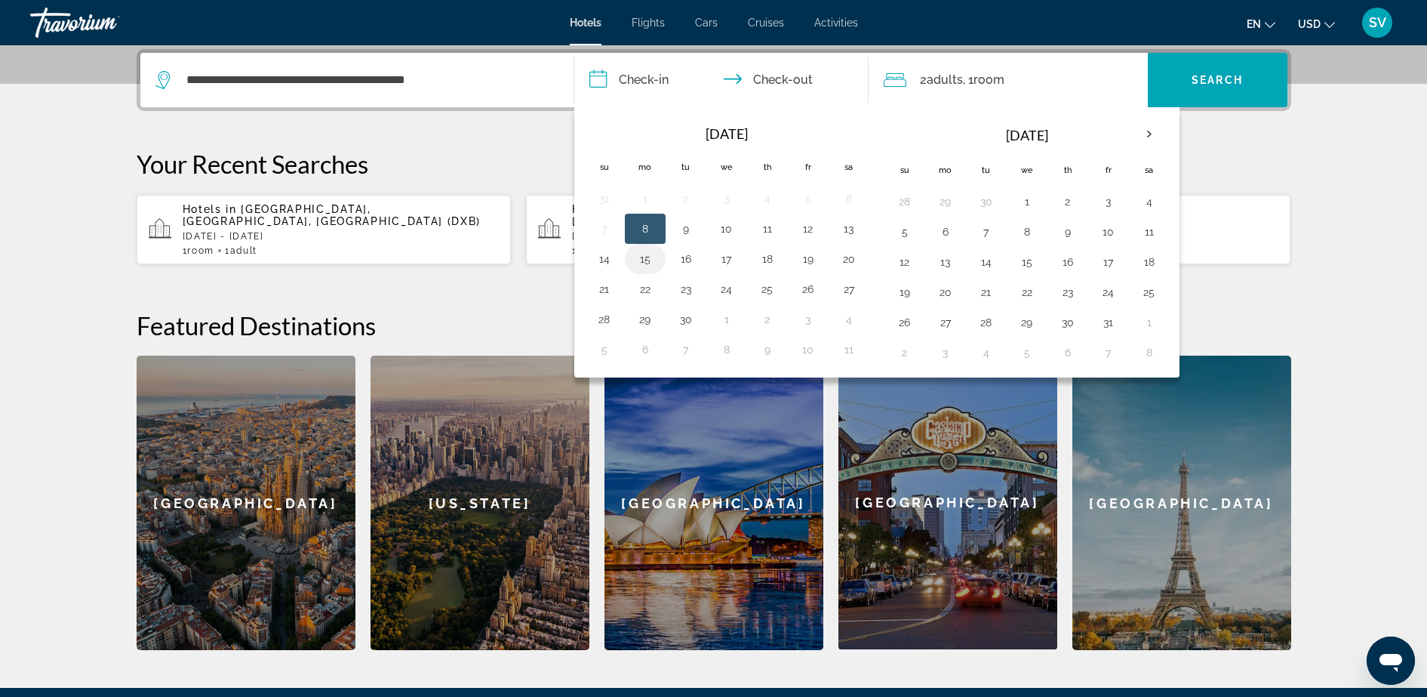
click at [643, 258] on button "15" at bounding box center [645, 258] width 24 height 21
click at [687, 255] on button "16" at bounding box center [686, 258] width 24 height 21
type input "**********"
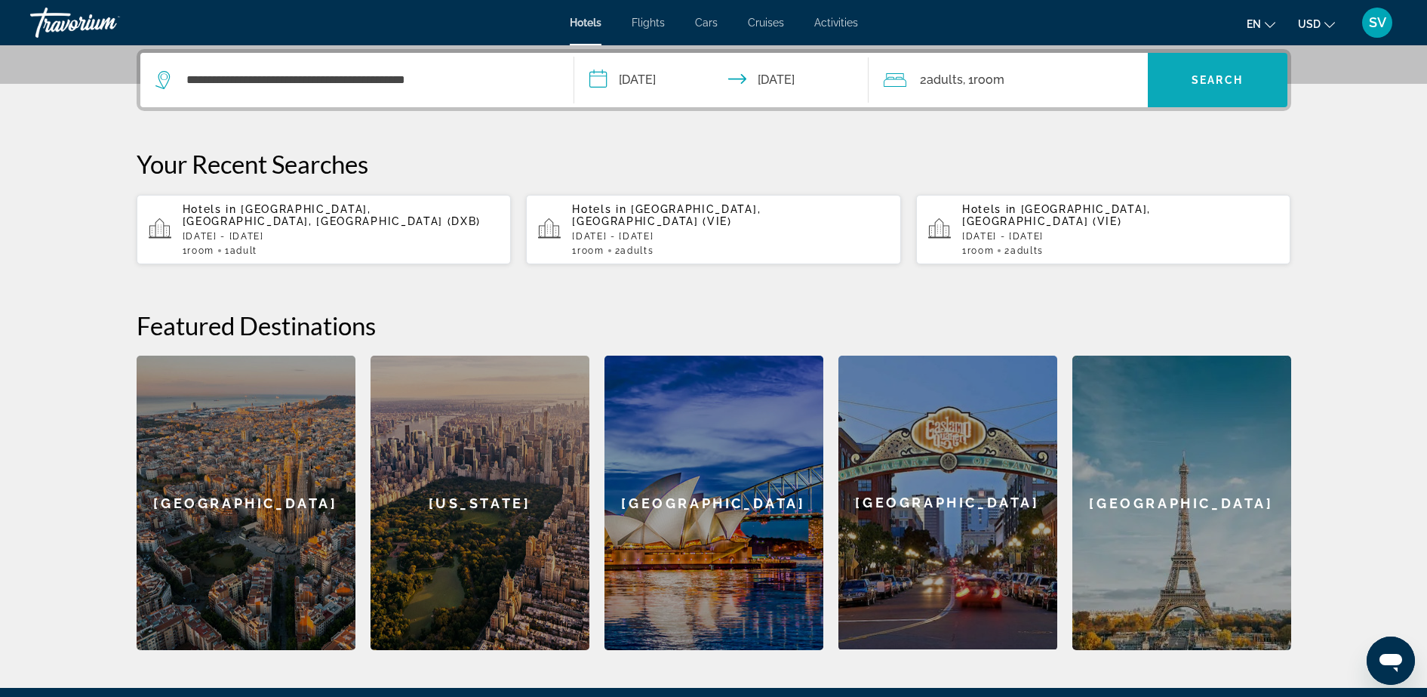
click at [1221, 82] on span "Search" at bounding box center [1217, 80] width 51 height 12
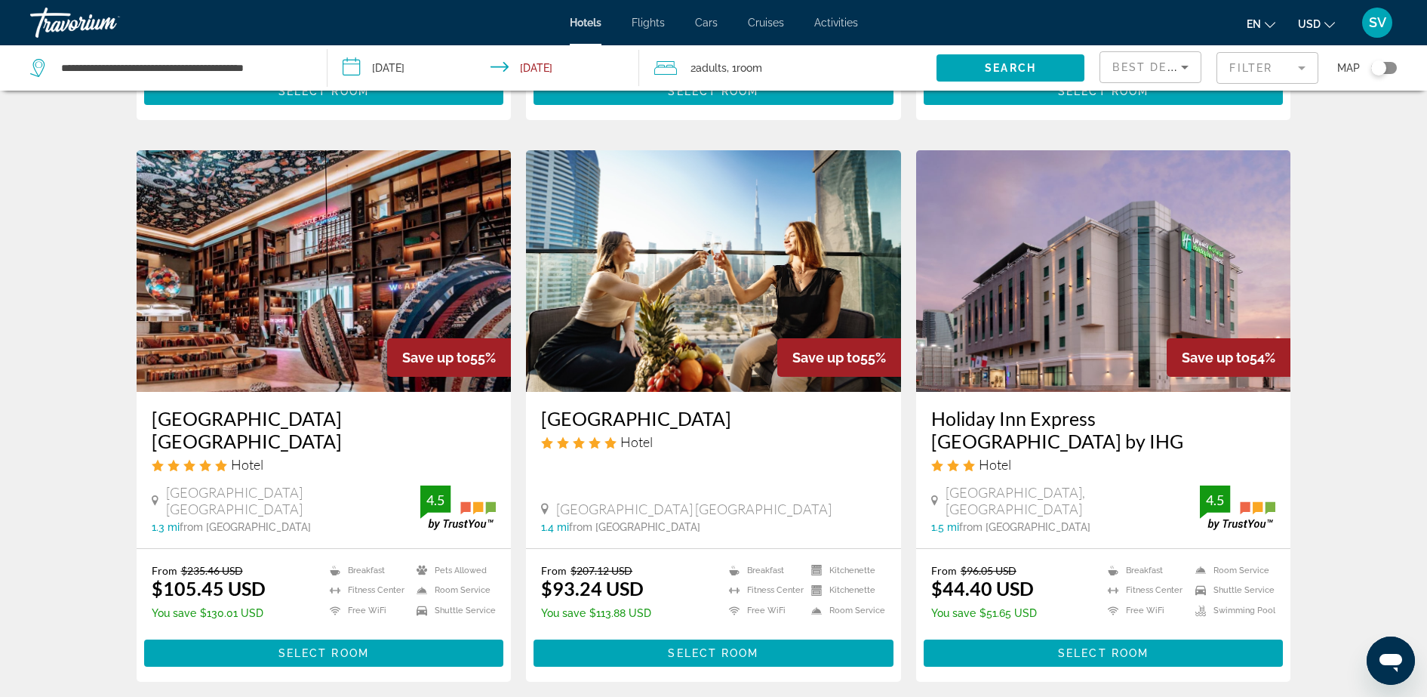
scroll to position [1132, 0]
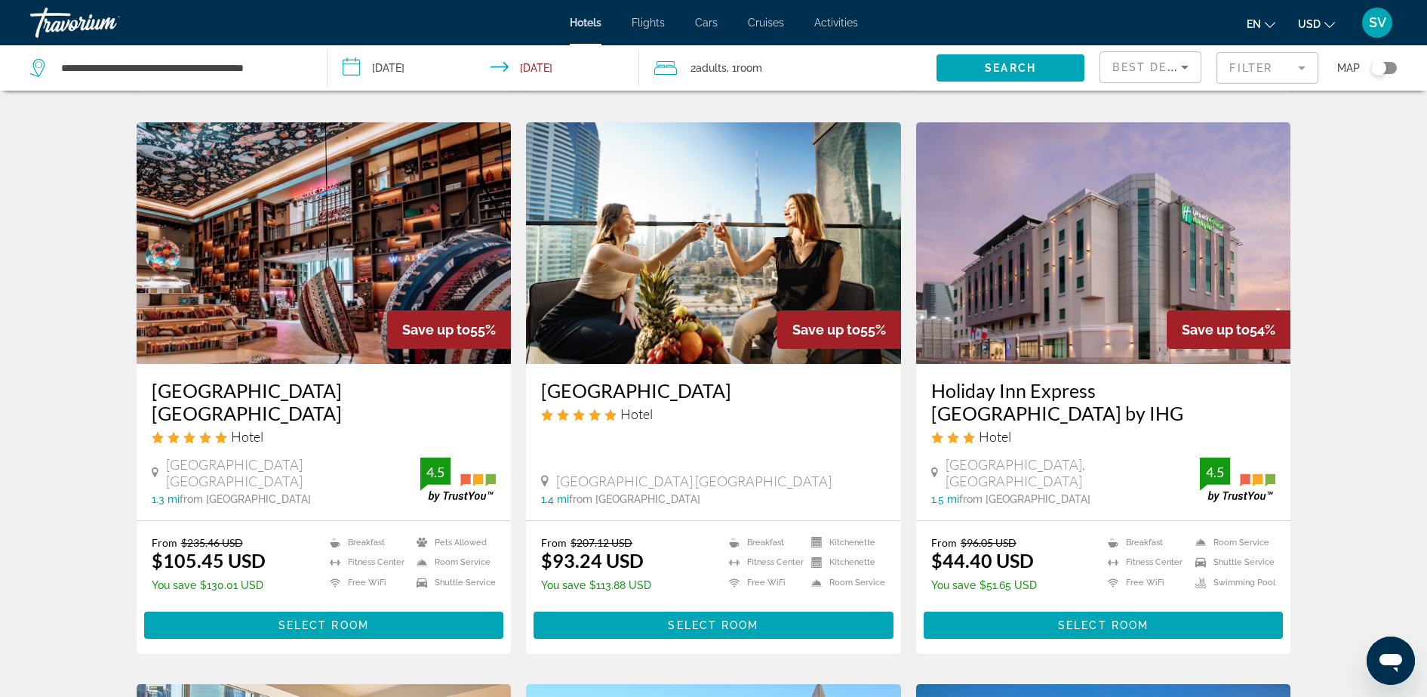
click at [304, 217] on img "Main content" at bounding box center [324, 242] width 375 height 241
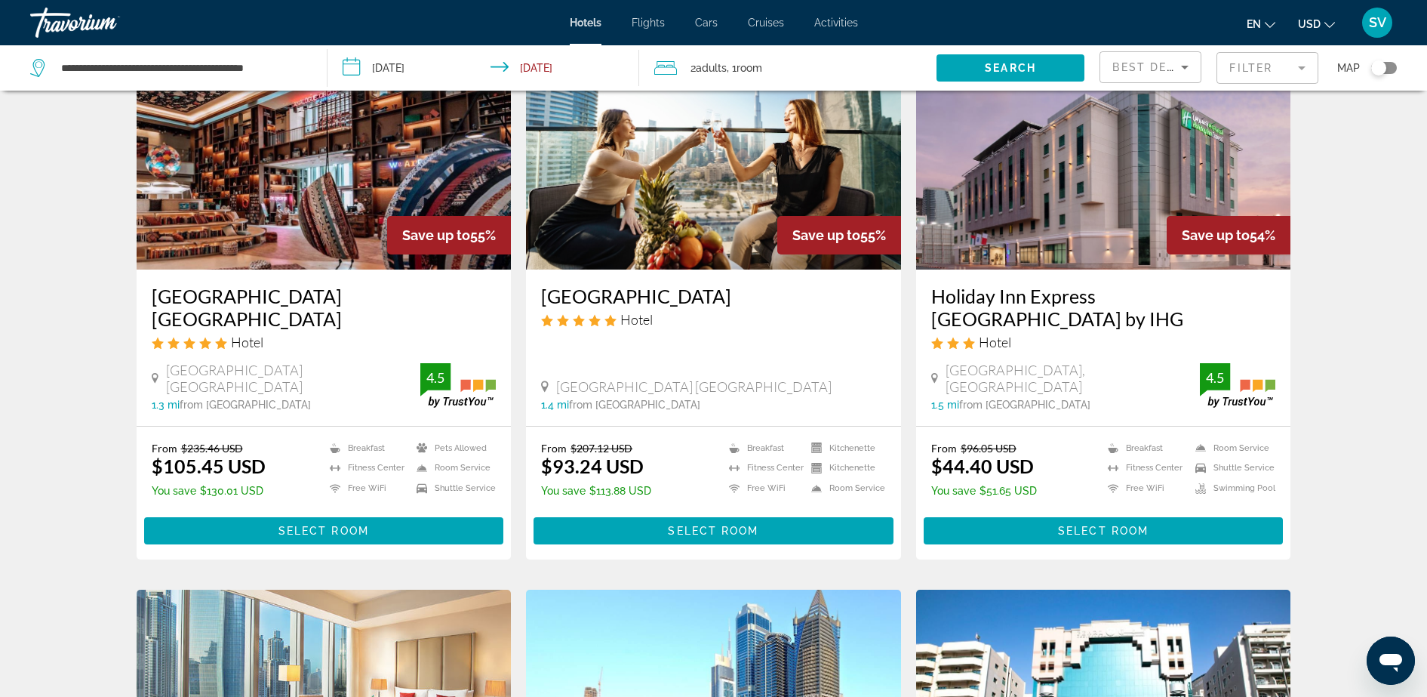
scroll to position [1132, 0]
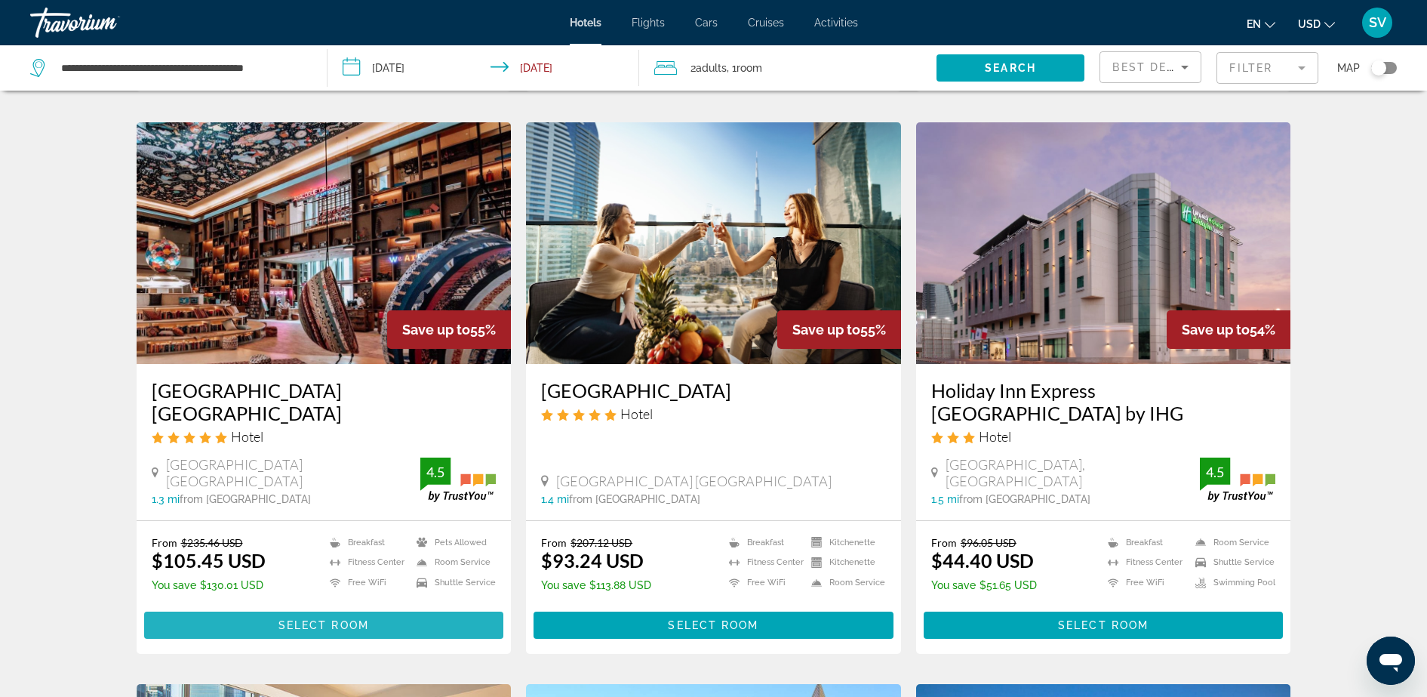
click at [334, 619] on span "Select Room" at bounding box center [323, 625] width 91 height 12
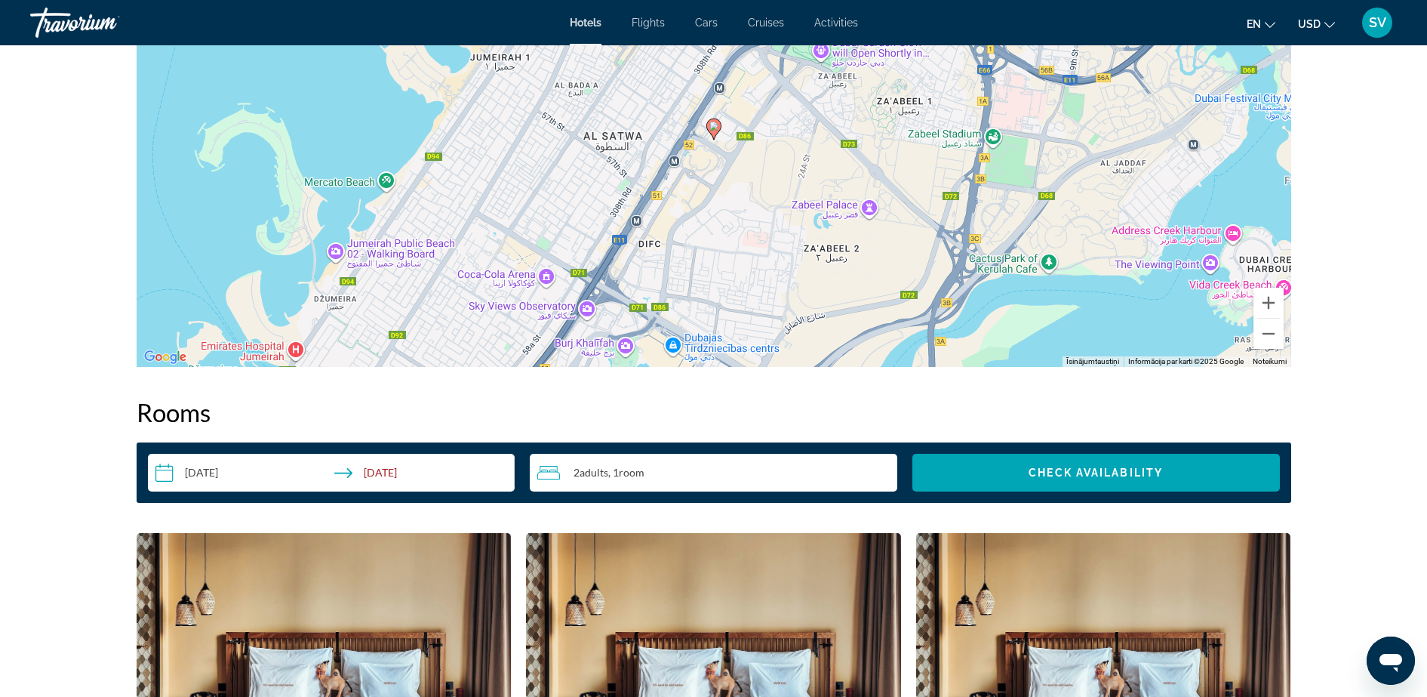
scroll to position [1321, 0]
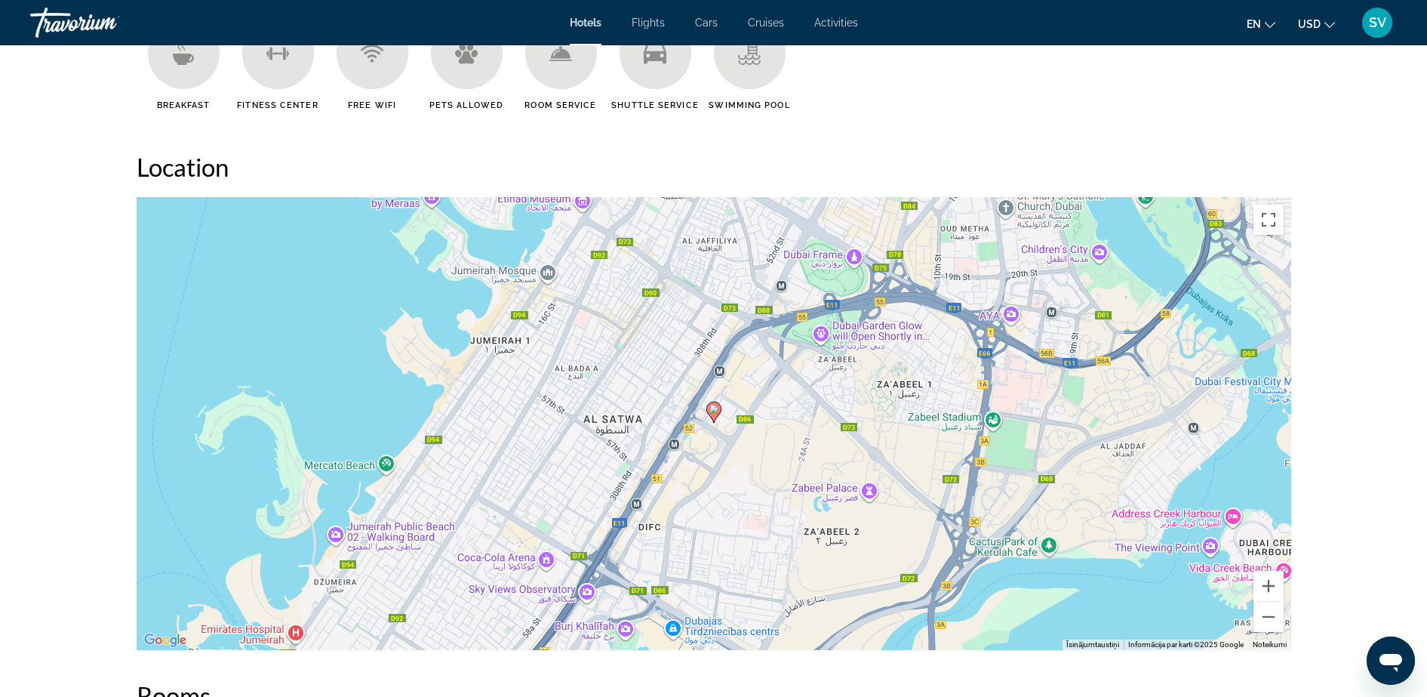
click at [1373, 27] on span "SV" at bounding box center [1377, 22] width 17 height 15
click at [1281, 139] on link "My Account" at bounding box center [1295, 146] width 74 height 20
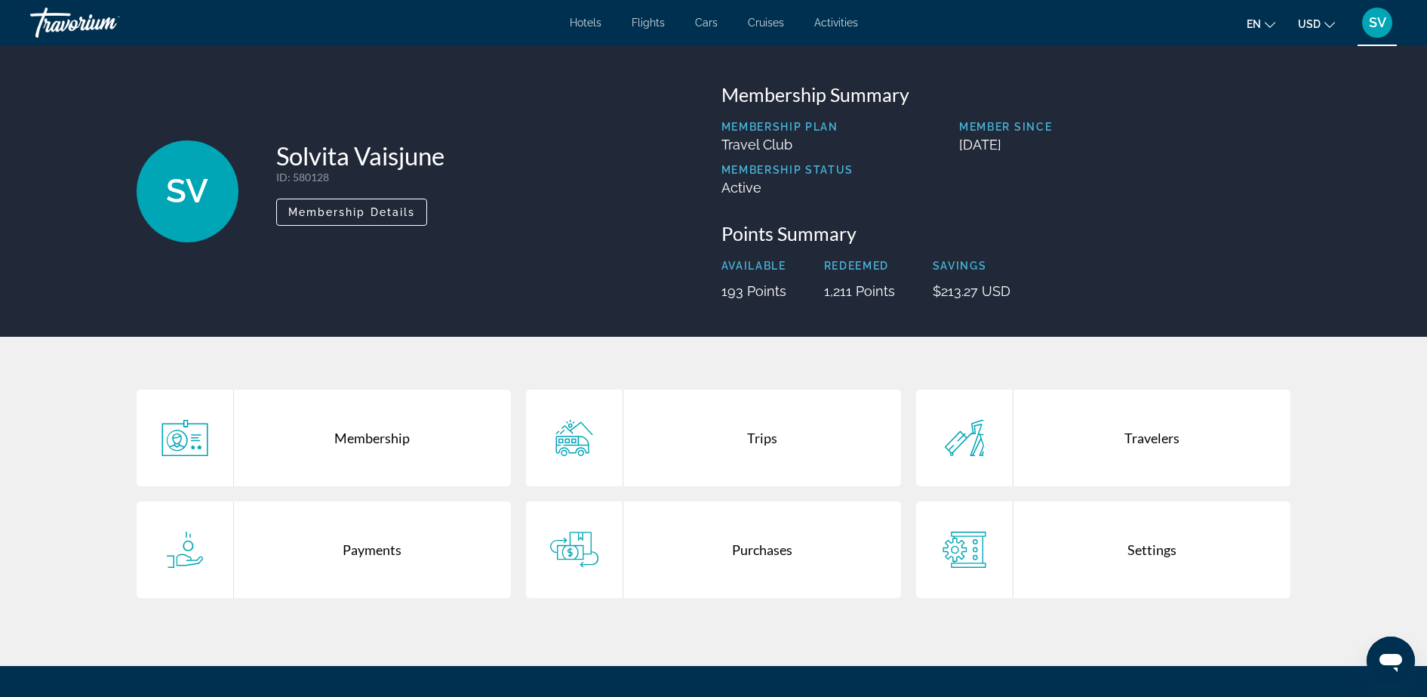
click at [772, 438] on div "Trips" at bounding box center [762, 437] width 278 height 97
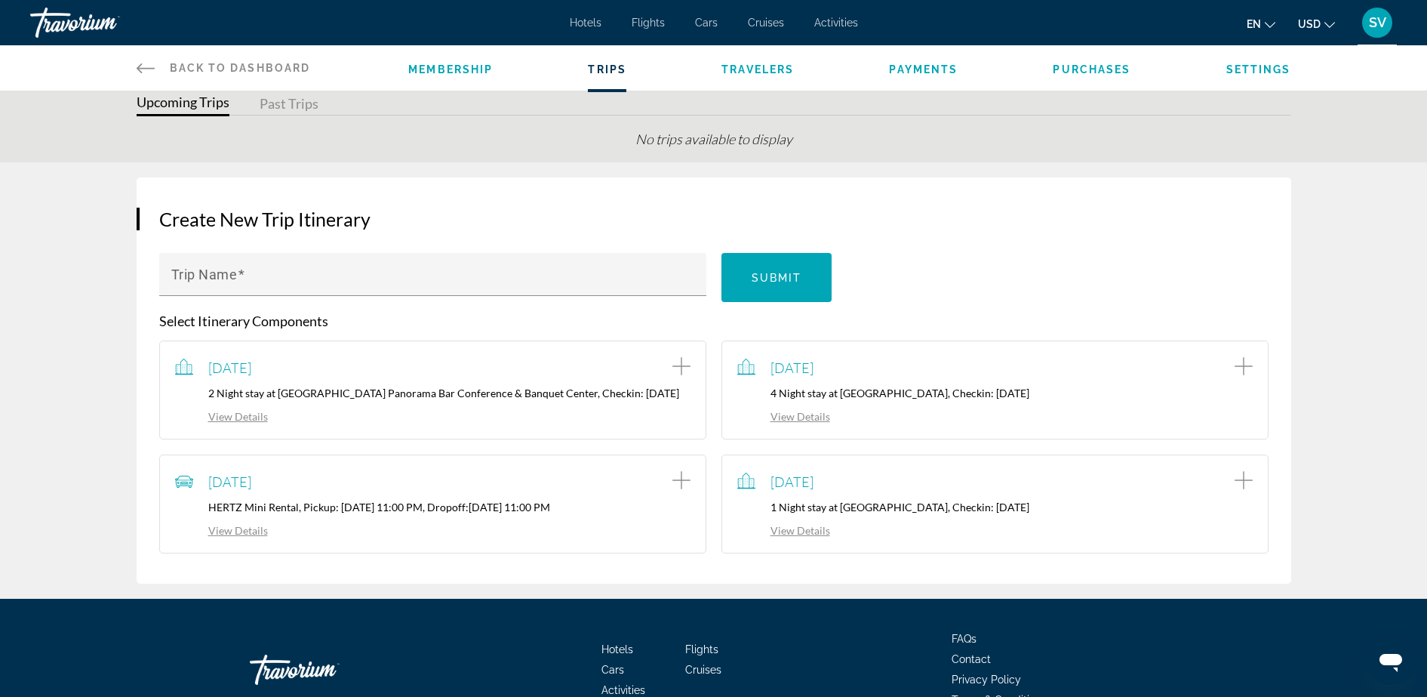
scroll to position [94, 0]
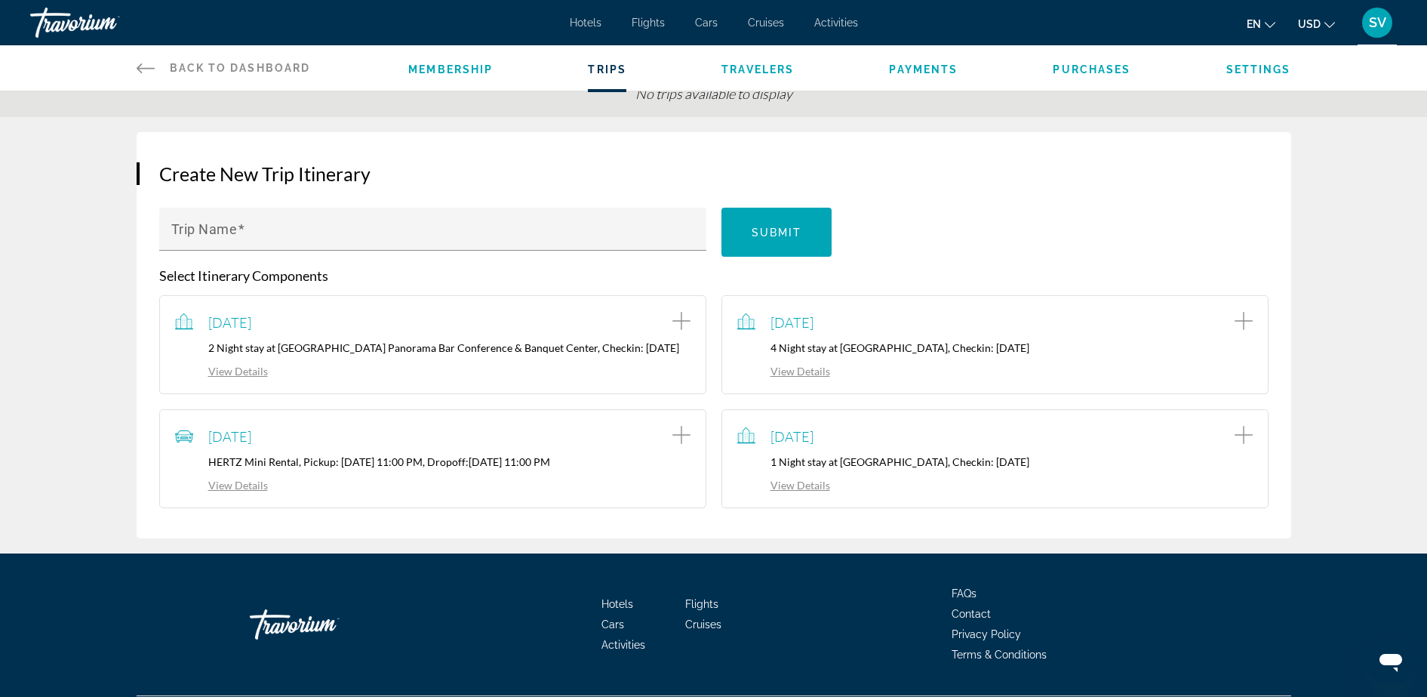
click at [813, 444] on span "[DATE]" at bounding box center [791, 436] width 43 height 17
click at [801, 491] on link "View Details" at bounding box center [783, 484] width 93 height 13
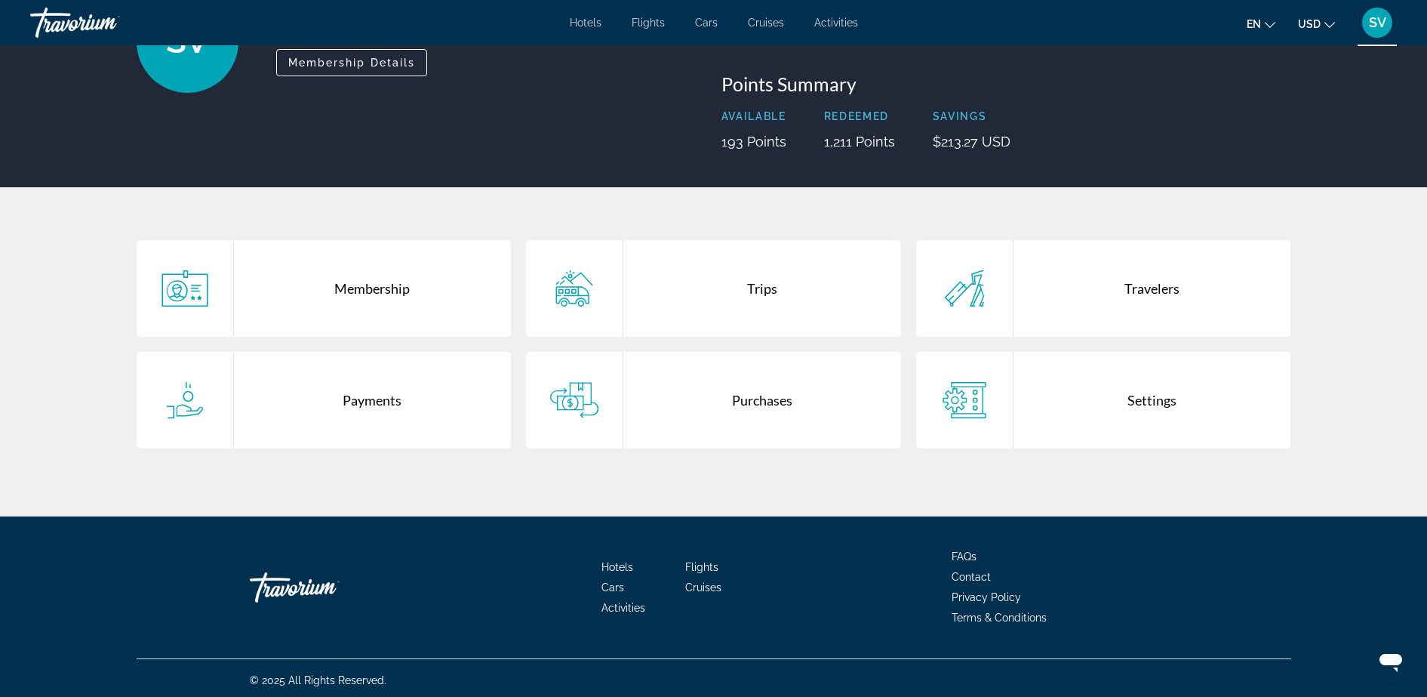
scroll to position [154, 0]
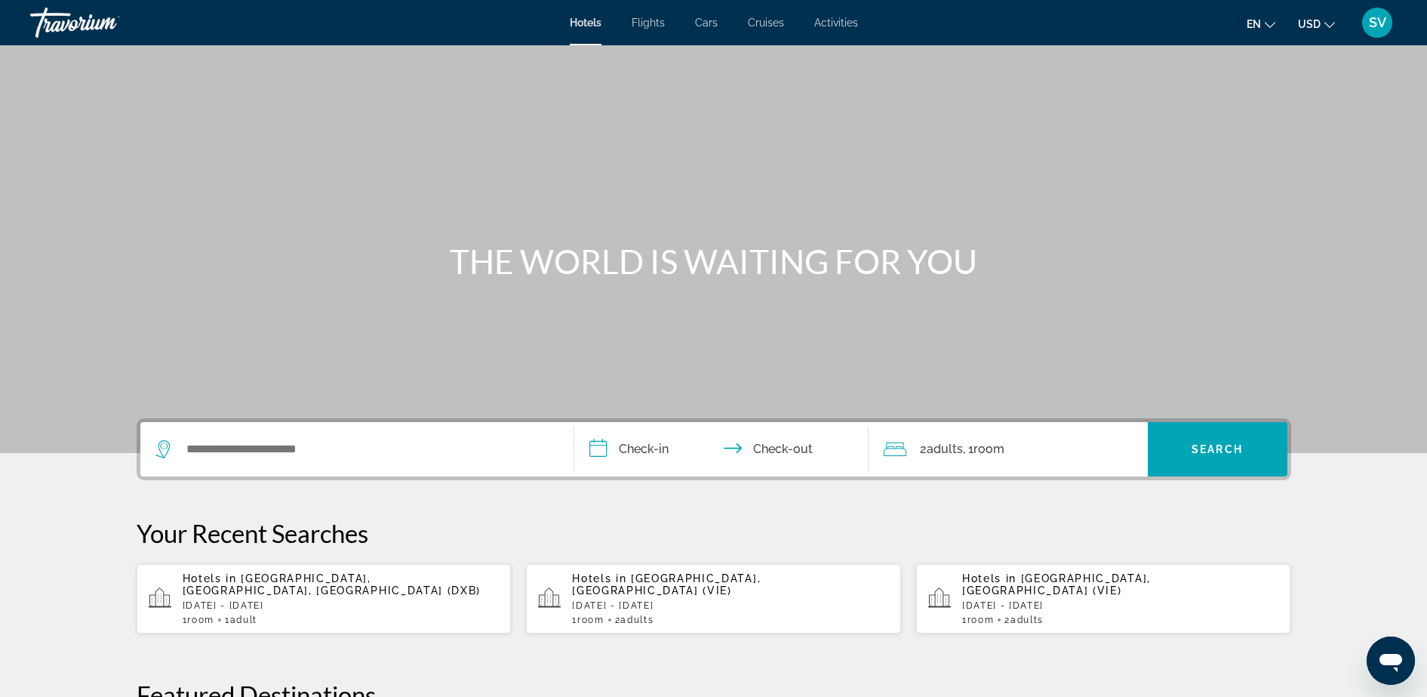
click at [222, 573] on span "Hotels in" at bounding box center [210, 578] width 54 height 12
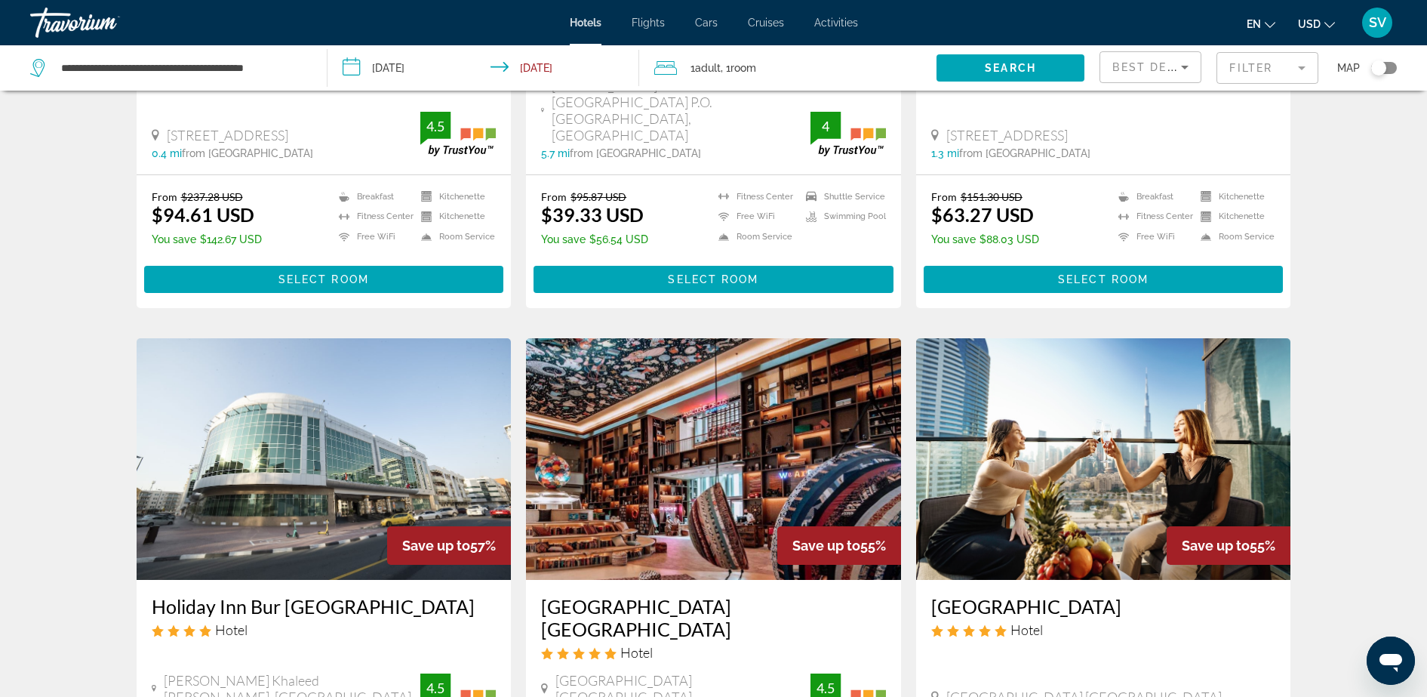
scroll to position [472, 0]
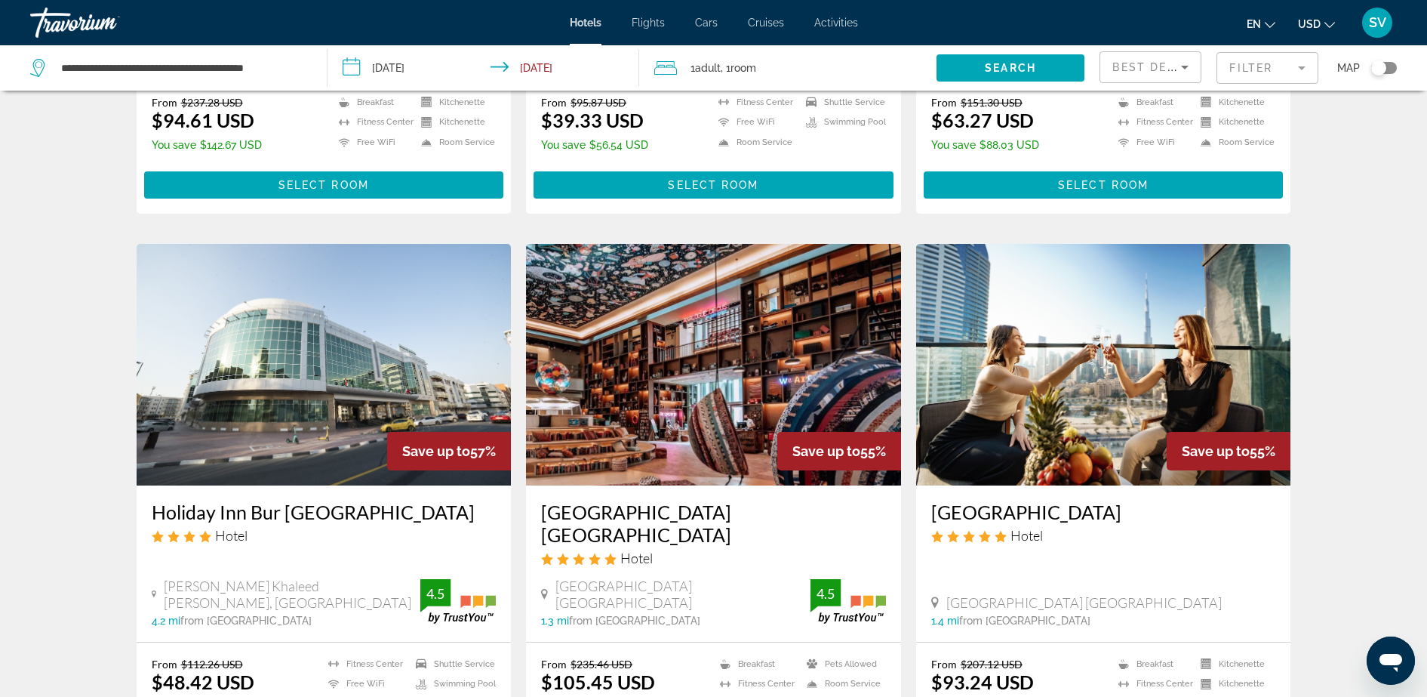
click at [737, 338] on img "Main content" at bounding box center [713, 364] width 375 height 241
